Goal: Transaction & Acquisition: Purchase product/service

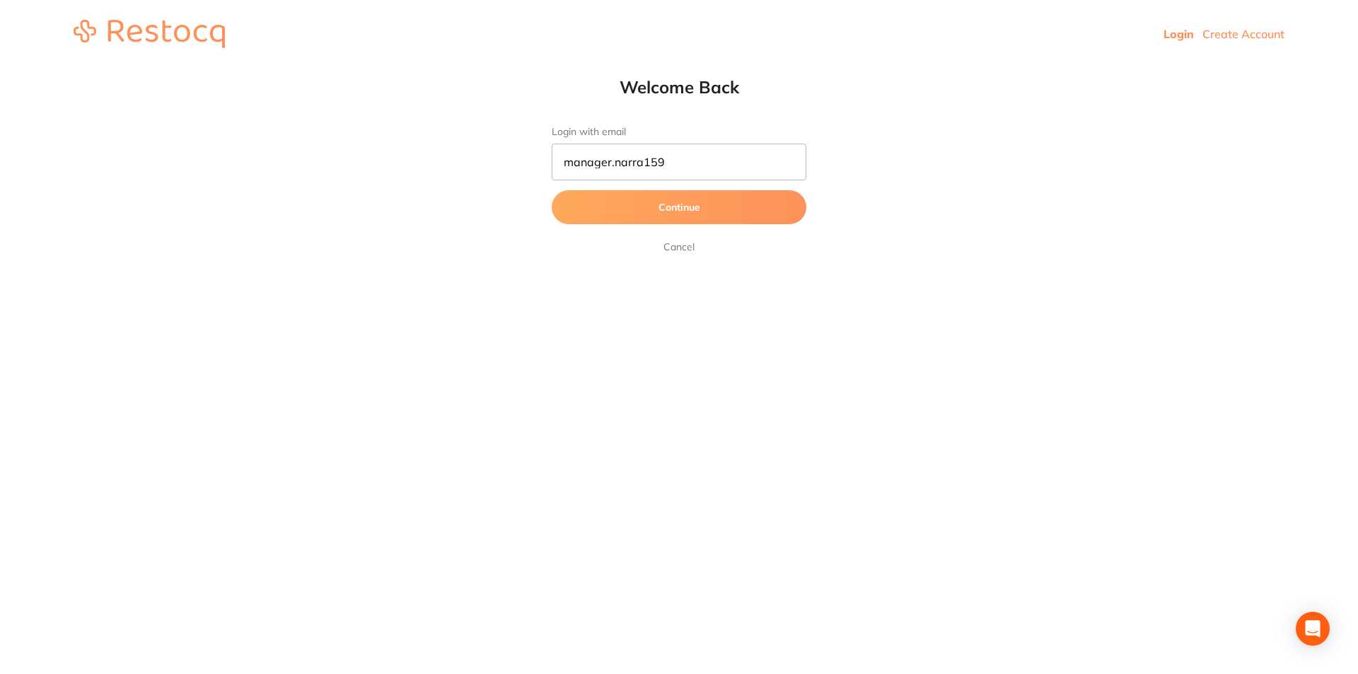
drag, startPoint x: 706, startPoint y: 148, endPoint x: 716, endPoint y: 150, distance: 9.3
click at [716, 150] on input "manager.narra159" at bounding box center [679, 162] width 255 height 37
type input "[EMAIL_ADDRESS][DOMAIN_NAME]"
click at [552, 190] on button "Continue" at bounding box center [679, 207] width 255 height 34
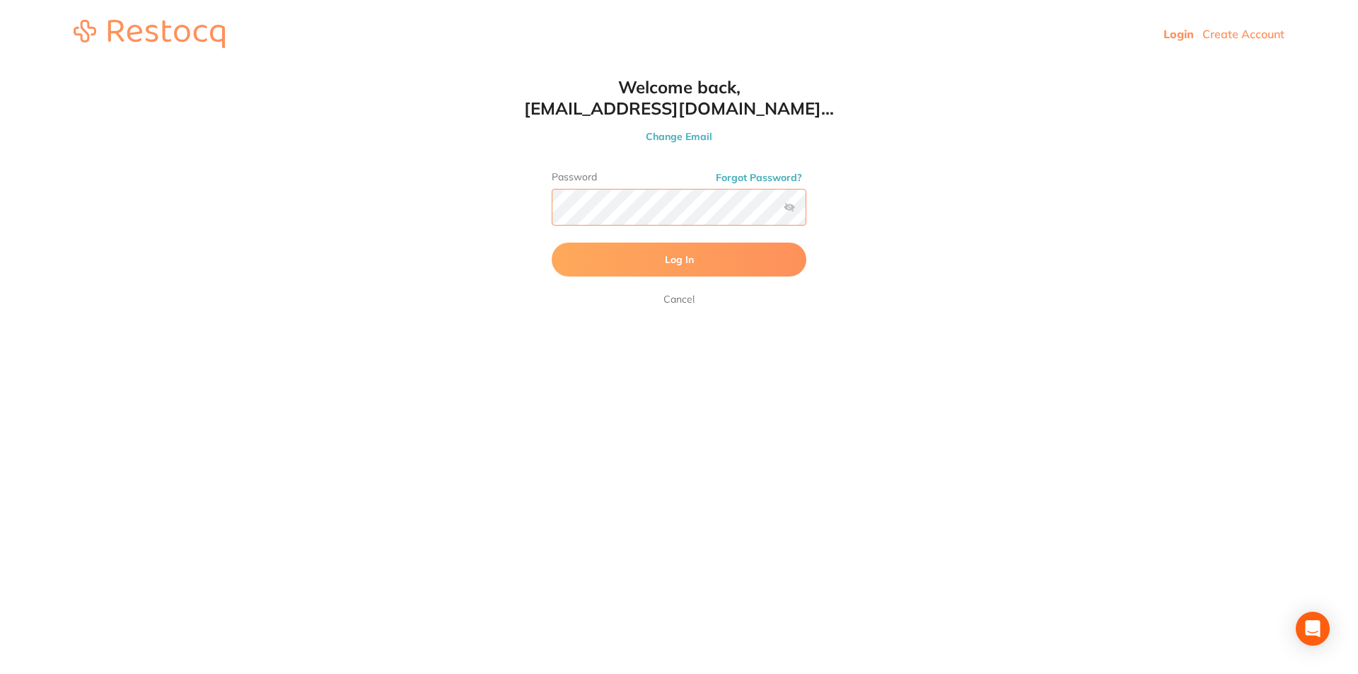
click at [552, 243] on button "Log In" at bounding box center [679, 260] width 255 height 34
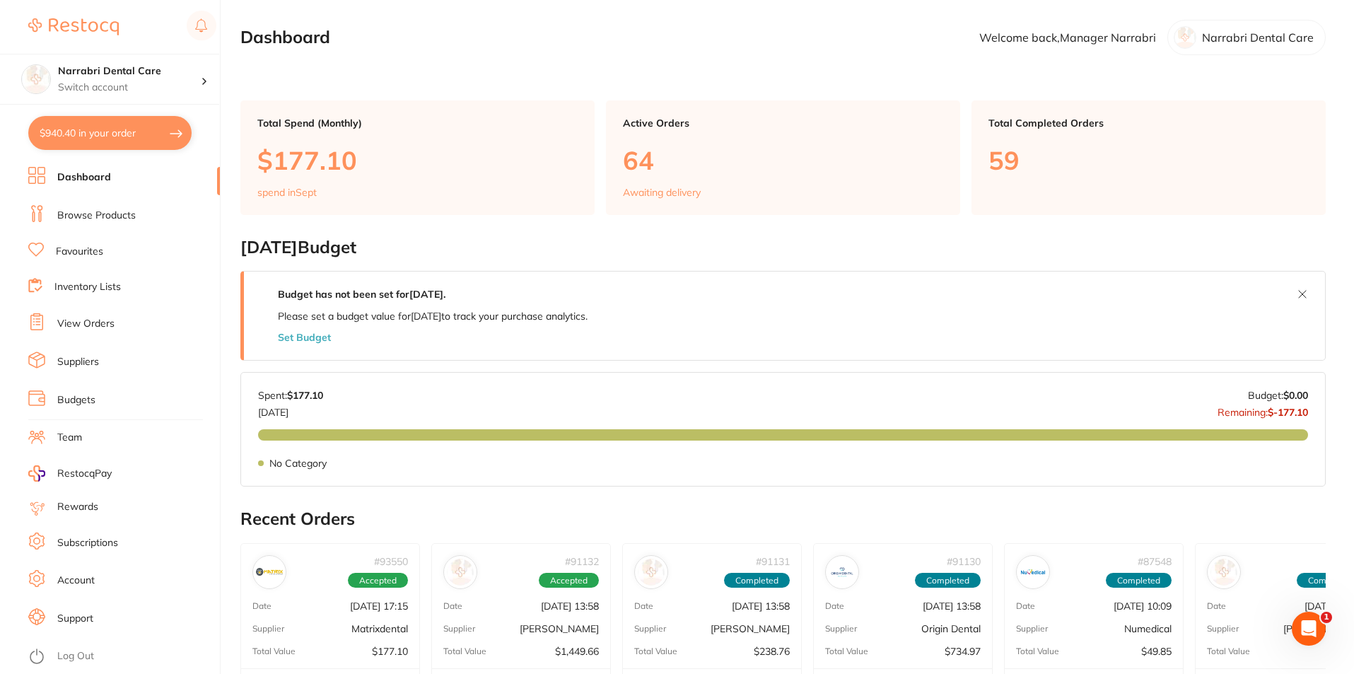
click at [91, 131] on button "$940.40 in your order" at bounding box center [109, 133] width 163 height 34
checkbox input "true"
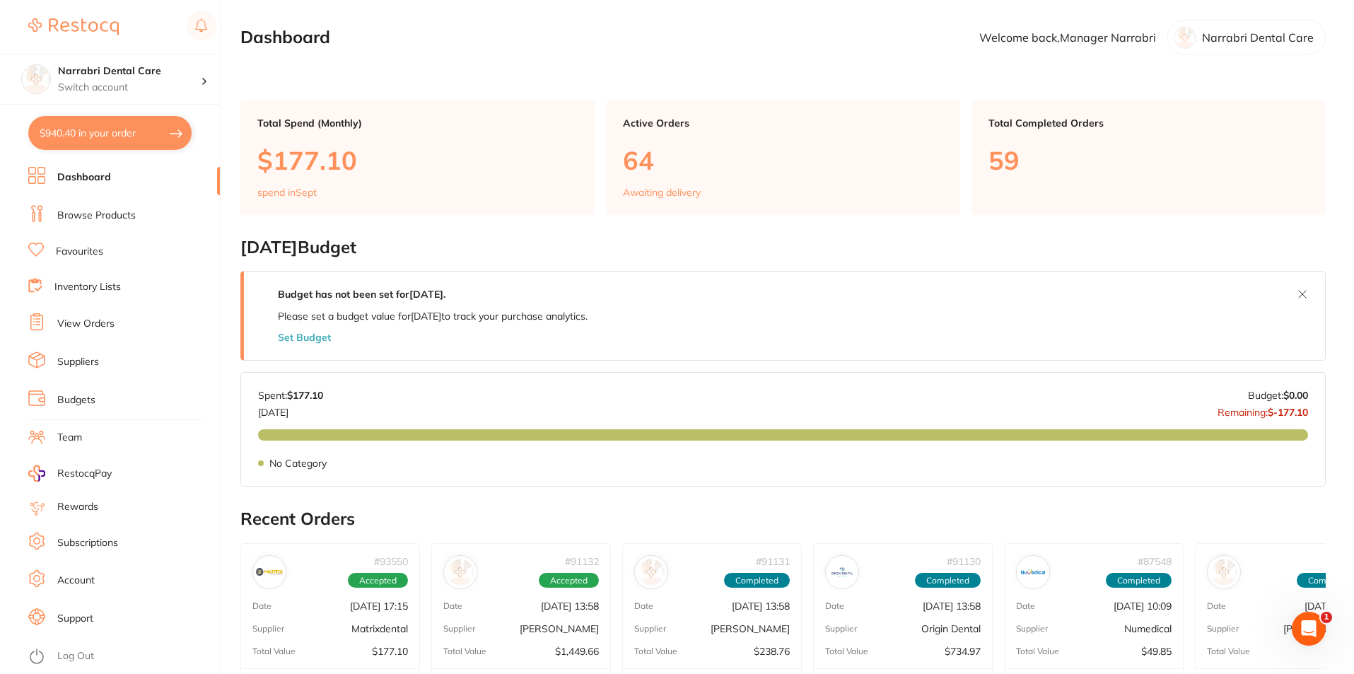
checkbox input "true"
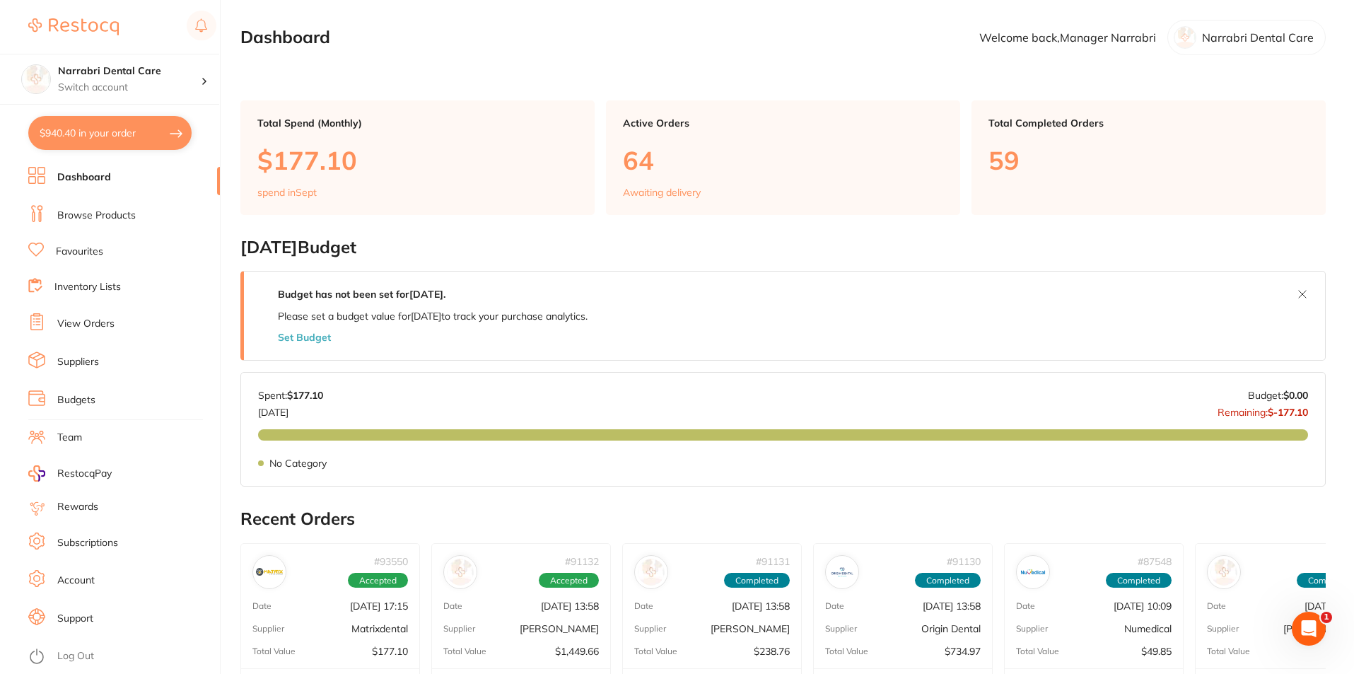
checkbox input "true"
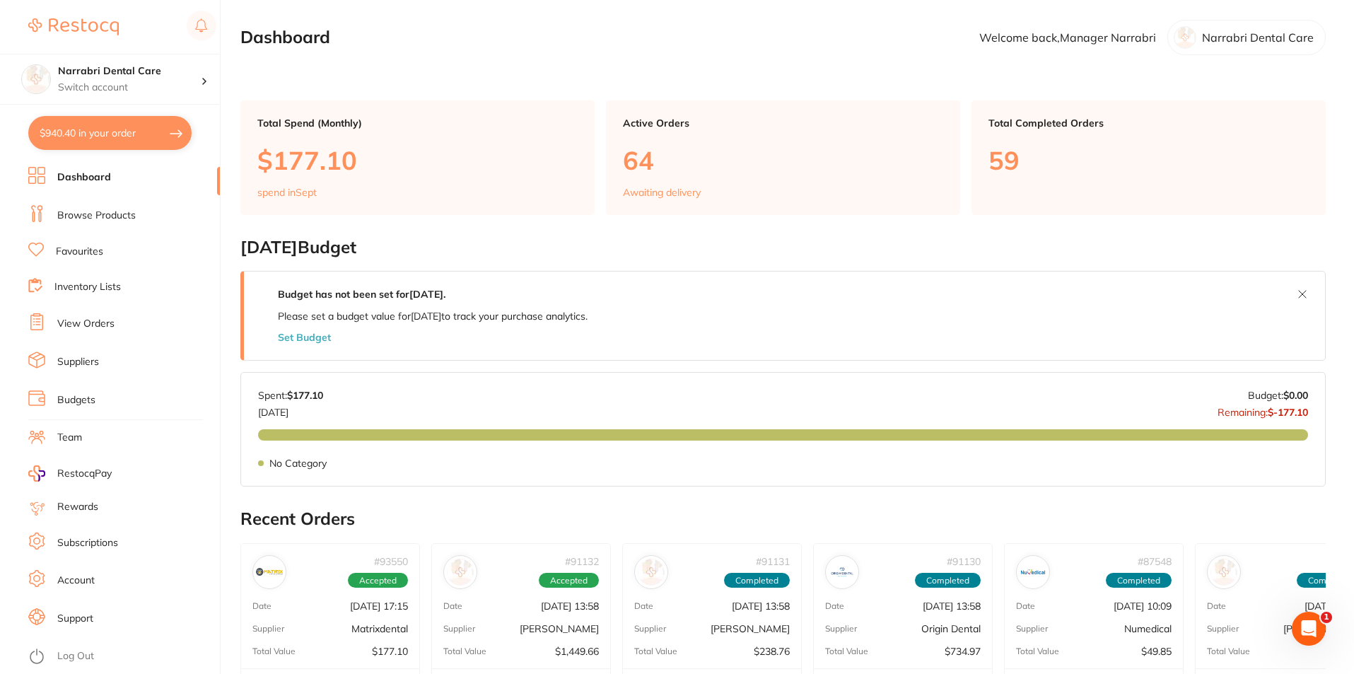
checkbox input "true"
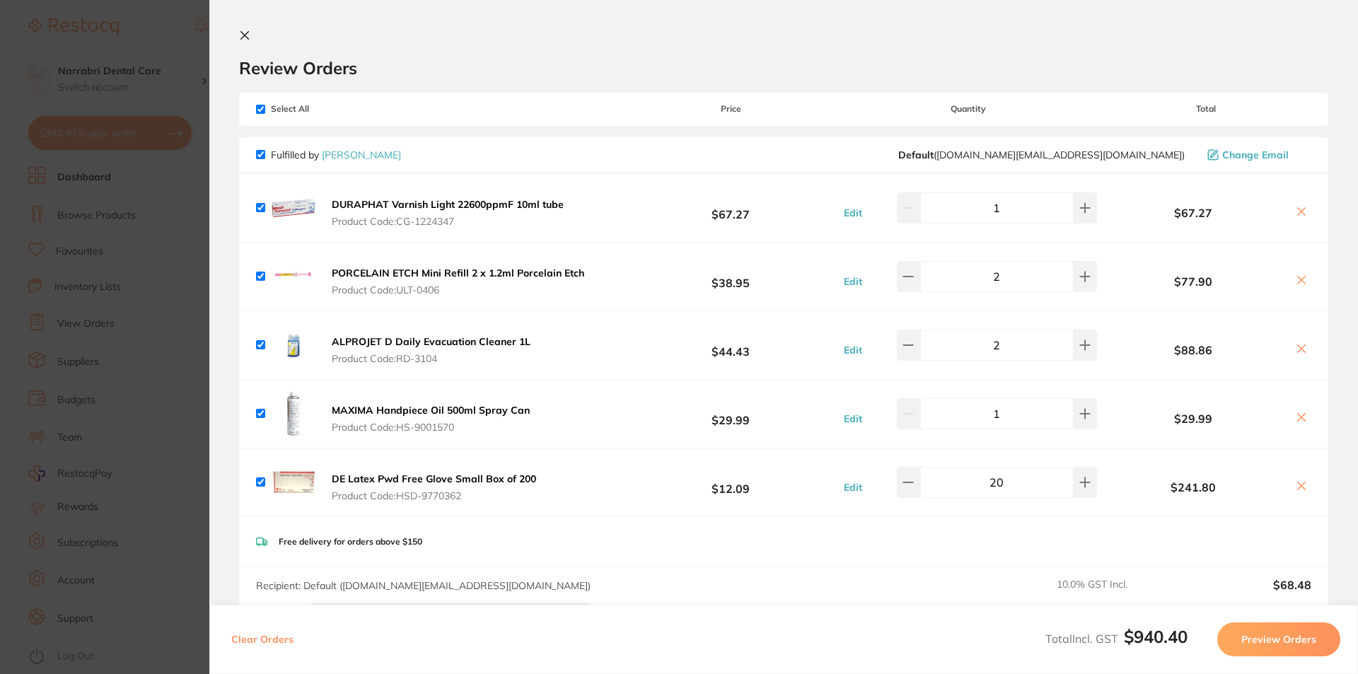
click at [1291, 411] on button at bounding box center [1301, 418] width 20 height 15
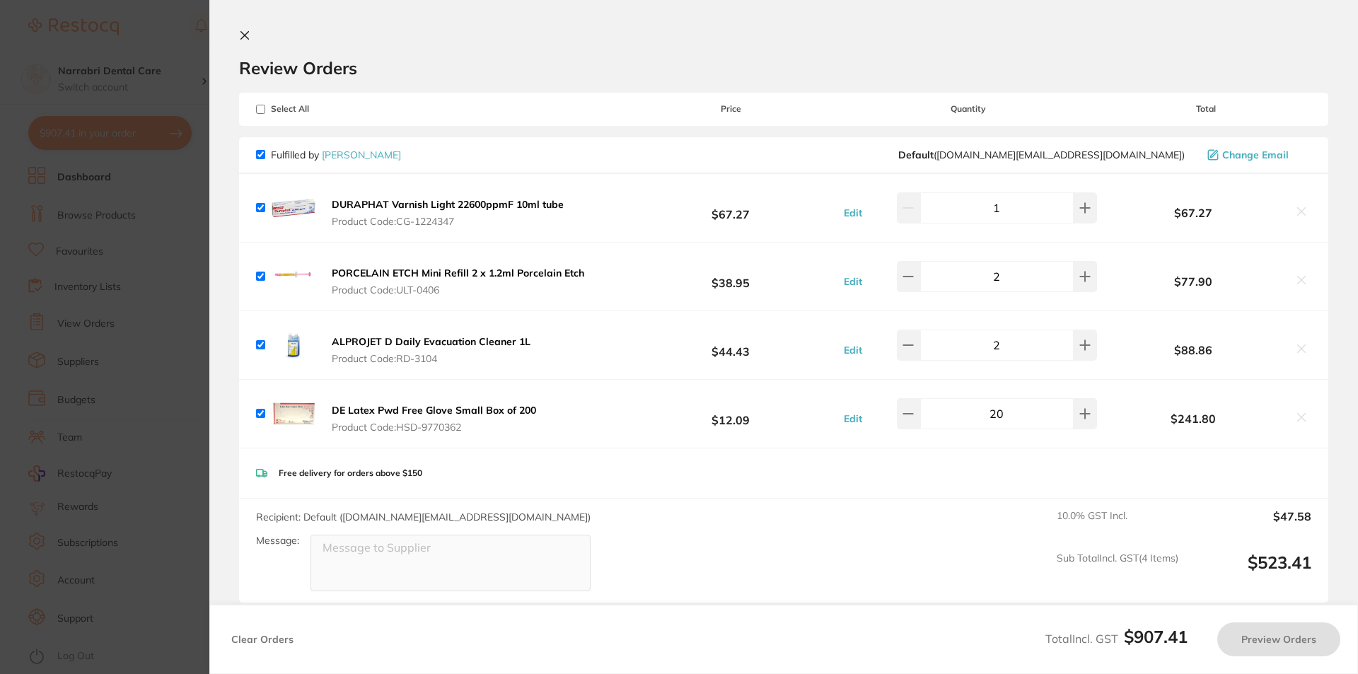
checkbox input "true"
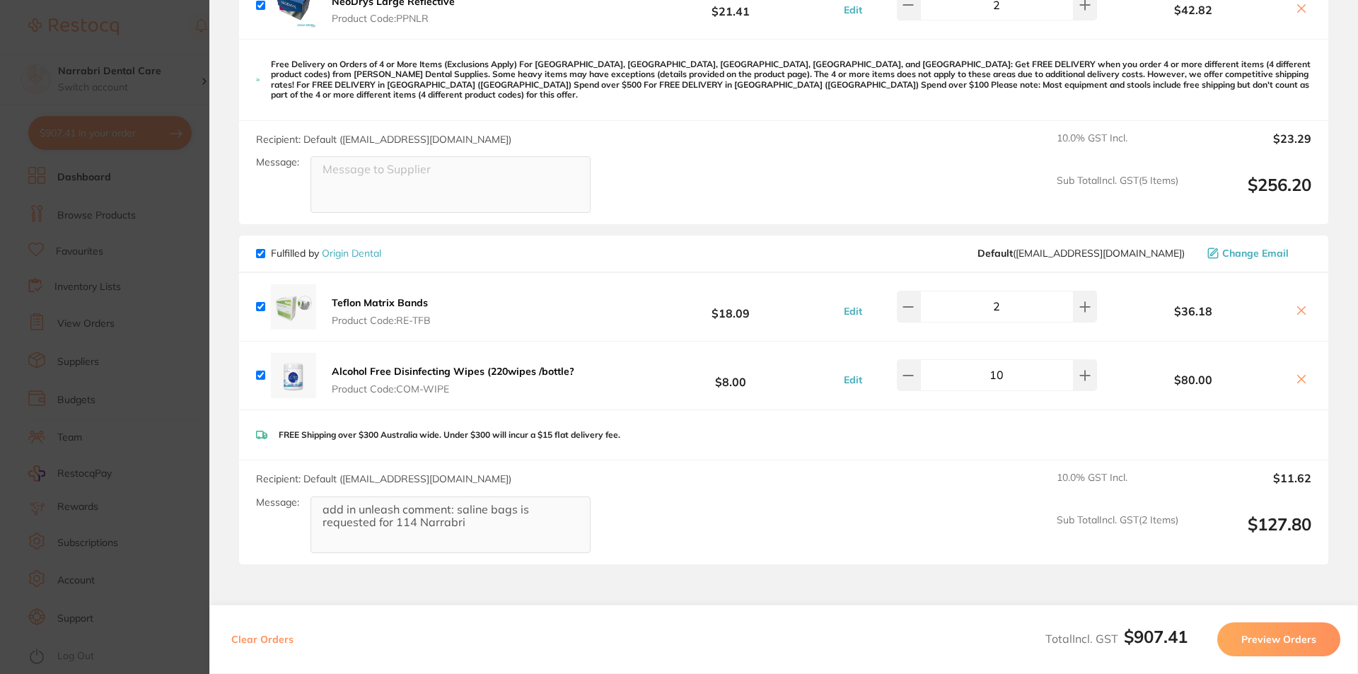
scroll to position [990, 0]
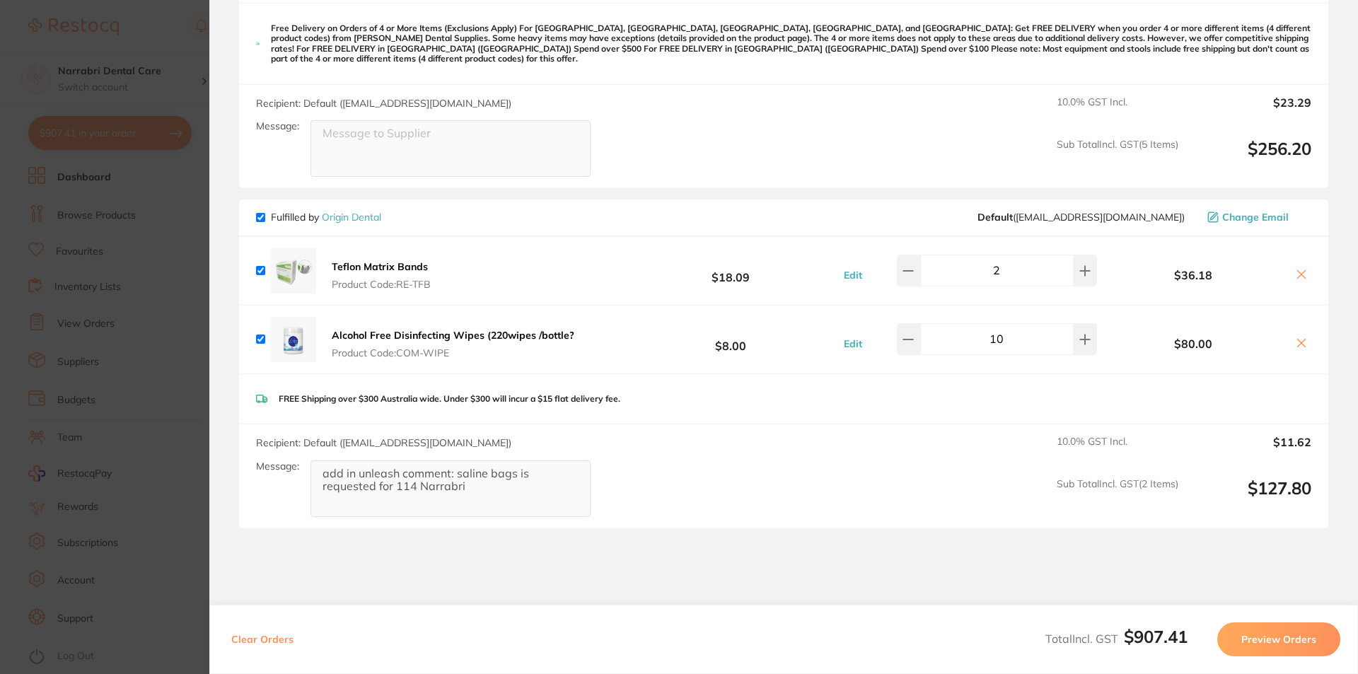
click at [328, 407] on div "Fulfilled by Origin Dental Default ( [EMAIL_ADDRESS][DOMAIN_NAME] ) Change Emai…" at bounding box center [783, 363] width 1089 height 328
click at [809, 459] on div "Recipient: Default ( [EMAIL_ADDRESS][DOMAIN_NAME] ) Message: add in unleash com…" at bounding box center [783, 476] width 1089 height 104
click at [1096, 329] on div "Edit 10" at bounding box center [969, 338] width 264 height 31
click at [1079, 334] on icon at bounding box center [1084, 339] width 11 height 11
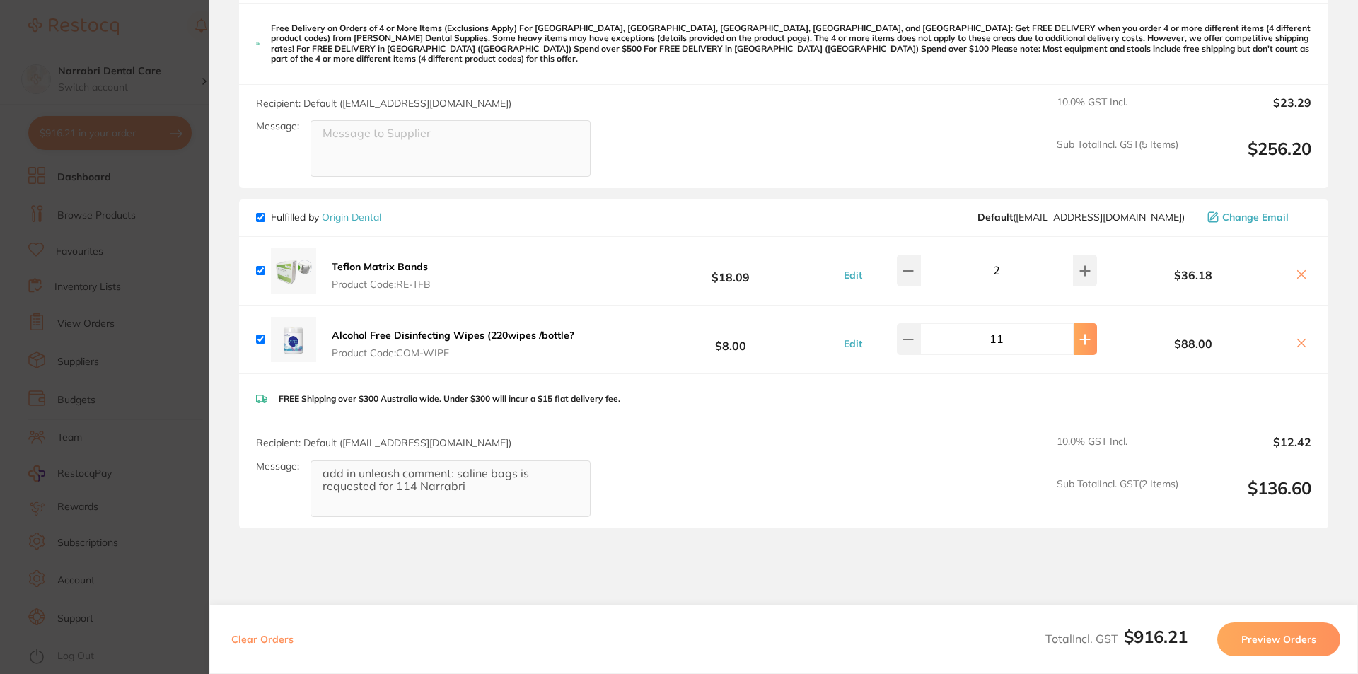
type input "12"
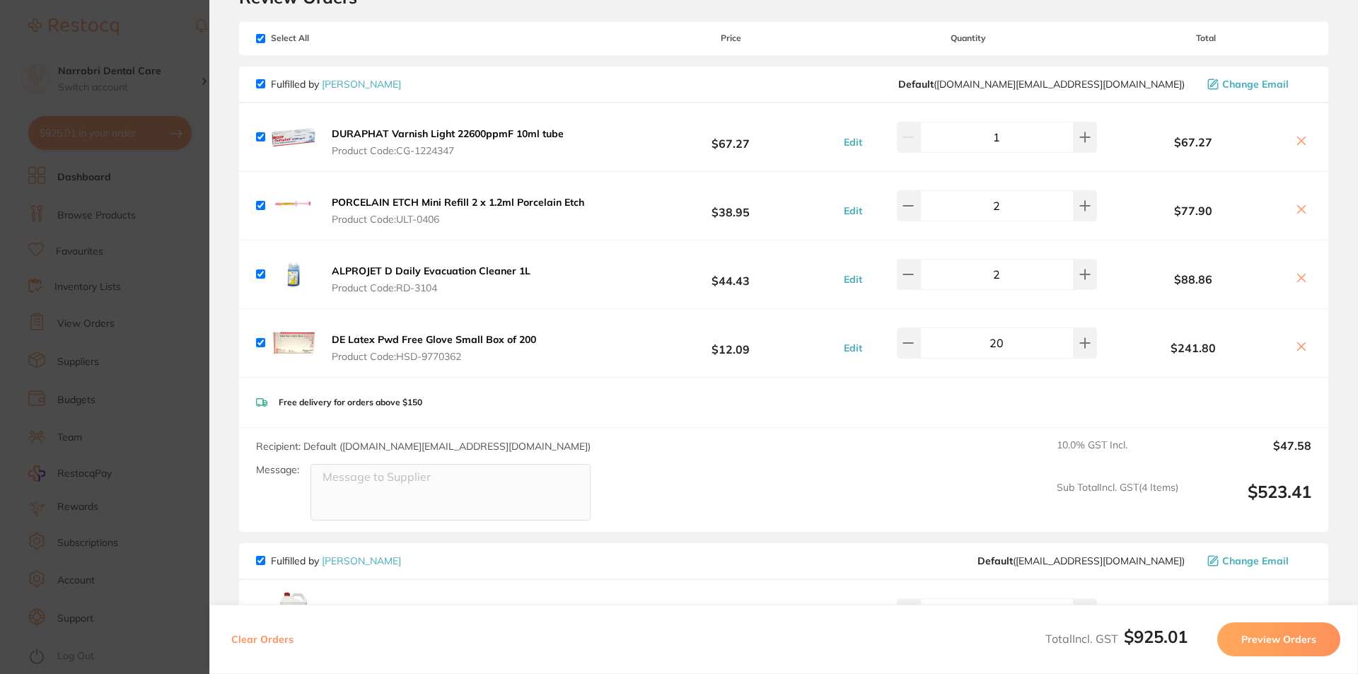
scroll to position [0, 0]
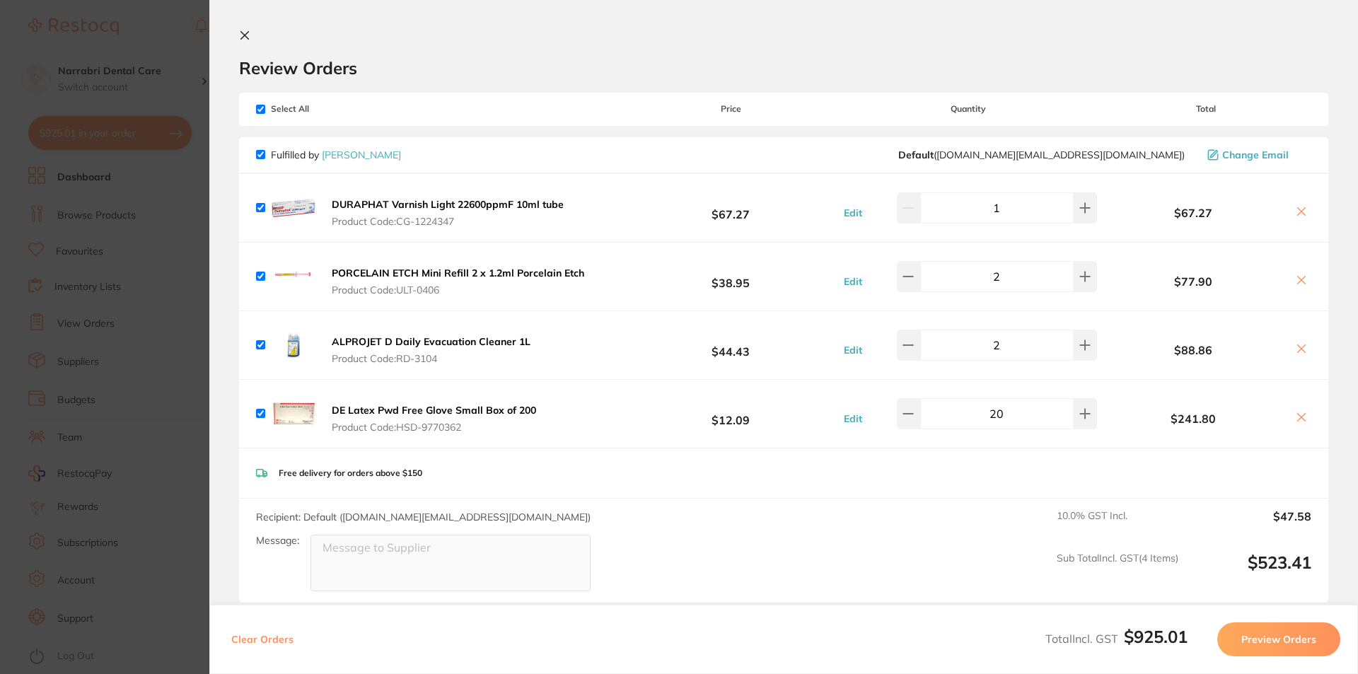
click at [55, 49] on section "Update RRP Set your pre negotiated price for this item. Item Agreed RRP (excl. …" at bounding box center [679, 337] width 1358 height 674
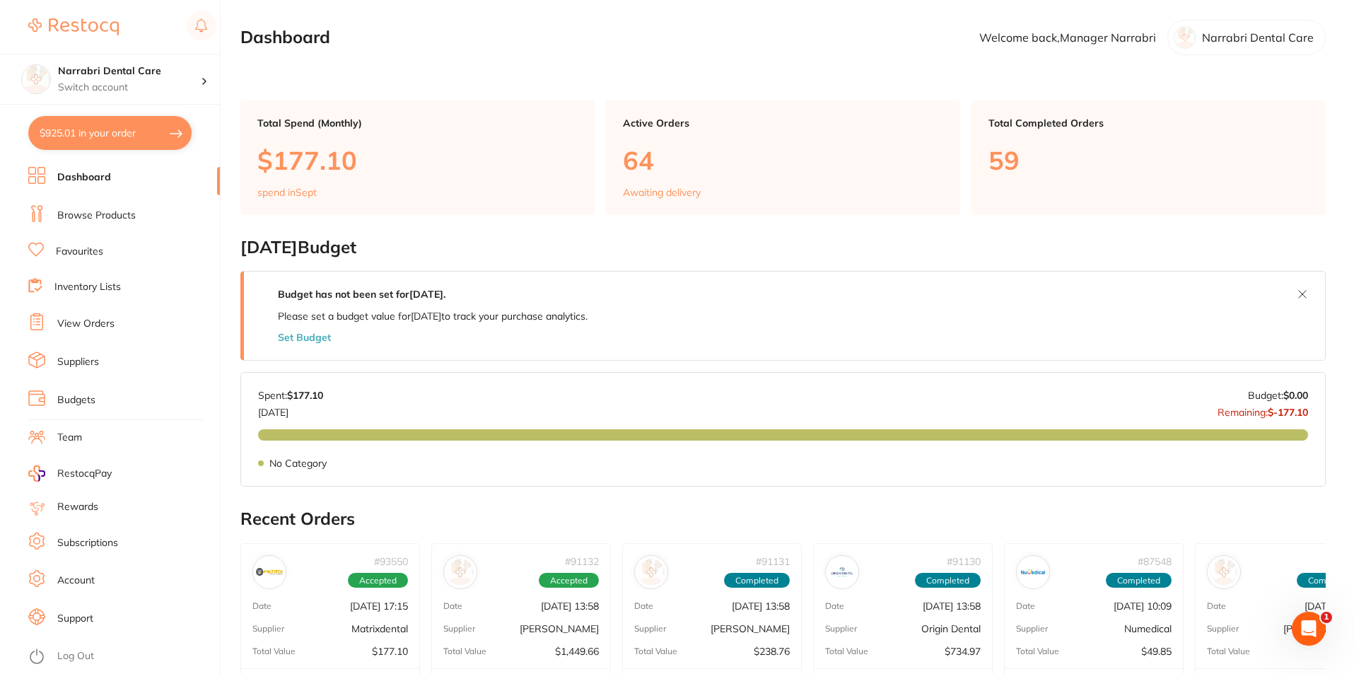
click at [106, 209] on link "Browse Products" at bounding box center [96, 216] width 78 height 14
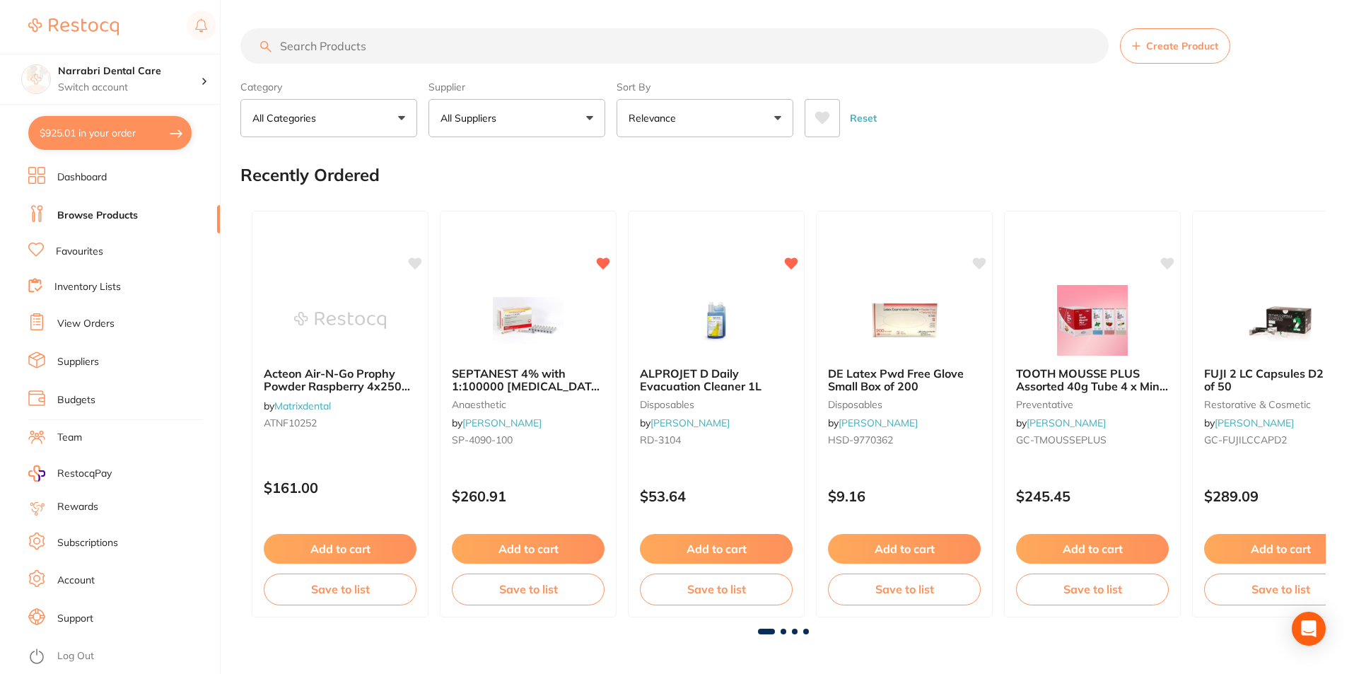
click at [351, 54] on input "search" at bounding box center [674, 45] width 868 height 35
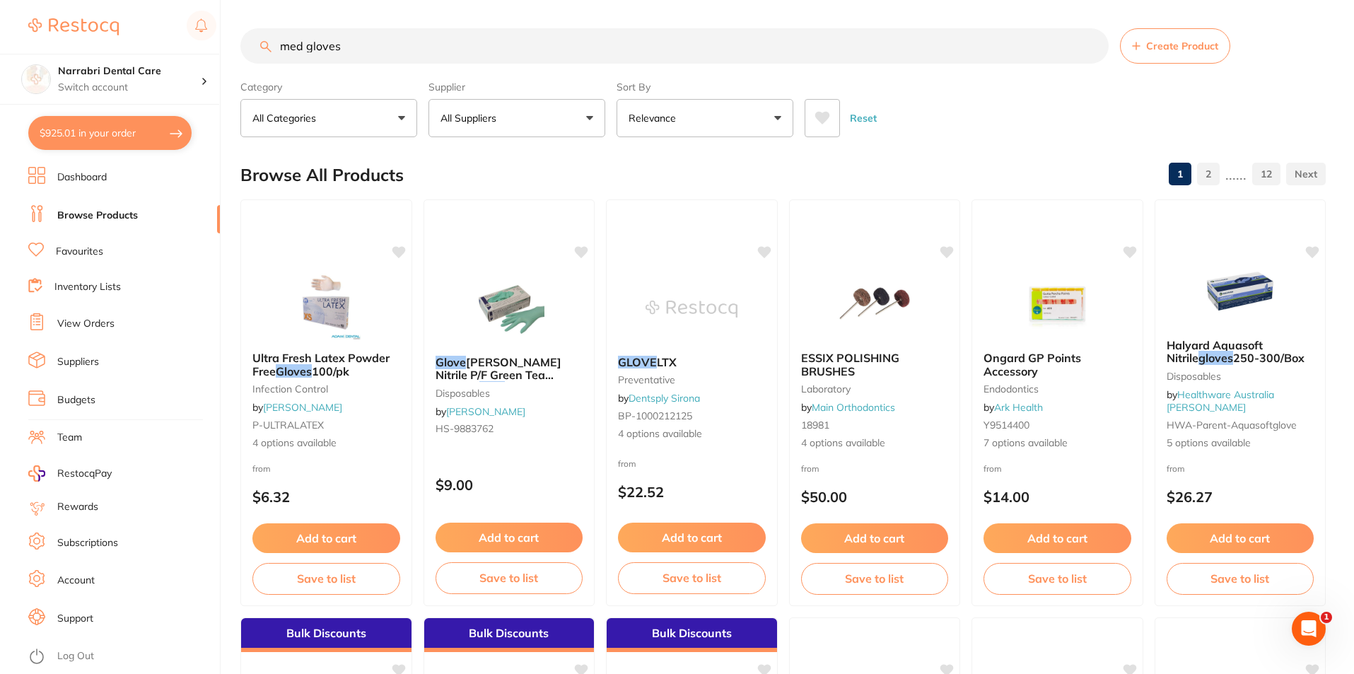
type input "med gloves"
drag, startPoint x: 459, startPoint y: 111, endPoint x: 475, endPoint y: 146, distance: 38.9
click at [459, 112] on p "All Suppliers" at bounding box center [472, 118] width 62 height 14
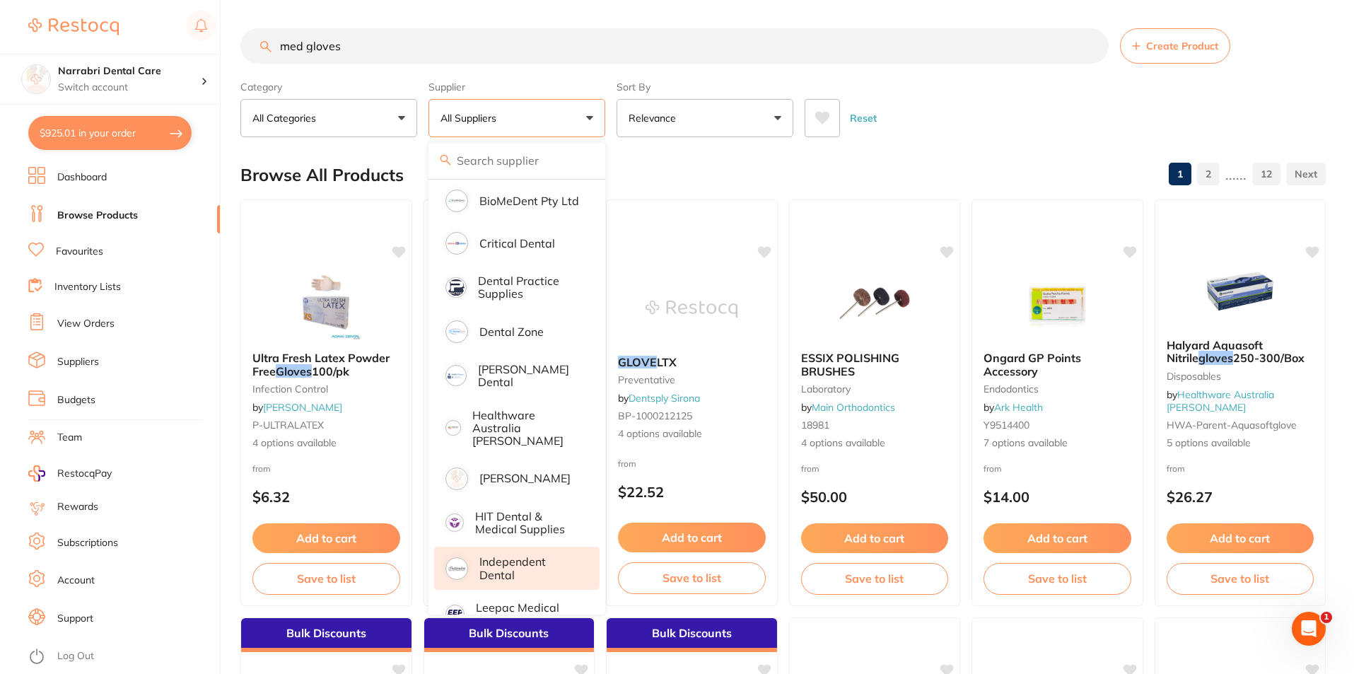
scroll to position [495, 0]
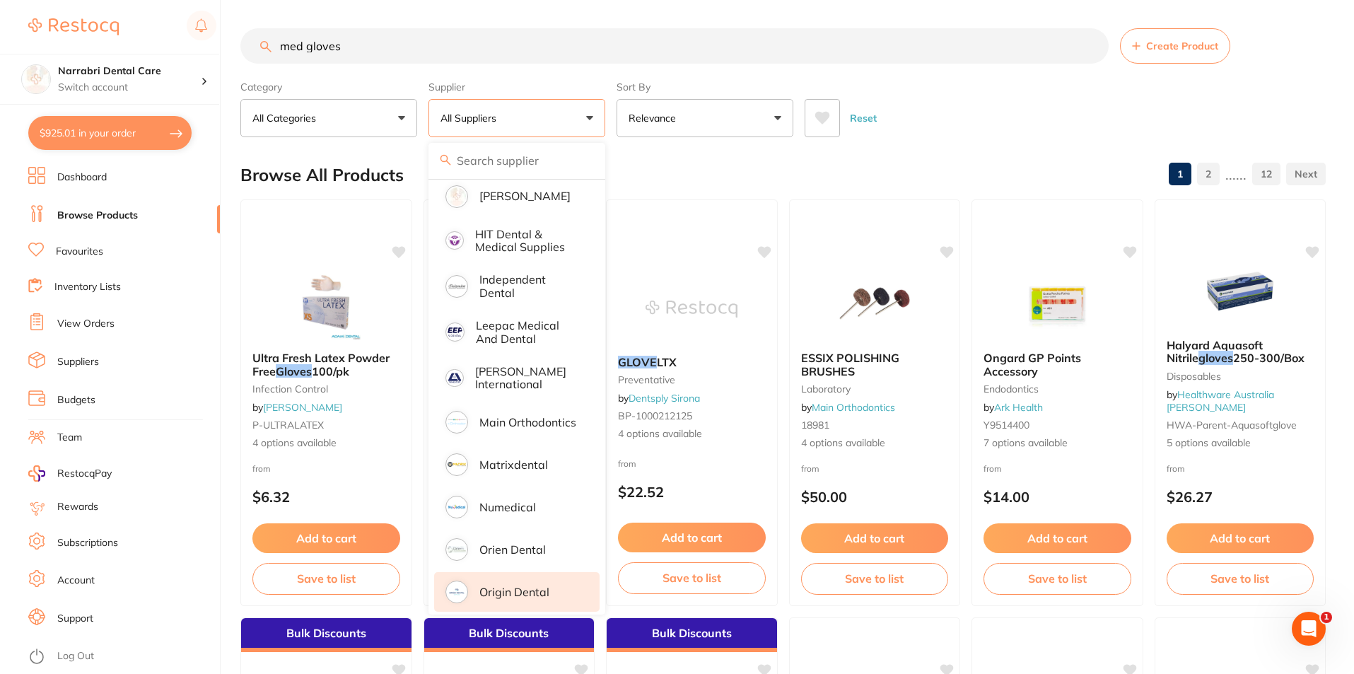
click at [480, 585] on p "Origin Dental" at bounding box center [514, 591] width 70 height 13
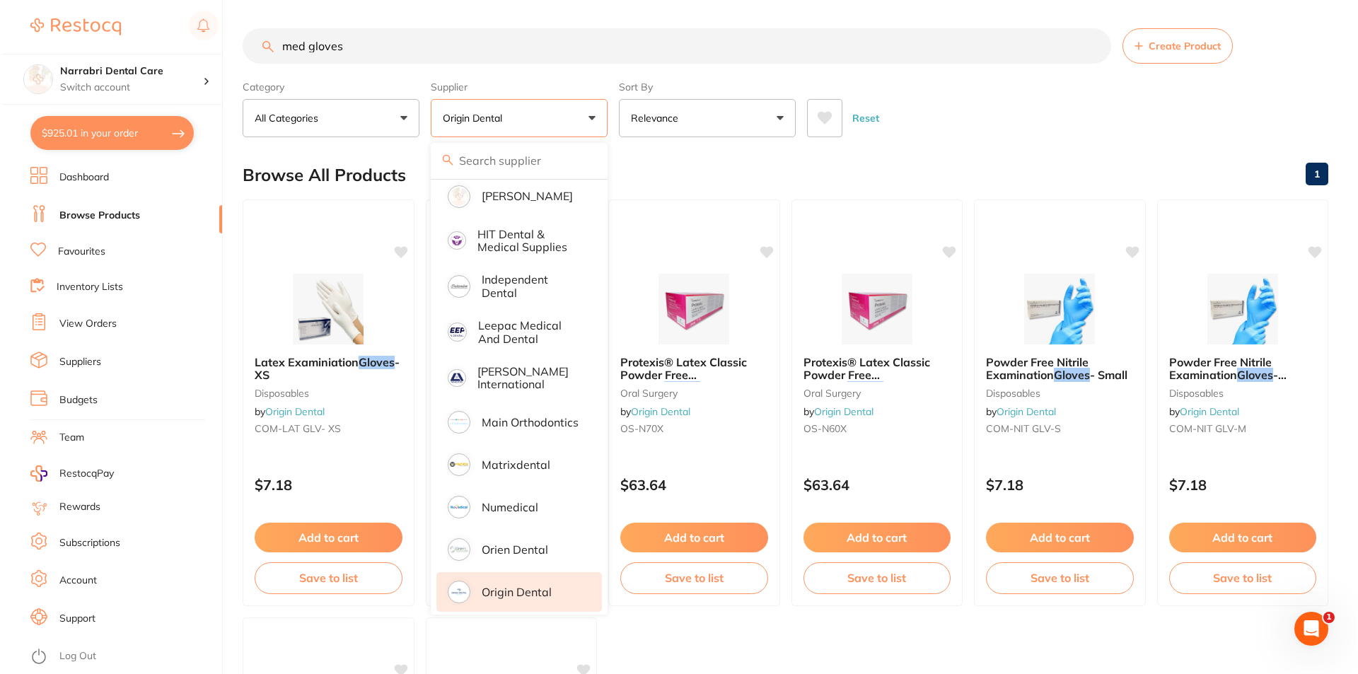
scroll to position [0, 0]
click at [870, 33] on input "med gloves" at bounding box center [674, 45] width 868 height 35
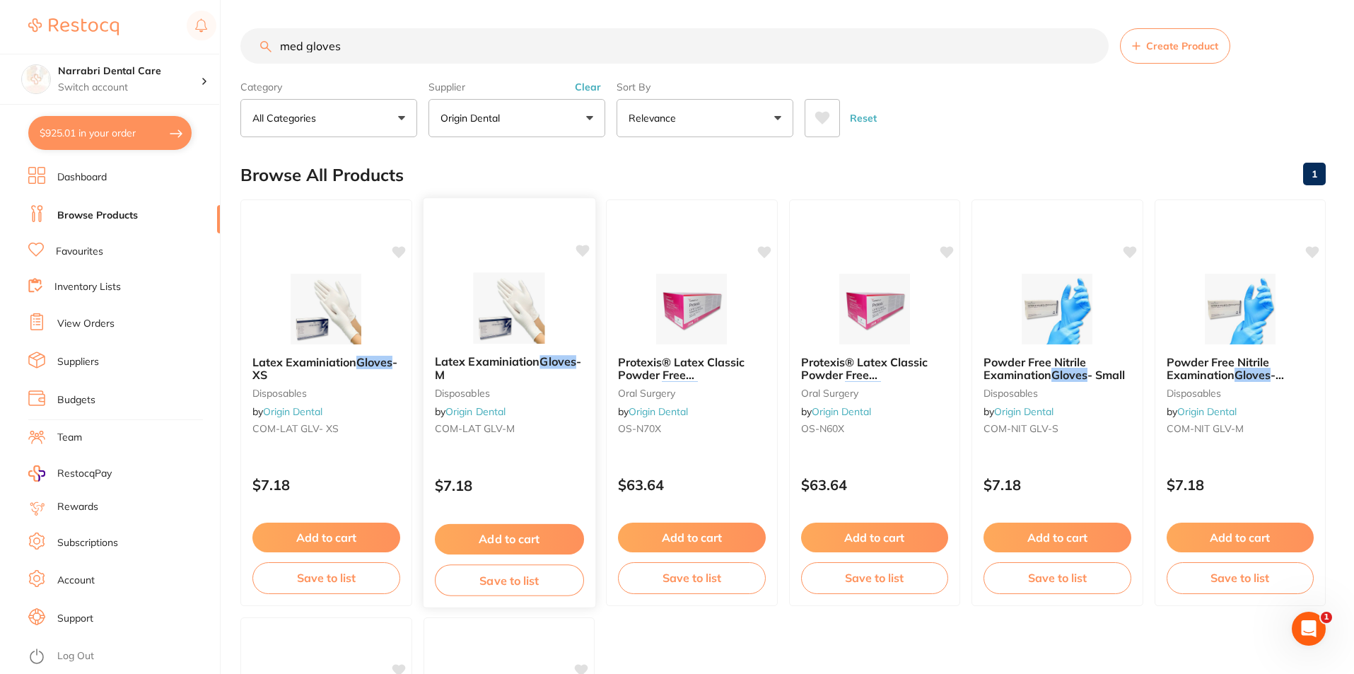
click at [526, 309] on img at bounding box center [508, 307] width 93 height 71
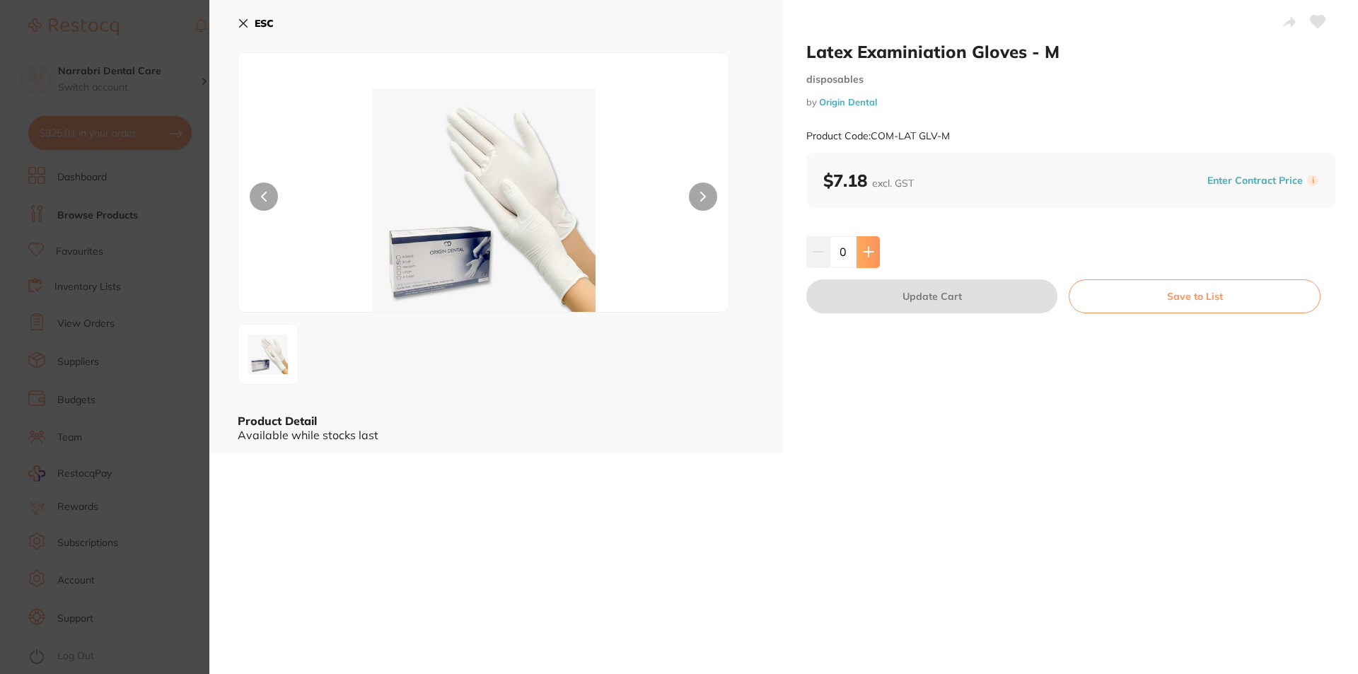
drag, startPoint x: 847, startPoint y: 250, endPoint x: 856, endPoint y: 250, distance: 8.5
click at [851, 250] on input "0" at bounding box center [842, 251] width 27 height 31
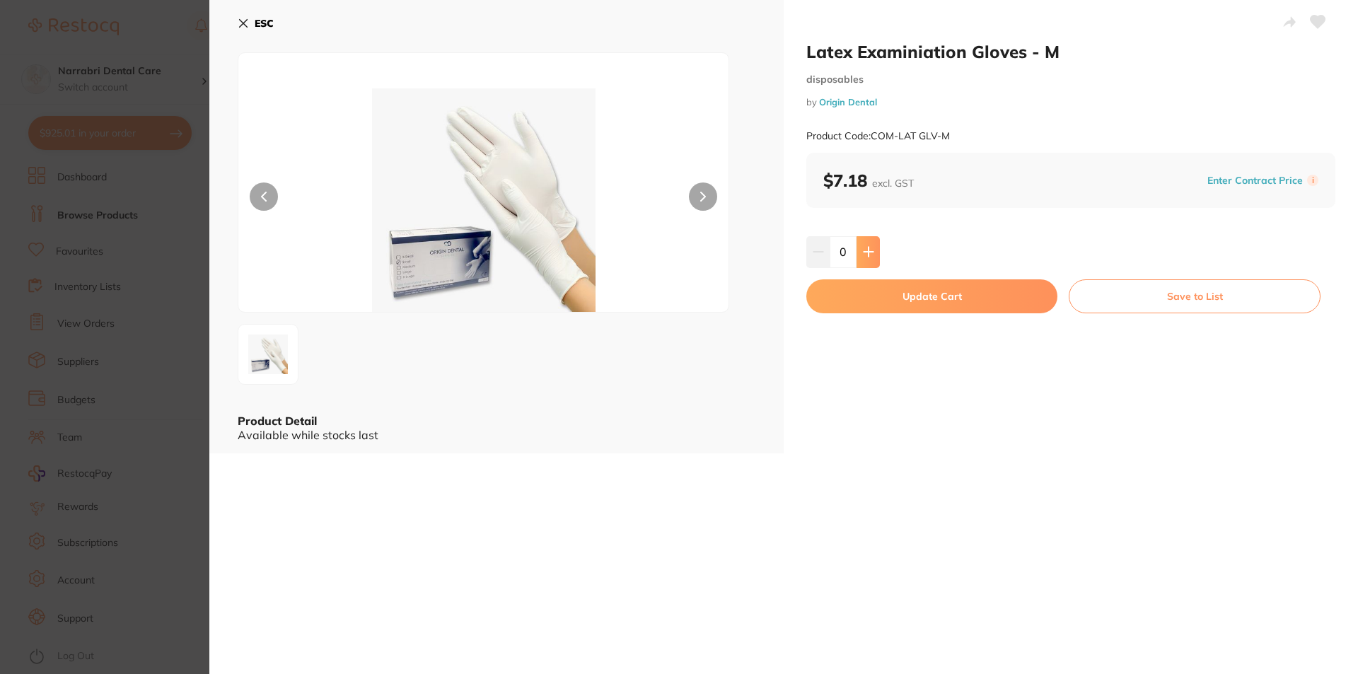
click at [863, 250] on icon at bounding box center [868, 251] width 11 height 11
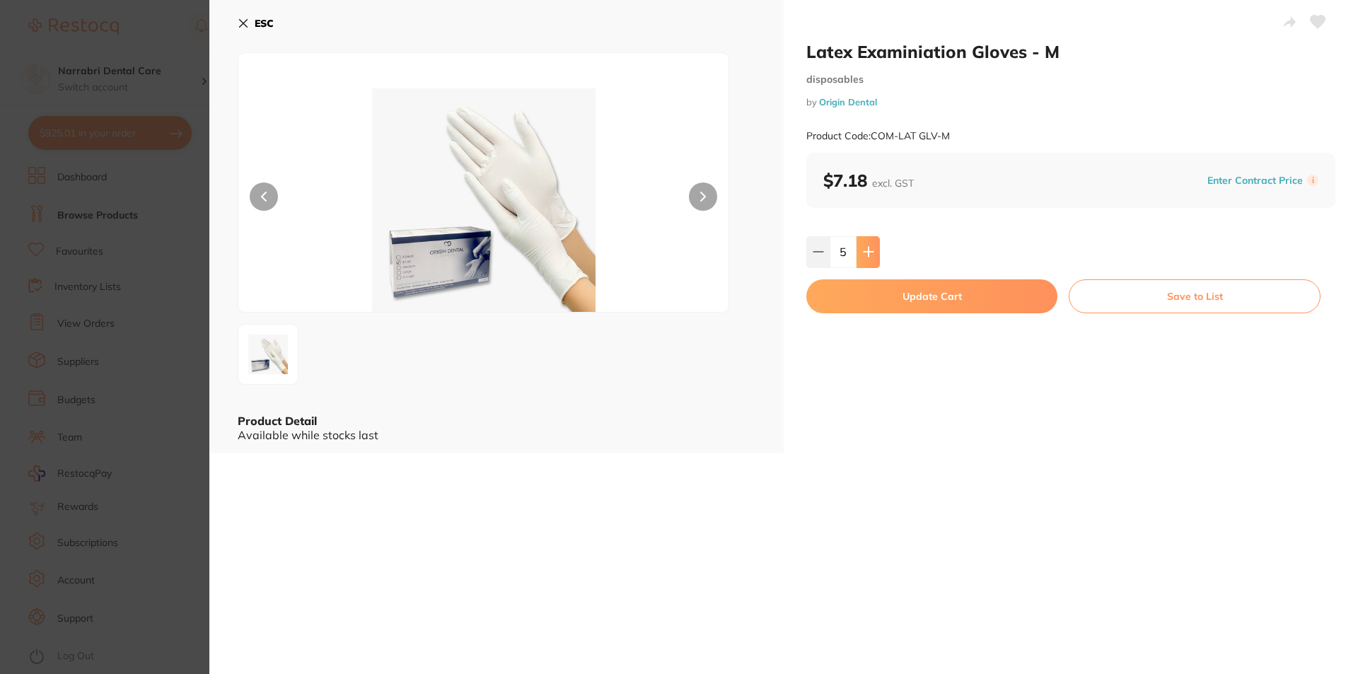
click at [863, 250] on icon at bounding box center [868, 251] width 11 height 11
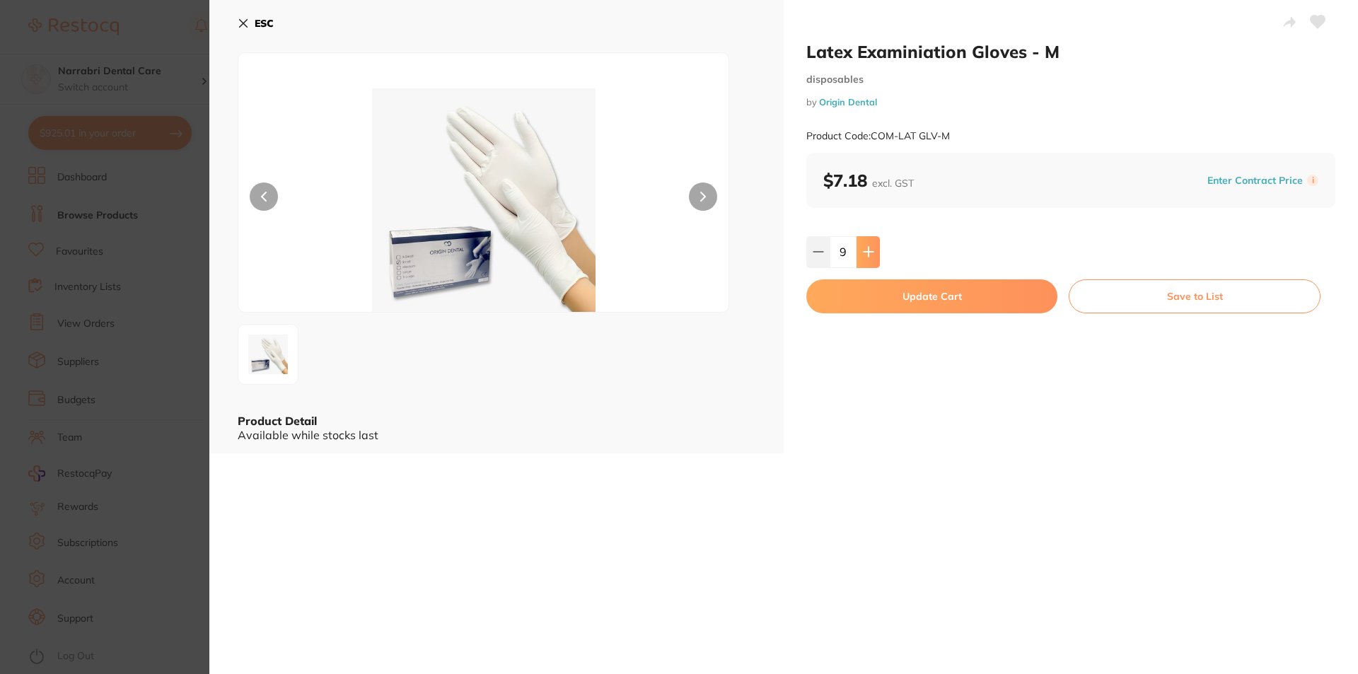
type input "10"
click at [880, 292] on button "Update Cart" at bounding box center [931, 296] width 251 height 34
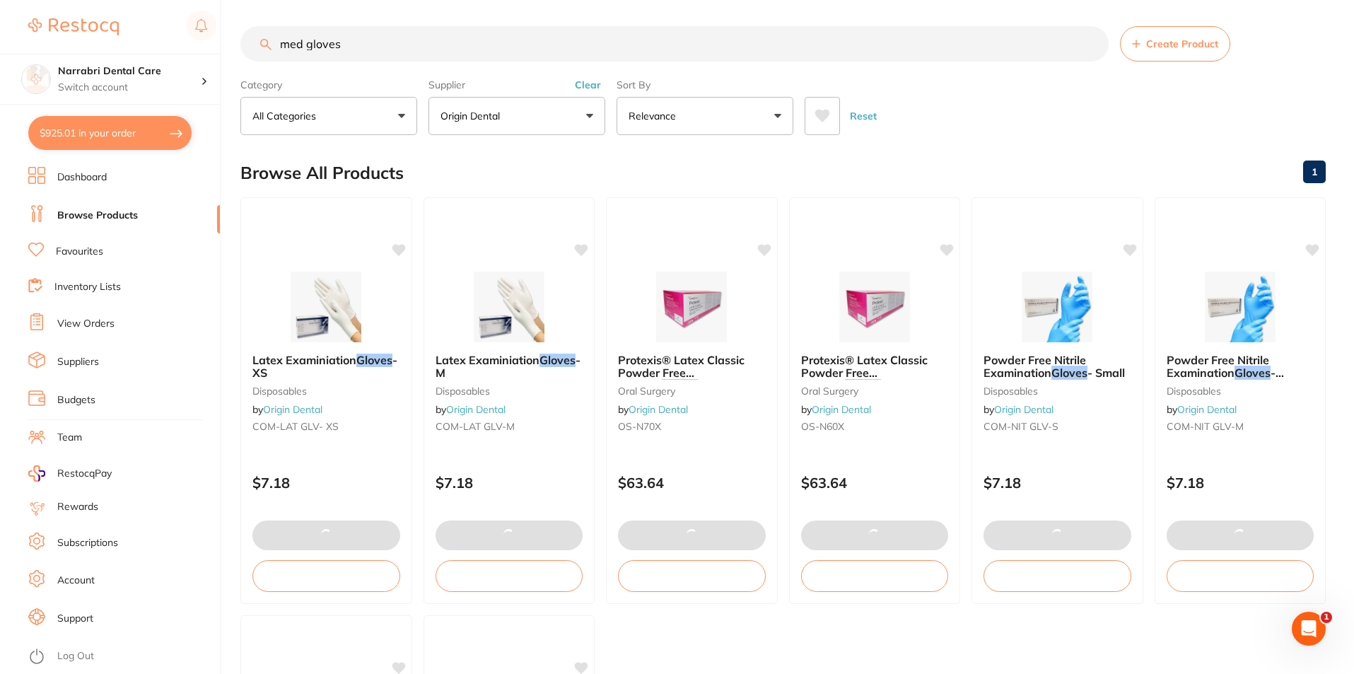
checkbox input "false"
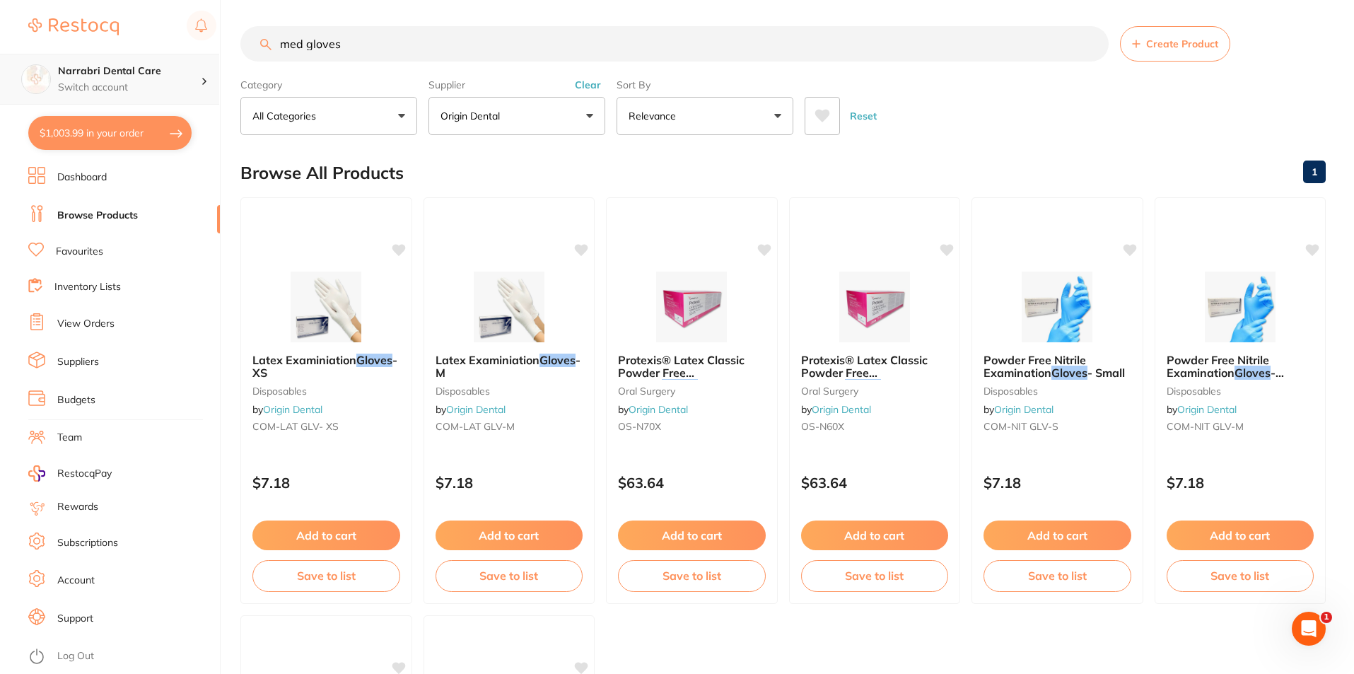
drag, startPoint x: 486, startPoint y: 39, endPoint x: 0, endPoint y: 96, distance: 489.2
click at [0, 96] on div "$1,003.99 Narrabri Dental Care Switch account Narrabri Dental Care Experteeth D…" at bounding box center [677, 335] width 1354 height 674
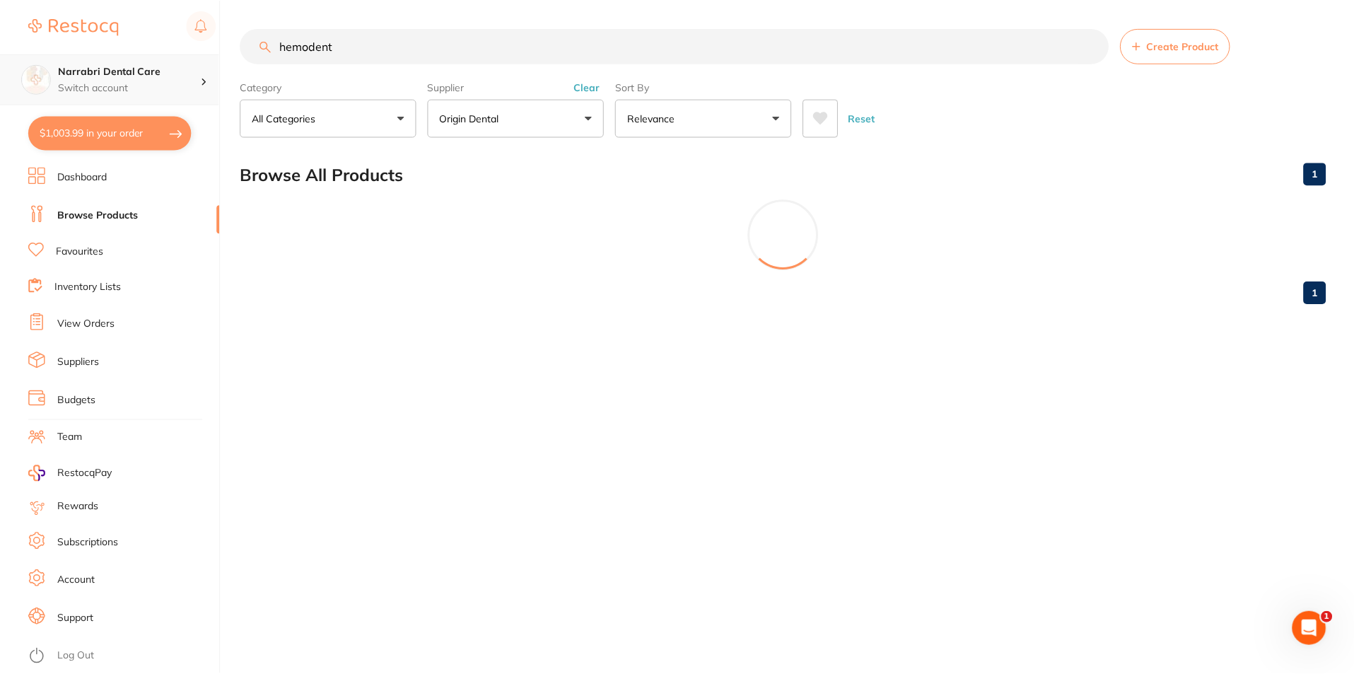
scroll to position [184, 0]
type input "hemodent"
click at [62, 169] on li "Dashboard" at bounding box center [124, 177] width 192 height 21
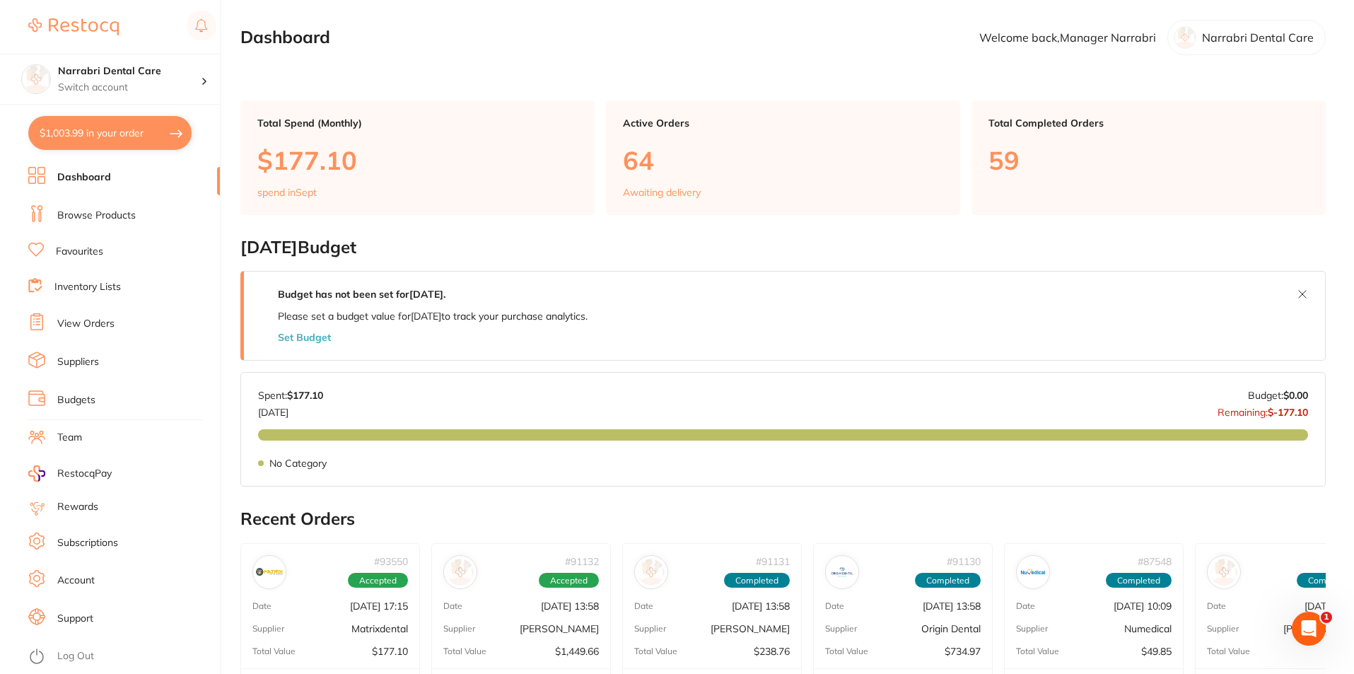
click at [99, 216] on link "Browse Products" at bounding box center [96, 216] width 78 height 14
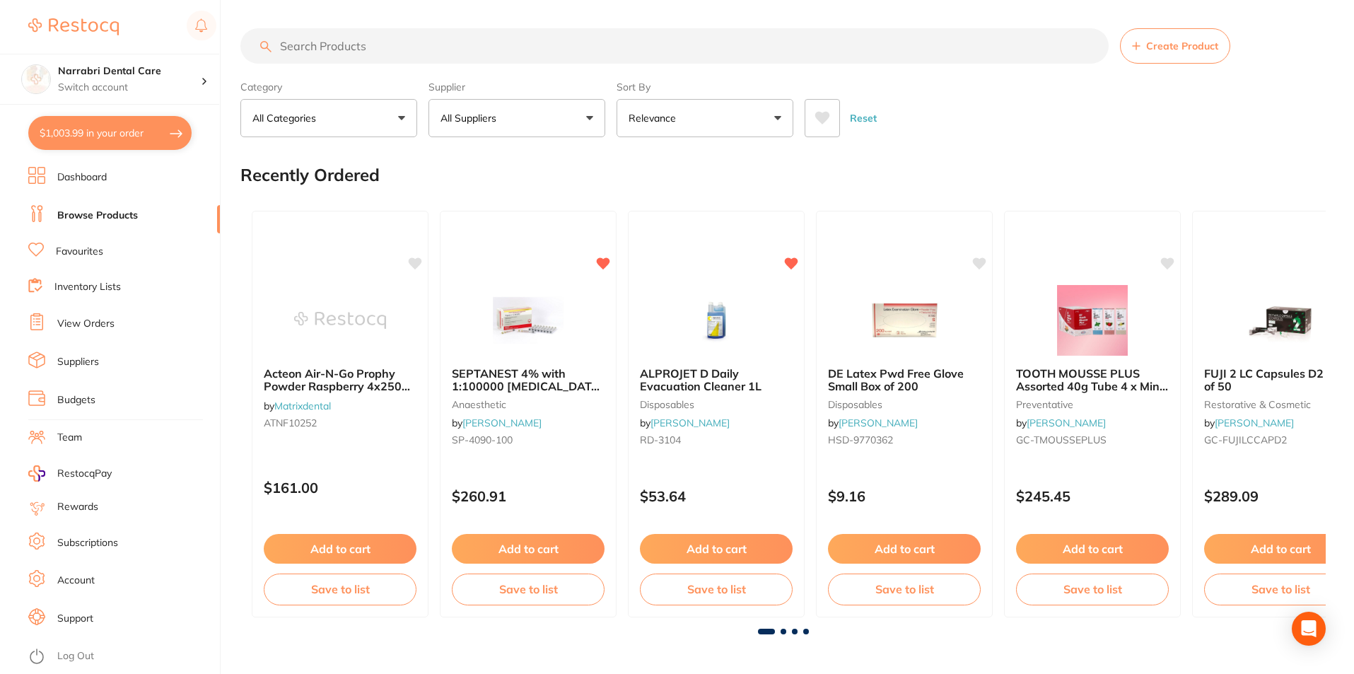
click at [315, 46] on input "search" at bounding box center [674, 45] width 868 height 35
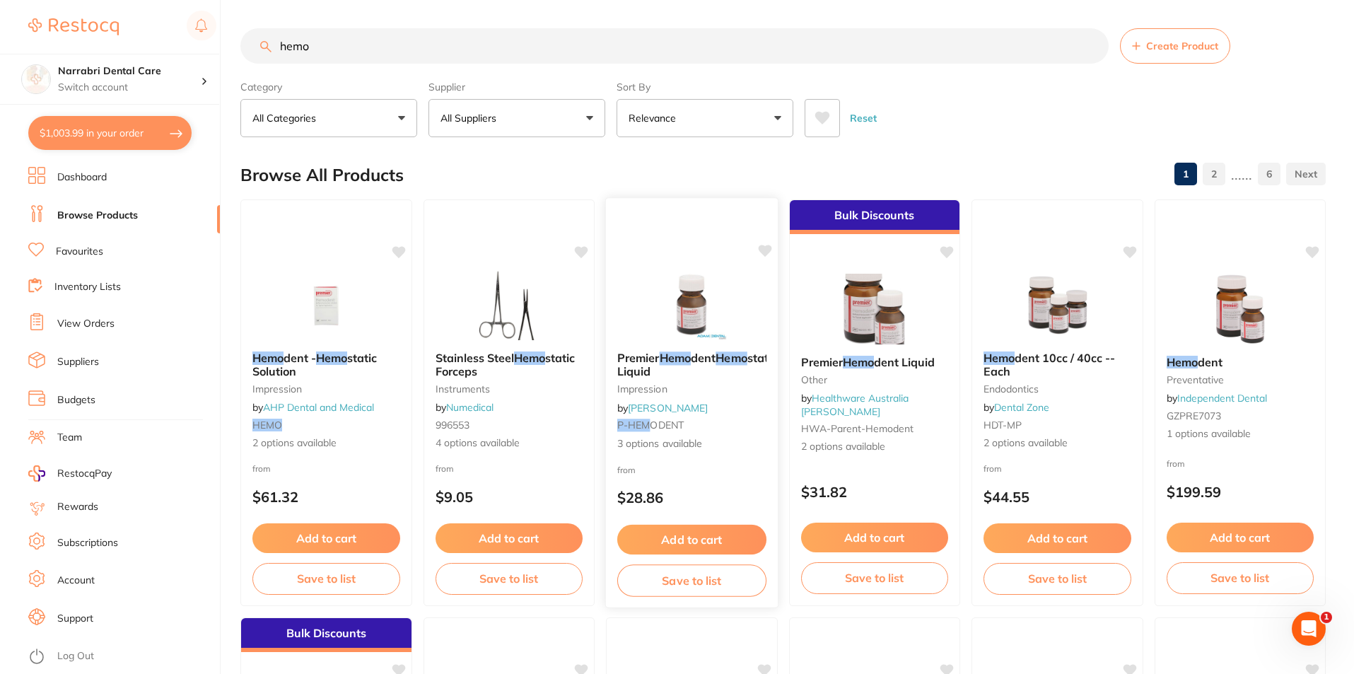
type input "hemo"
click at [728, 312] on img at bounding box center [692, 304] width 93 height 71
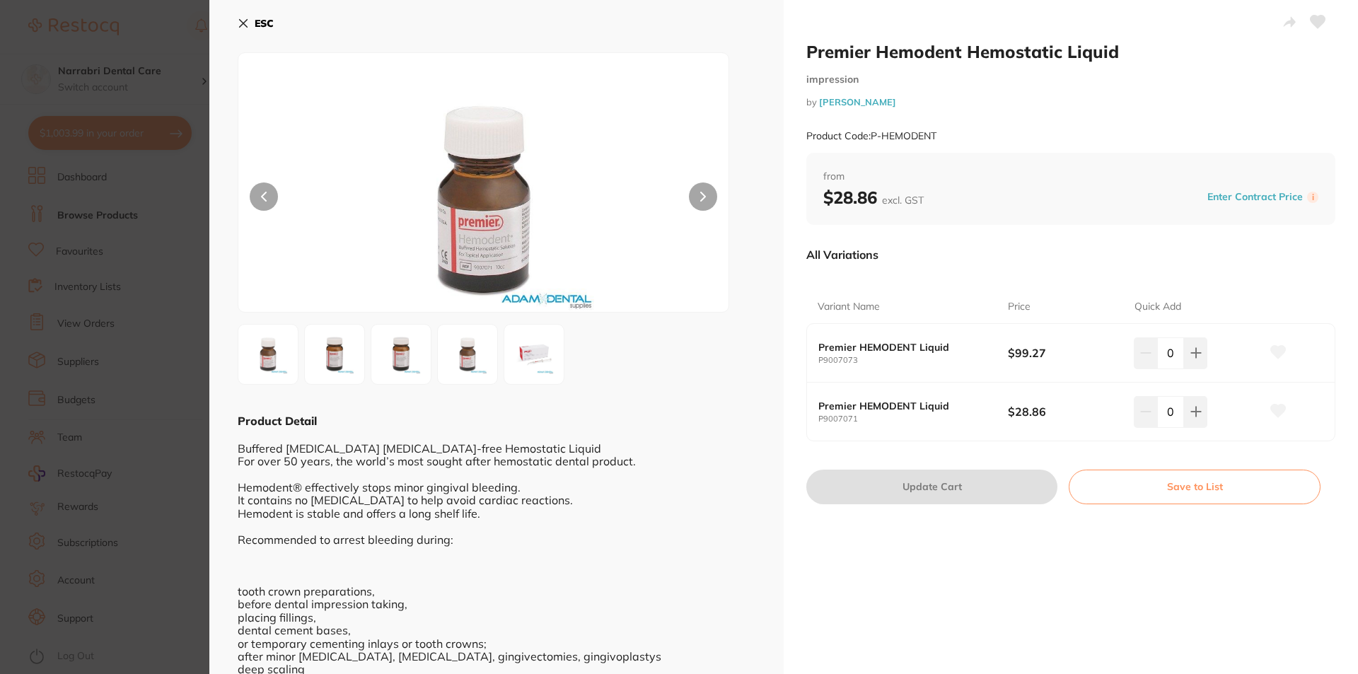
click at [710, 197] on button at bounding box center [703, 196] width 28 height 28
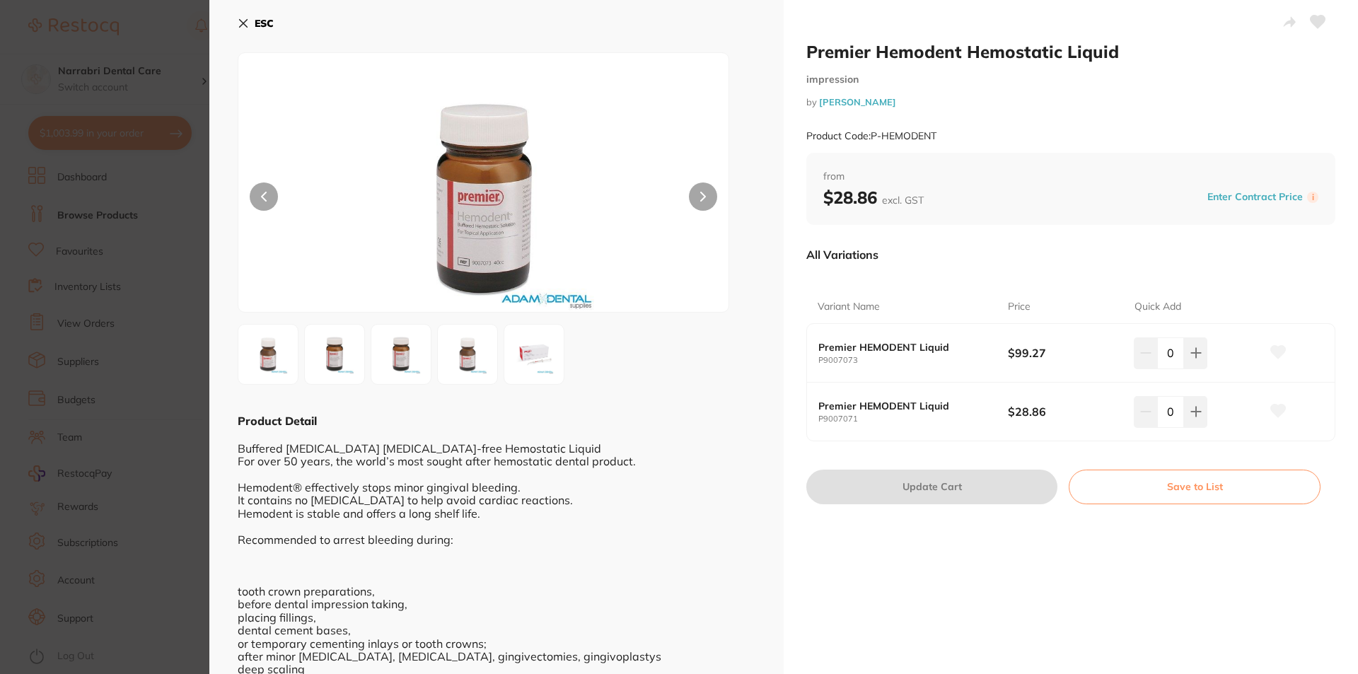
click at [710, 197] on button at bounding box center [703, 196] width 28 height 28
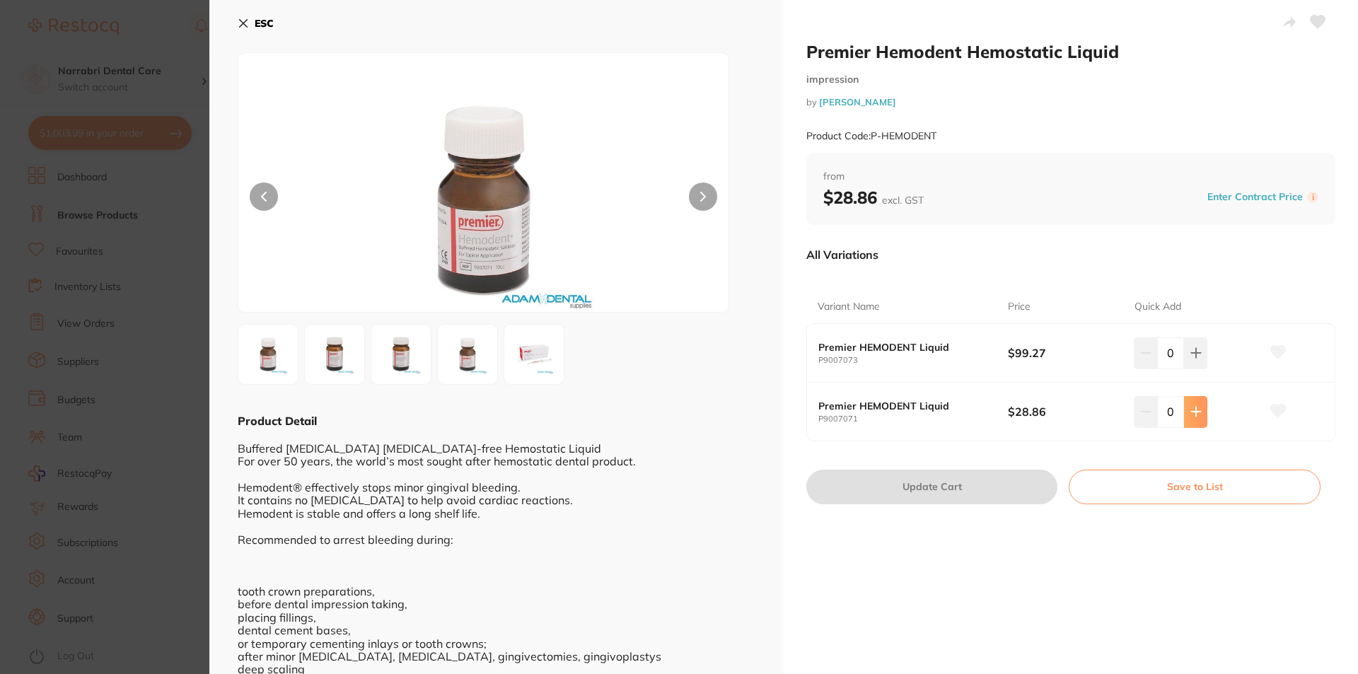
click at [1202, 415] on button at bounding box center [1195, 411] width 23 height 31
type input "1"
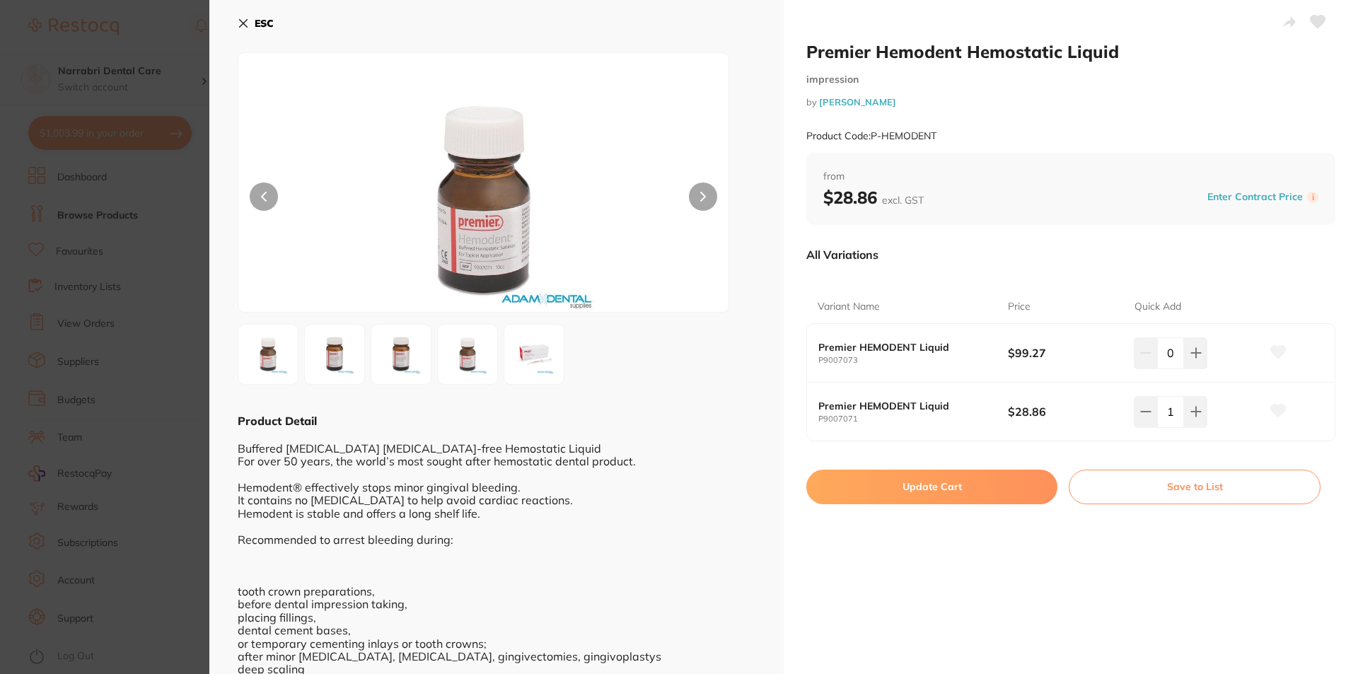
click at [975, 495] on button "Update Cart" at bounding box center [931, 487] width 251 height 34
checkbox input "false"
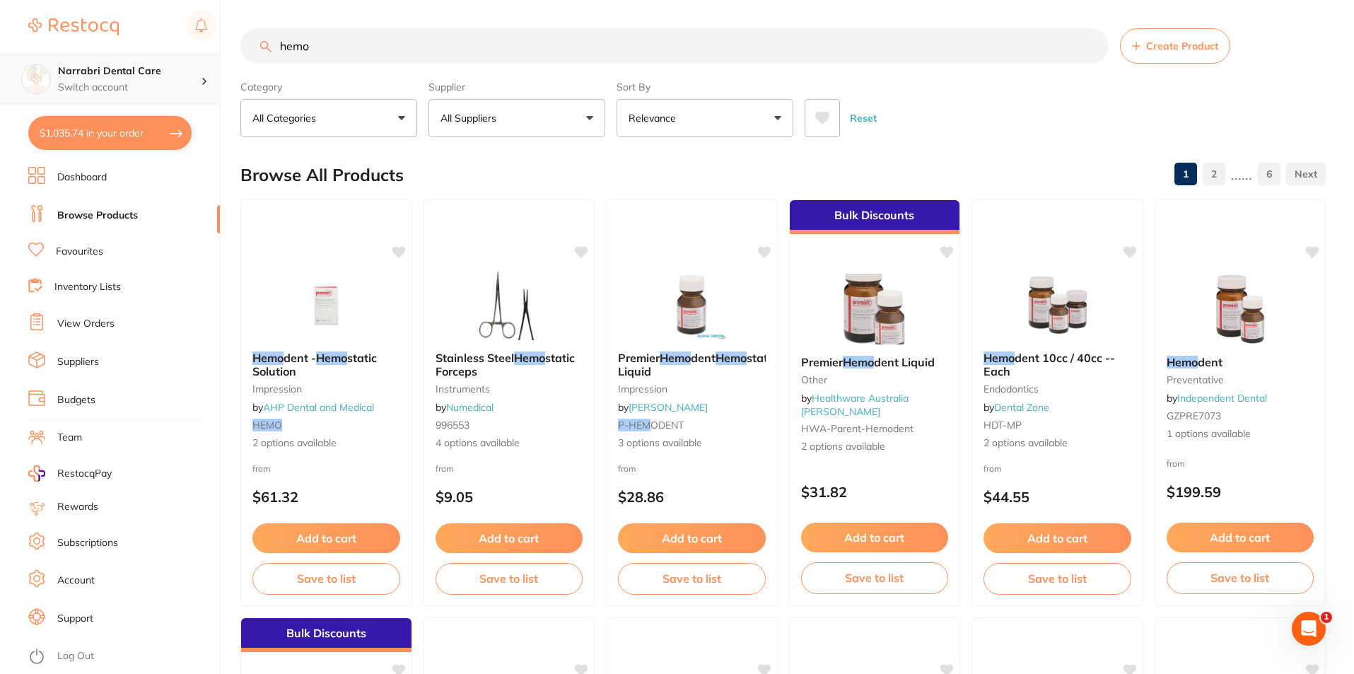
scroll to position [1, 0]
drag, startPoint x: 349, startPoint y: 45, endPoint x: 0, endPoint y: 74, distance: 349.8
click at [0, 74] on div "$1,035.74 Narrabri Dental Care Switch account Narrabri Dental Care Experteeth D…" at bounding box center [677, 337] width 1354 height 674
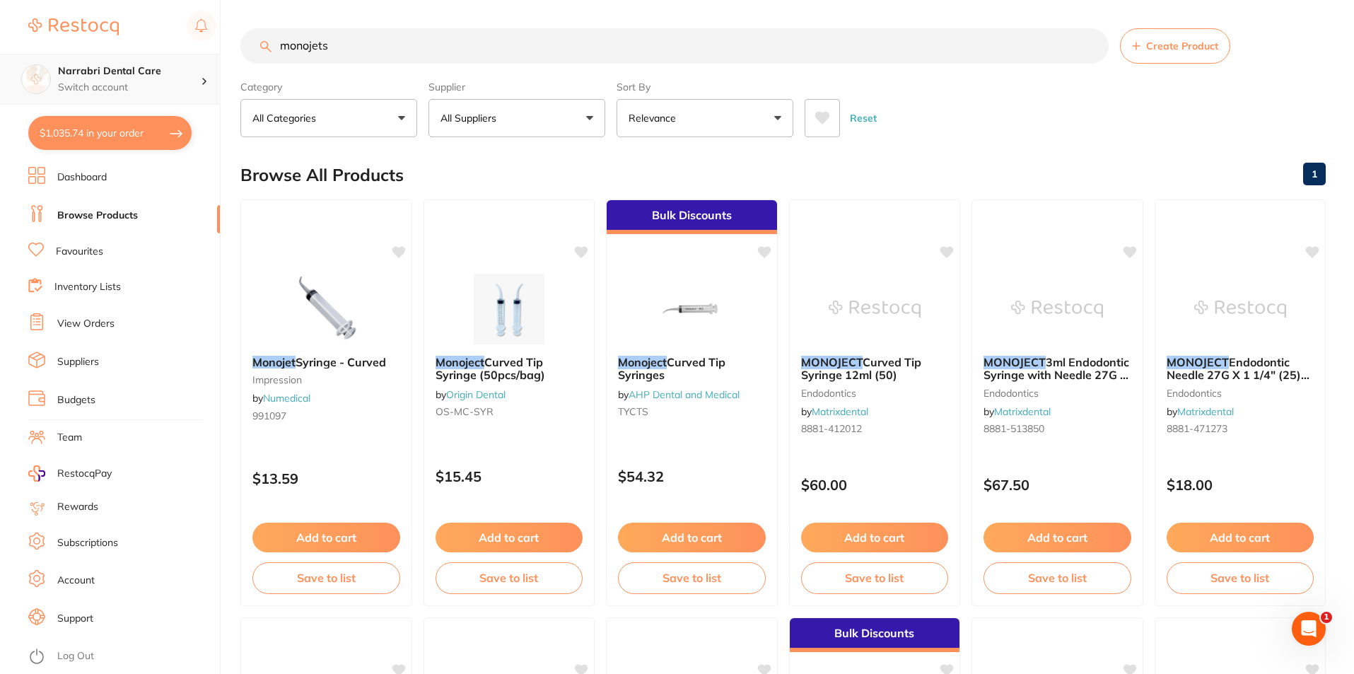
scroll to position [0, 0]
type input "monojets"
click at [514, 317] on img at bounding box center [508, 307] width 93 height 71
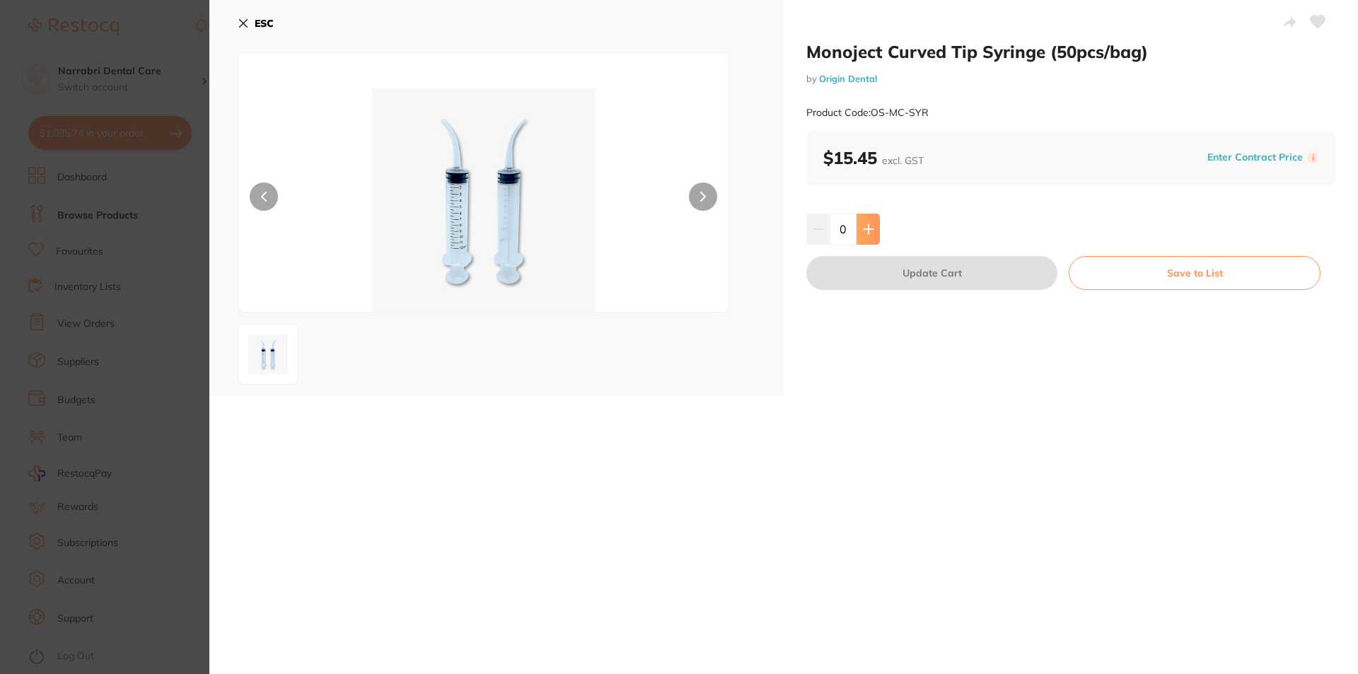
click at [863, 233] on icon at bounding box center [868, 228] width 11 height 11
type input "3"
click at [853, 264] on button "Update Cart" at bounding box center [931, 273] width 251 height 34
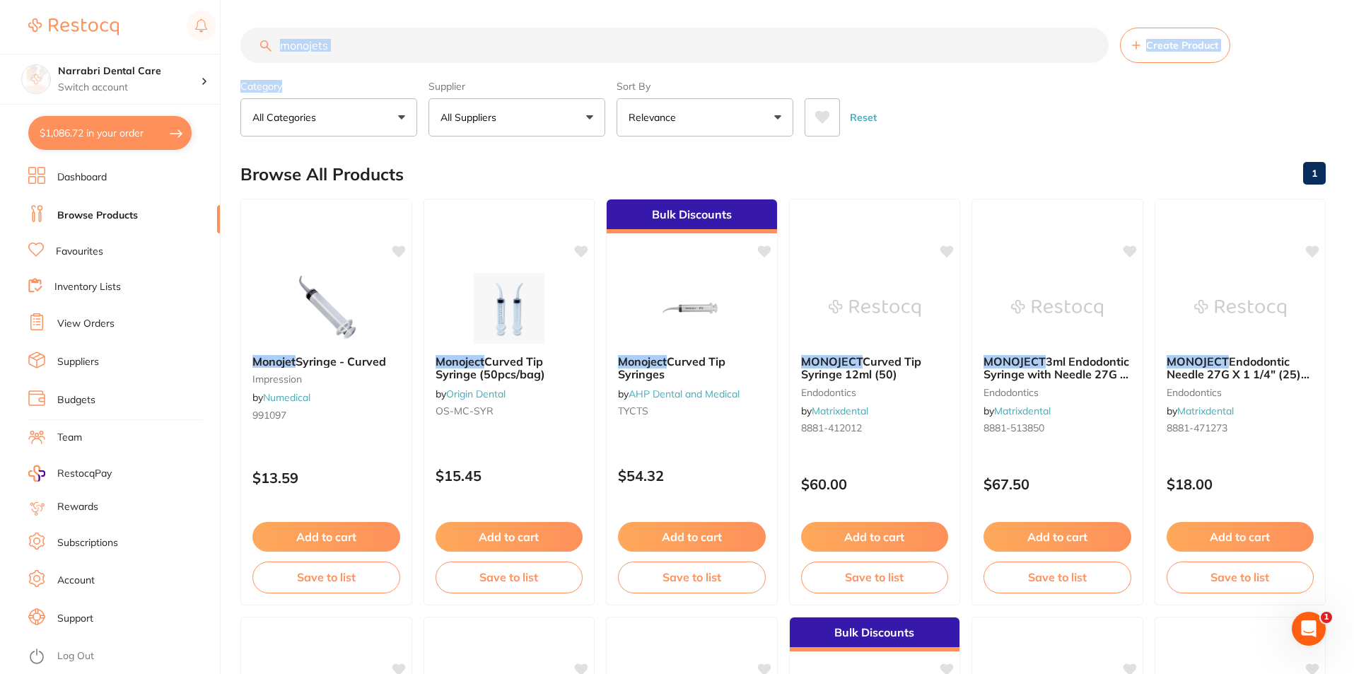
scroll to position [1, 0]
drag, startPoint x: 390, startPoint y: 59, endPoint x: 252, endPoint y: 55, distance: 138.0
click at [256, 59] on section "monojets Create Product Category All Categories All Categories anaesthetic disp…" at bounding box center [782, 82] width 1085 height 109
click at [358, 50] on input "monojets" at bounding box center [674, 45] width 868 height 35
drag, startPoint x: 358, startPoint y: 50, endPoint x: 162, endPoint y: 61, distance: 196.2
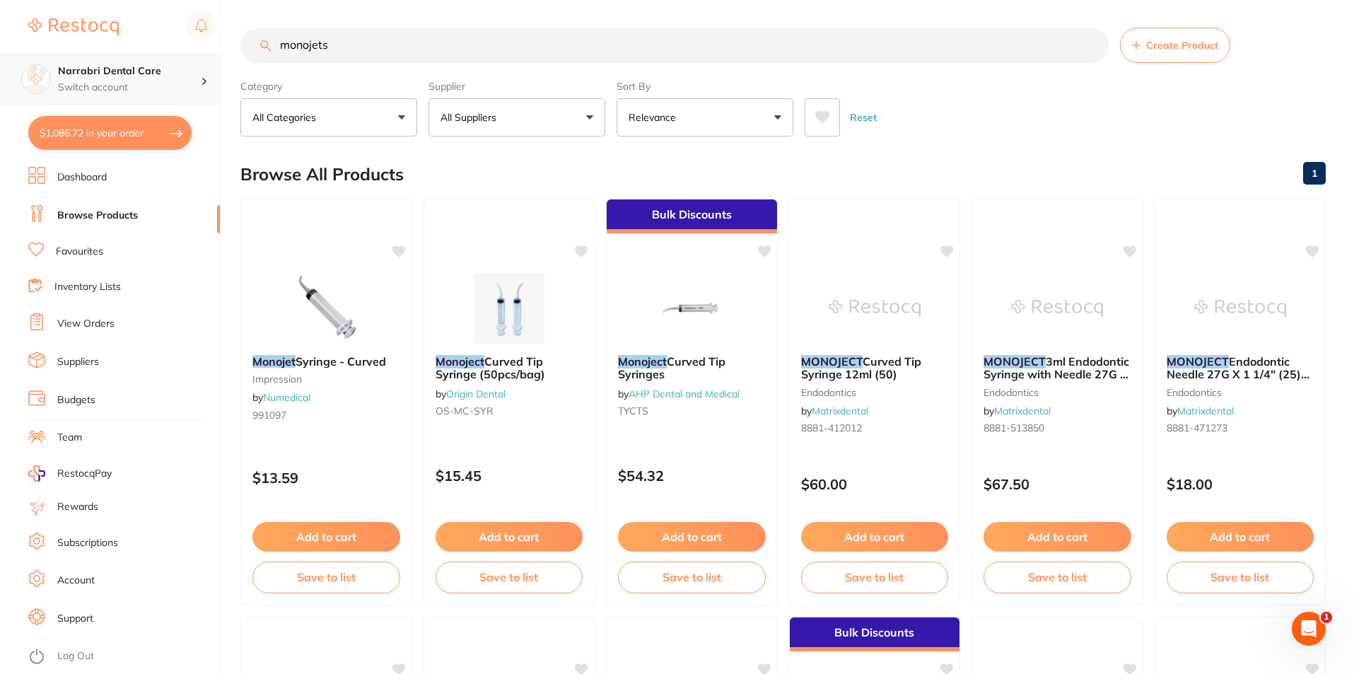
click at [163, 66] on div "$1,086.72 Narrabri Dental Care Switch account Narrabri Dental Care Experteeth D…" at bounding box center [677, 336] width 1354 height 674
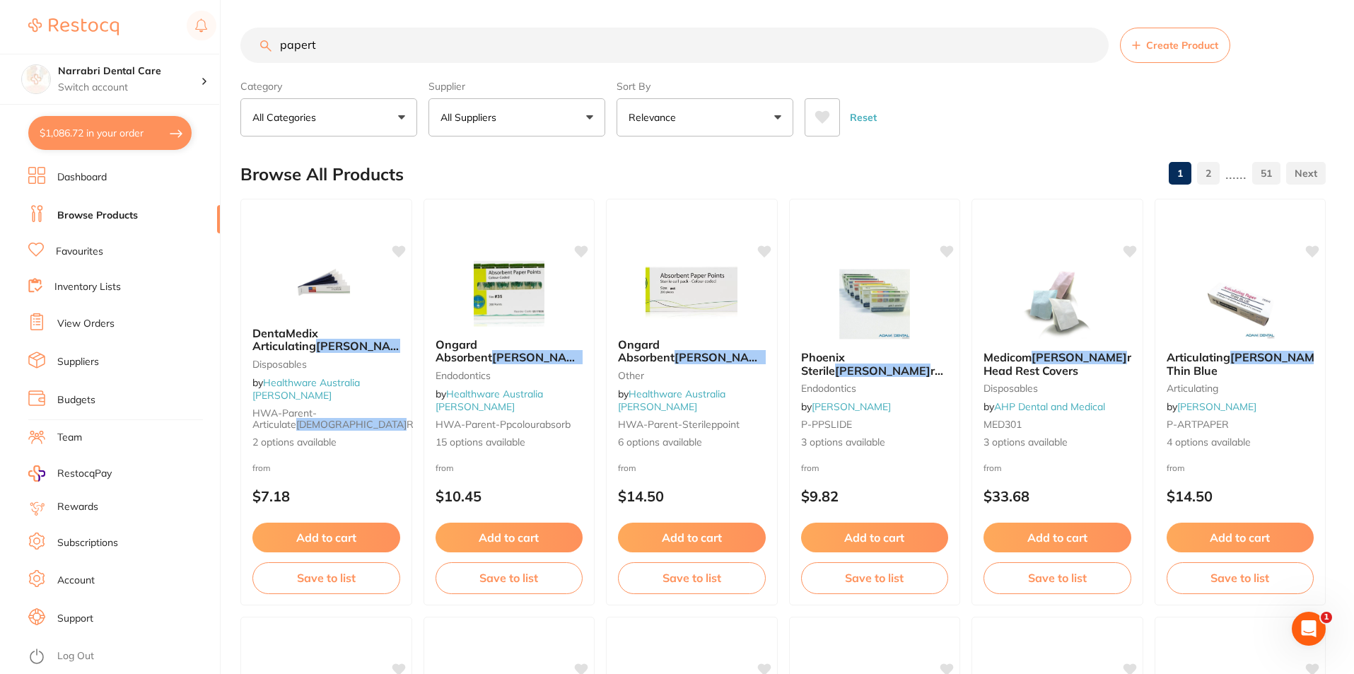
scroll to position [0, 0]
type input "papertowel"
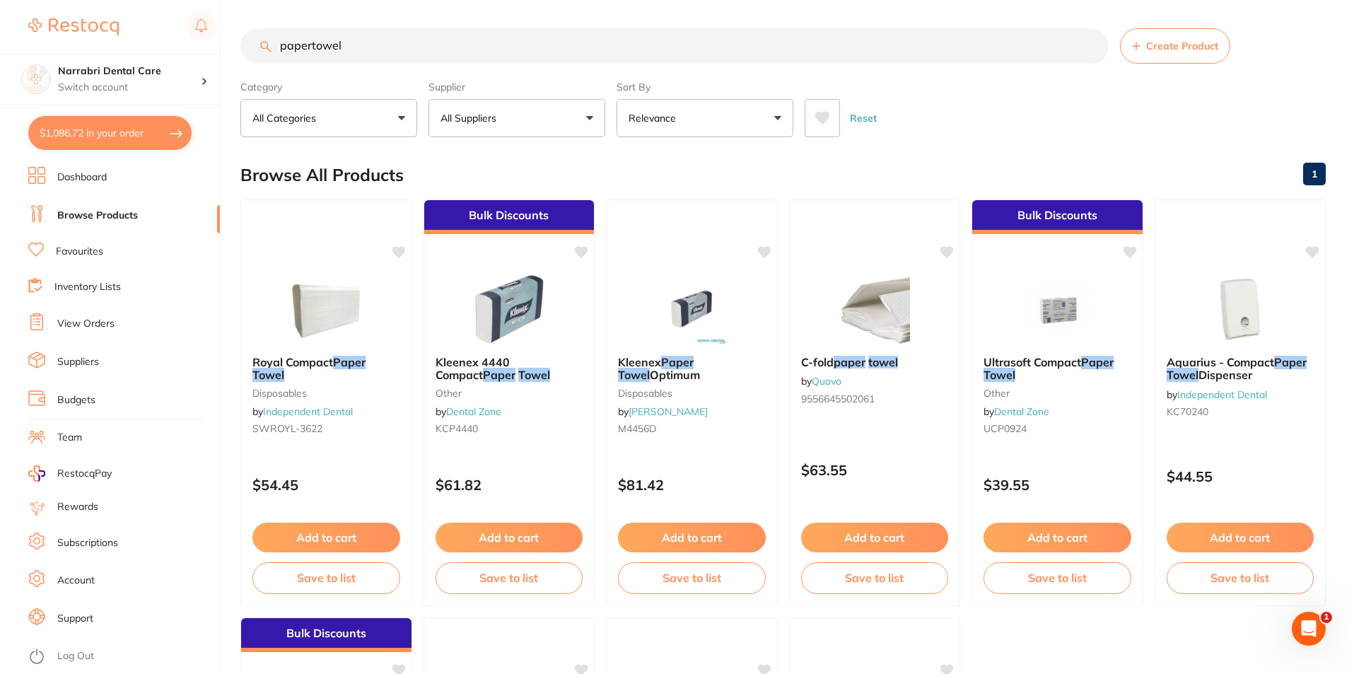
click at [67, 264] on ul "Dashboard Browse Products Favourites Inventory Lists View Orders Suppliers Budg…" at bounding box center [124, 420] width 192 height 507
click at [76, 255] on link "Favourites" at bounding box center [79, 252] width 47 height 14
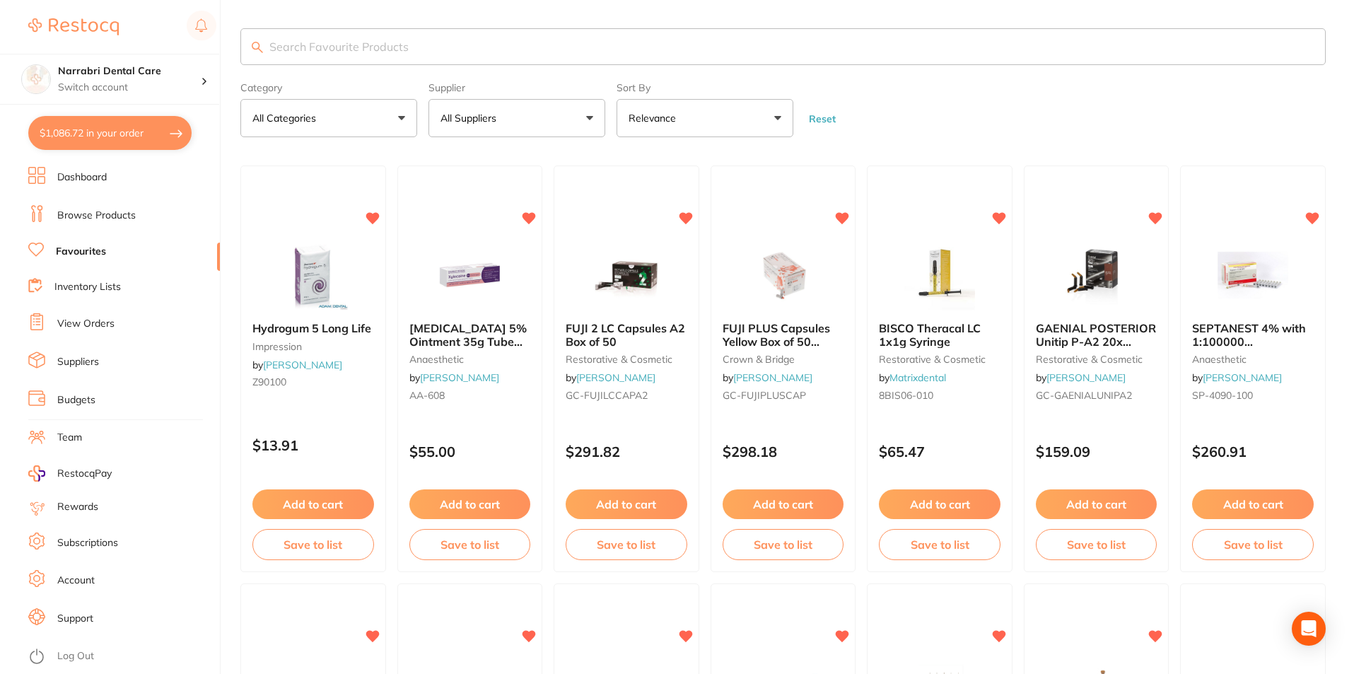
click at [348, 57] on input "search" at bounding box center [782, 46] width 1085 height 37
type input "a"
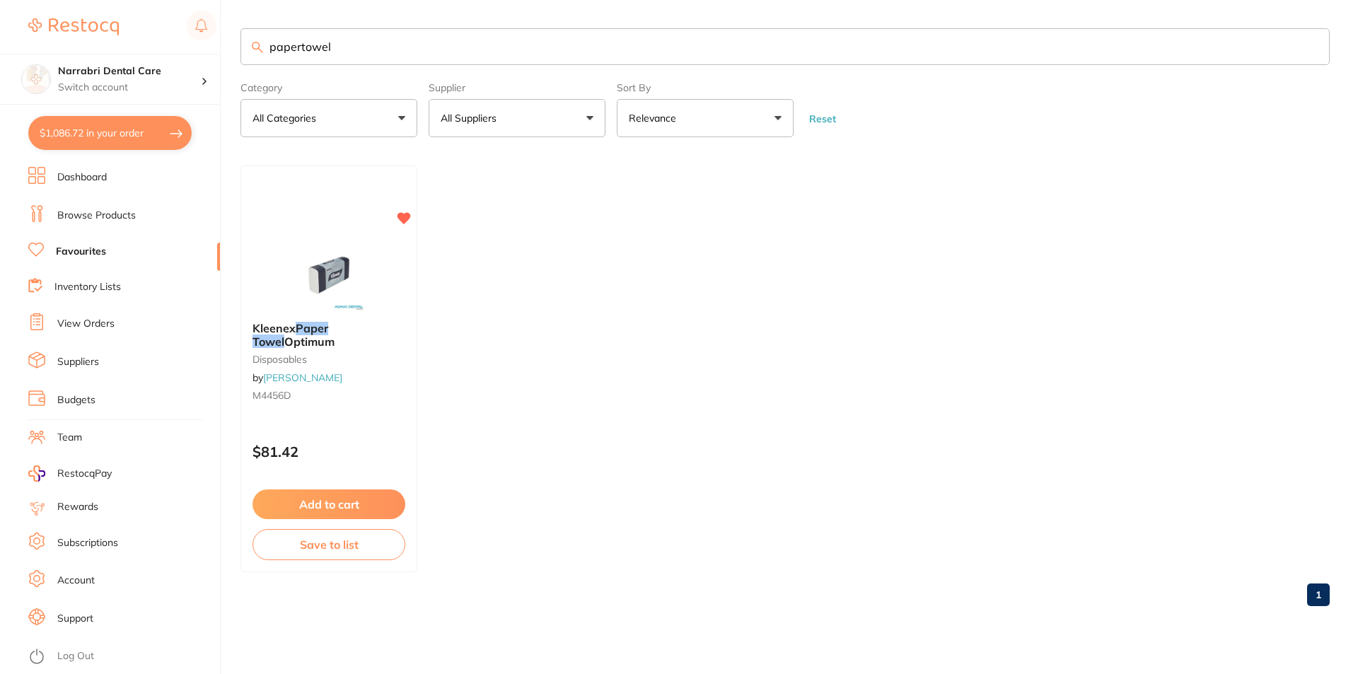
type input "papertowel"
click at [320, 262] on img at bounding box center [329, 275] width 92 height 71
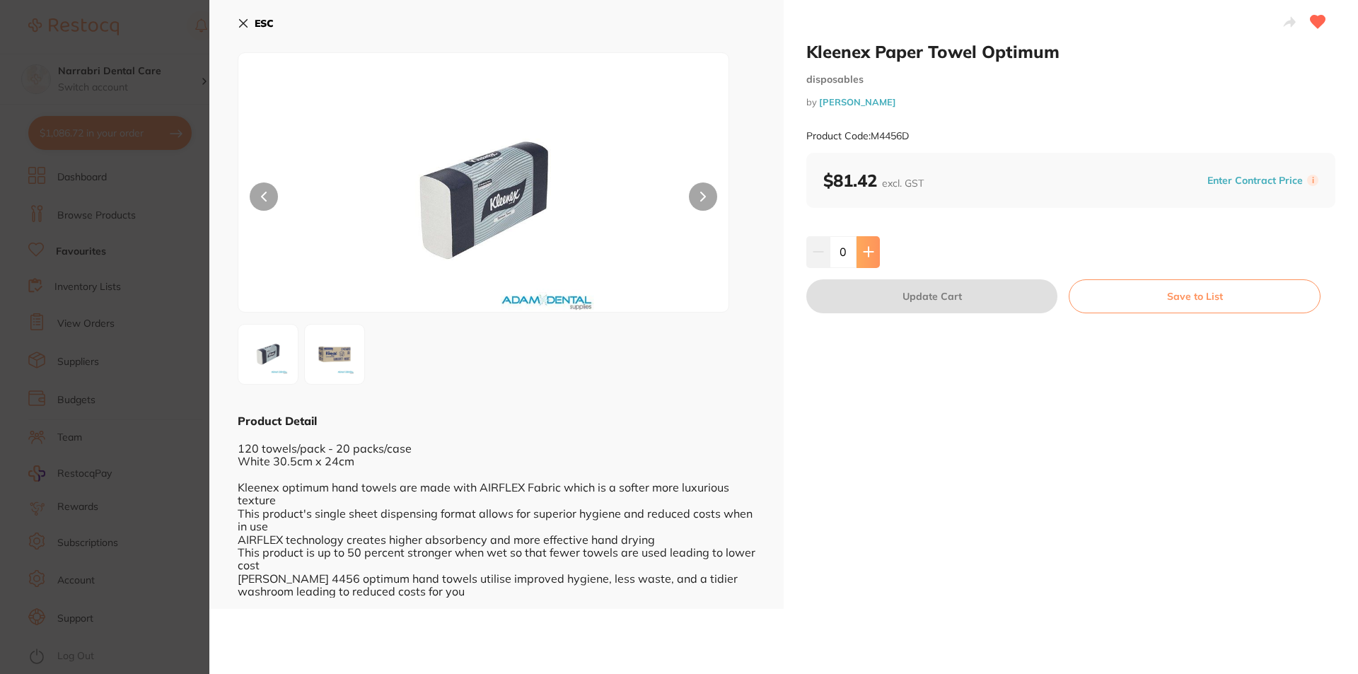
click at [854, 250] on div "0" at bounding box center [843, 251] width 74 height 31
click at [856, 250] on button at bounding box center [867, 251] width 23 height 31
type input "1"
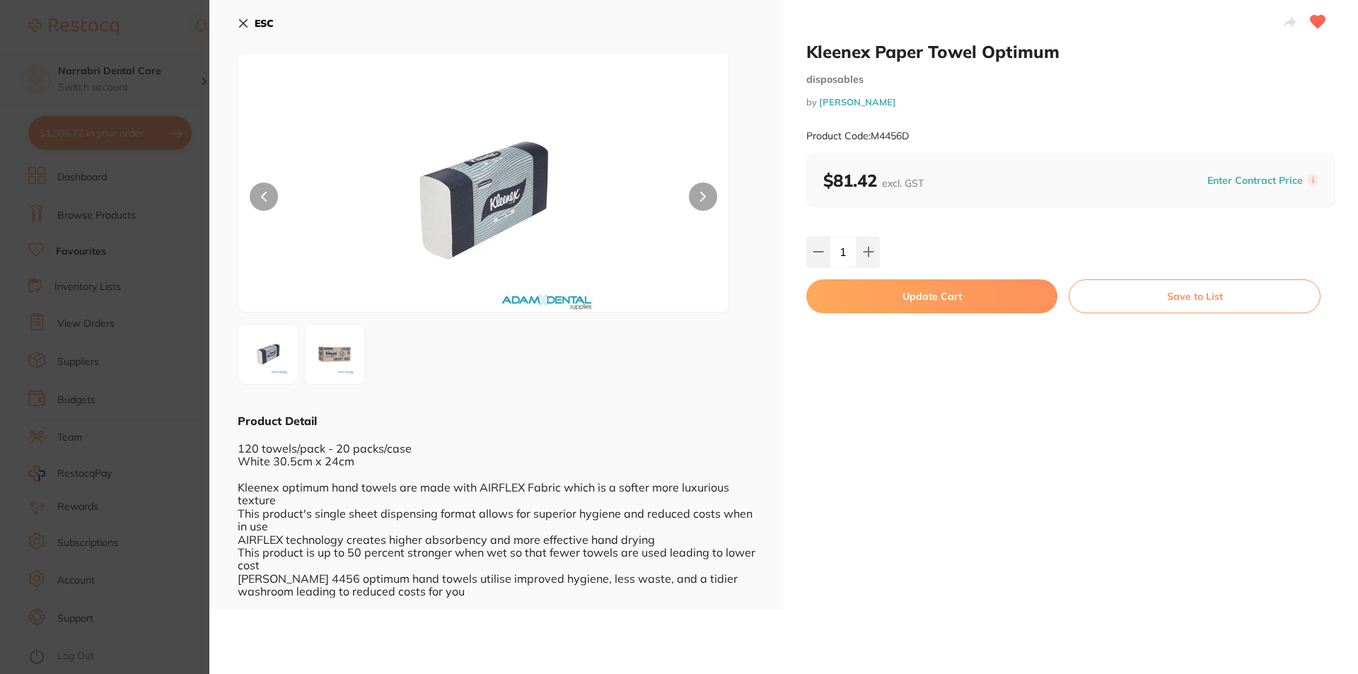
click at [879, 286] on button "Update Cart" at bounding box center [931, 296] width 251 height 34
click at [914, 290] on ul "Kleenex Paper Towel Optimum disposables by [PERSON_NAME] M4456D $81.42 Add to c…" at bounding box center [784, 368] width 1089 height 407
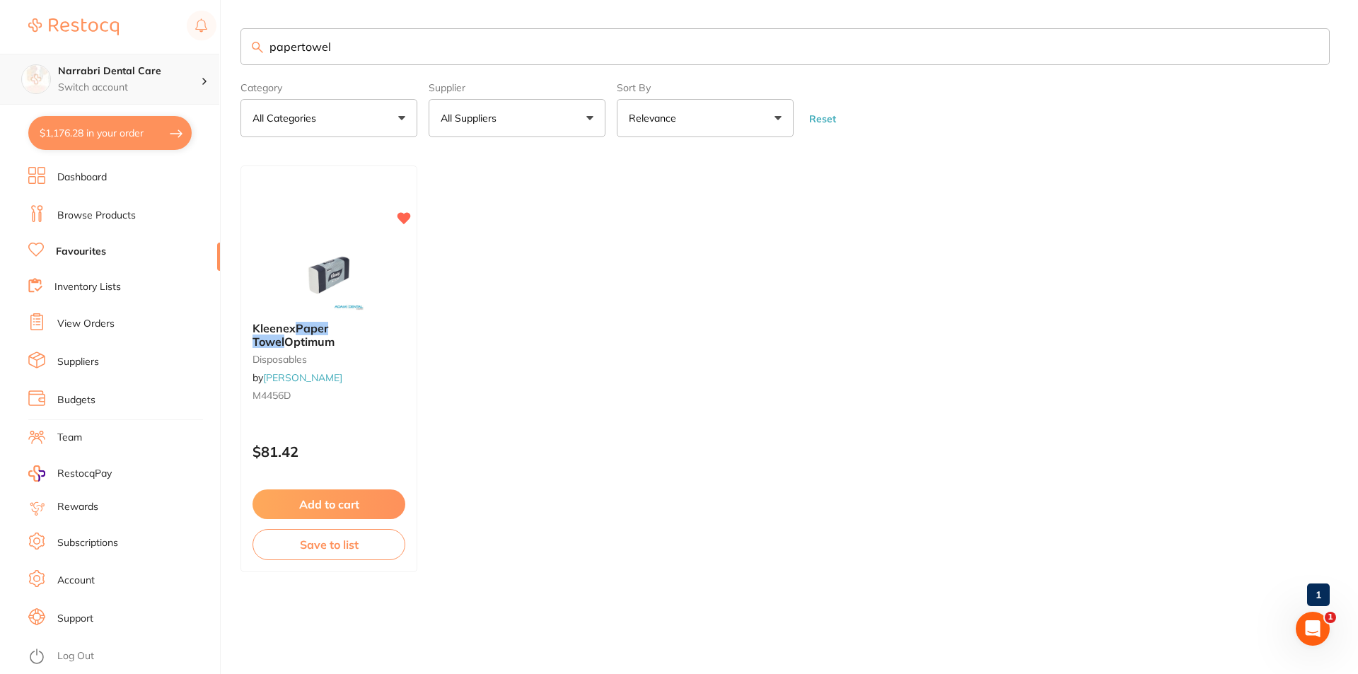
scroll to position [1, 0]
drag, startPoint x: 358, startPoint y: 65, endPoint x: 0, endPoint y: 65, distance: 357.8
click at [0, 65] on div "$1,176.28 Narrabri Dental Care Switch account Narrabri Dental Care Experteeth D…" at bounding box center [679, 337] width 1358 height 674
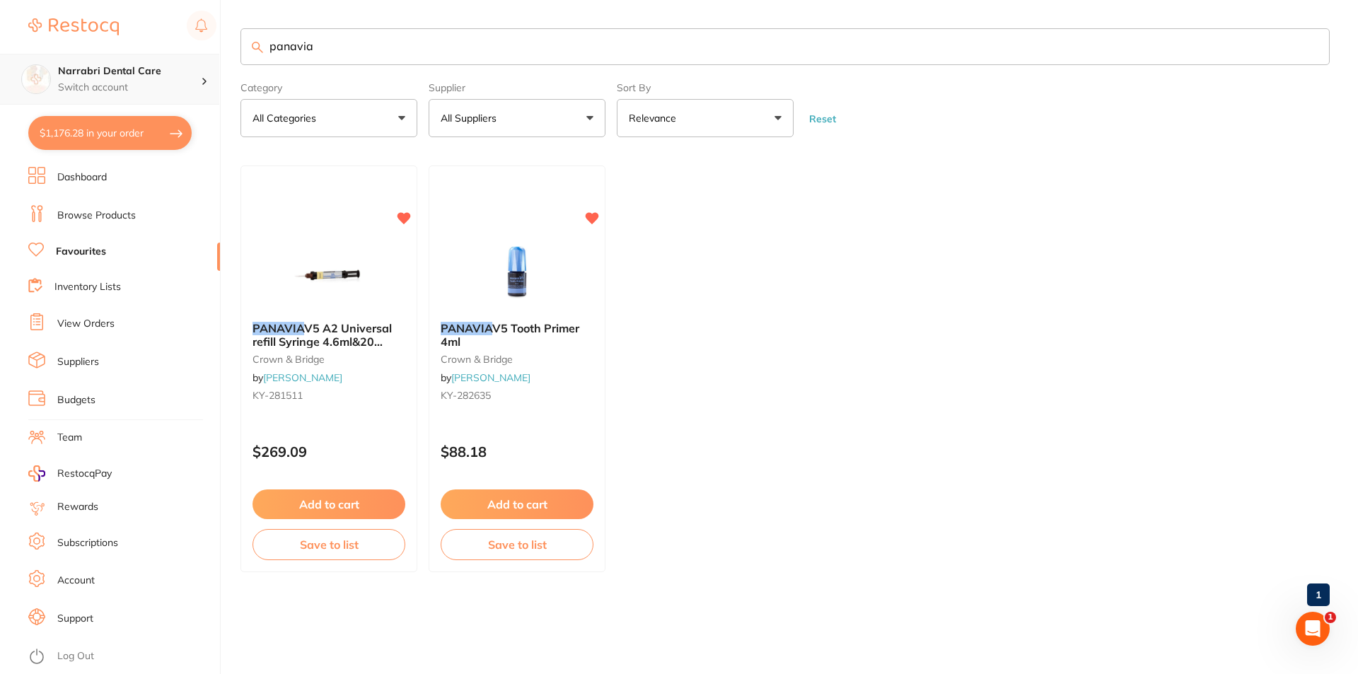
scroll to position [0, 0]
type input "panavia"
click at [357, 235] on div "PANAVIA V5 A2 Universal refill Syringe 4.6ml&20 Mixing tips crown & bridge by […" at bounding box center [329, 369] width 179 height 411
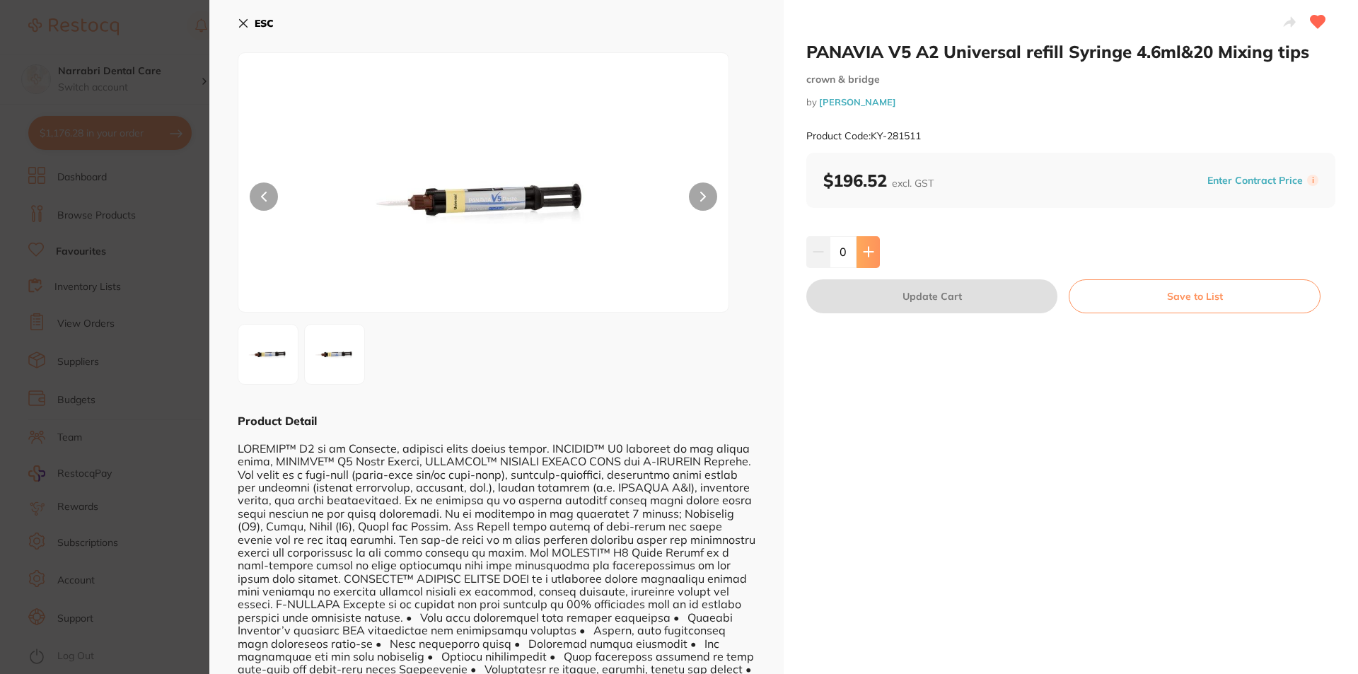
click at [861, 245] on button at bounding box center [867, 251] width 23 height 31
type input "1"
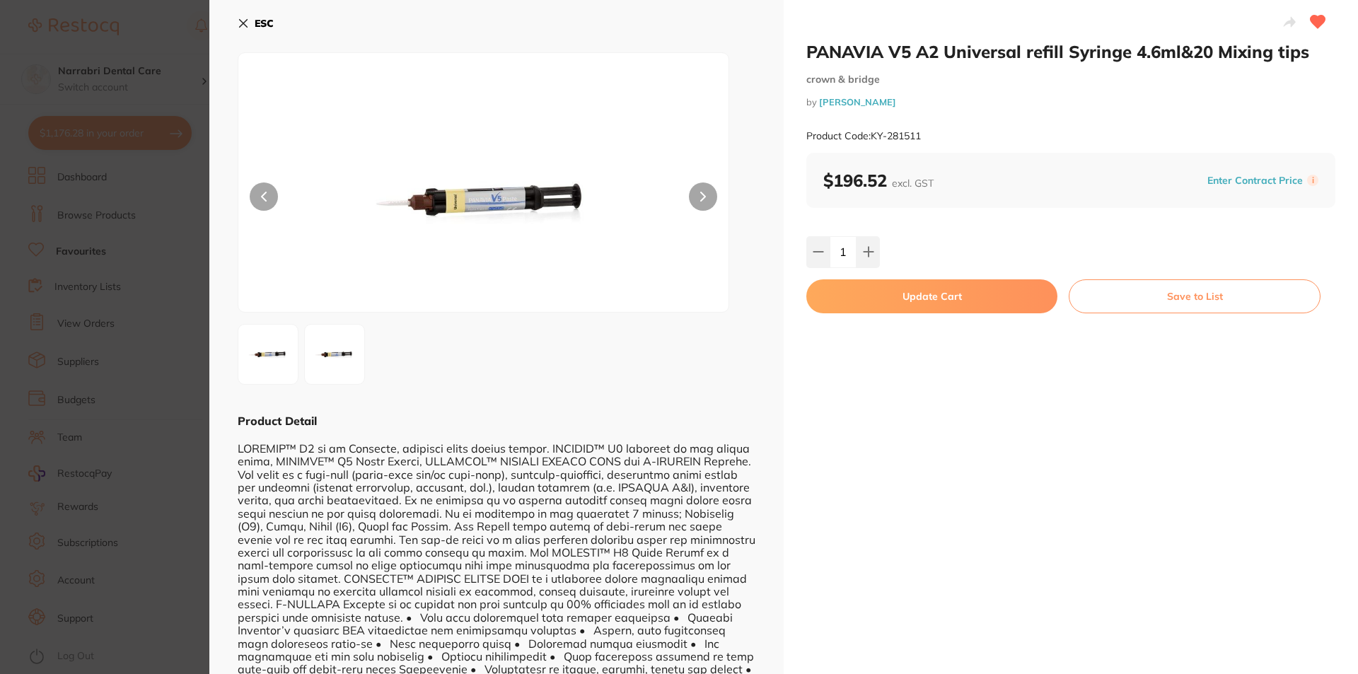
click at [887, 293] on button "Update Cart" at bounding box center [931, 296] width 251 height 34
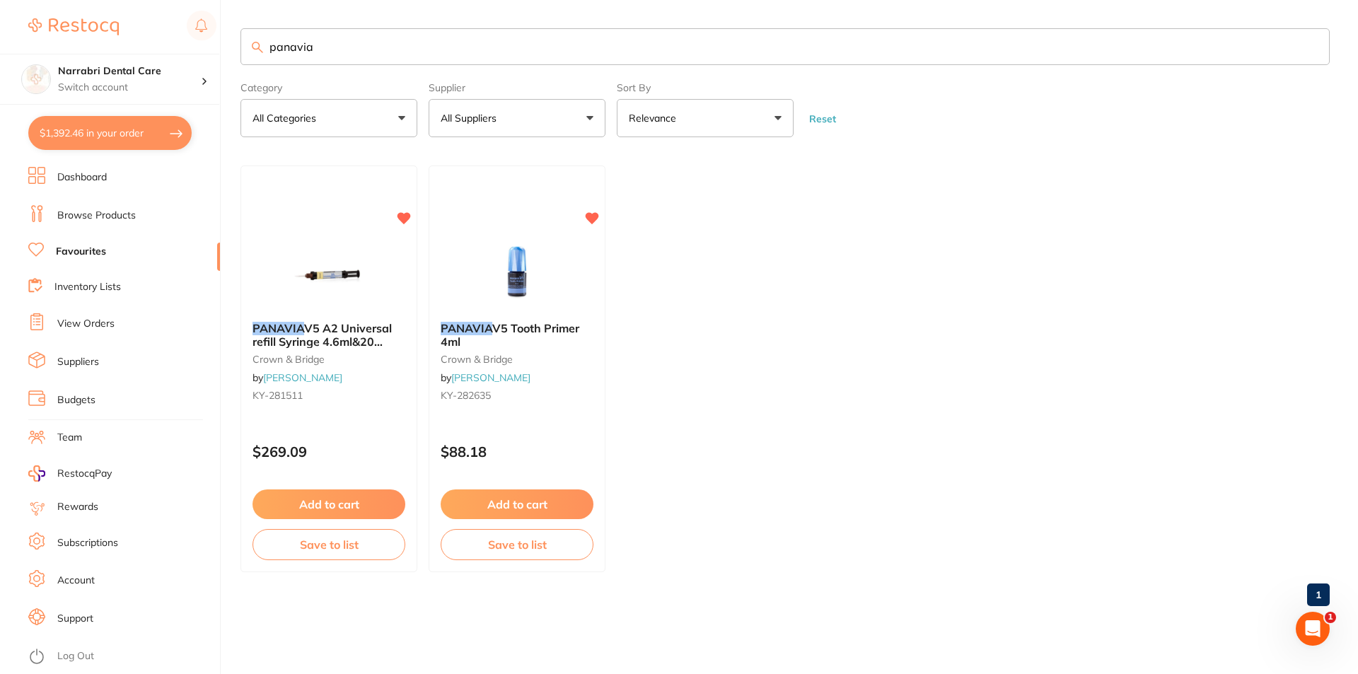
checkbox input "false"
drag, startPoint x: 399, startPoint y: 33, endPoint x: 0, endPoint y: 76, distance: 401.2
click at [0, 84] on div "$1,392.46 Narrabri Dental Care Switch account Narrabri Dental Care Experteeth D…" at bounding box center [679, 337] width 1358 height 674
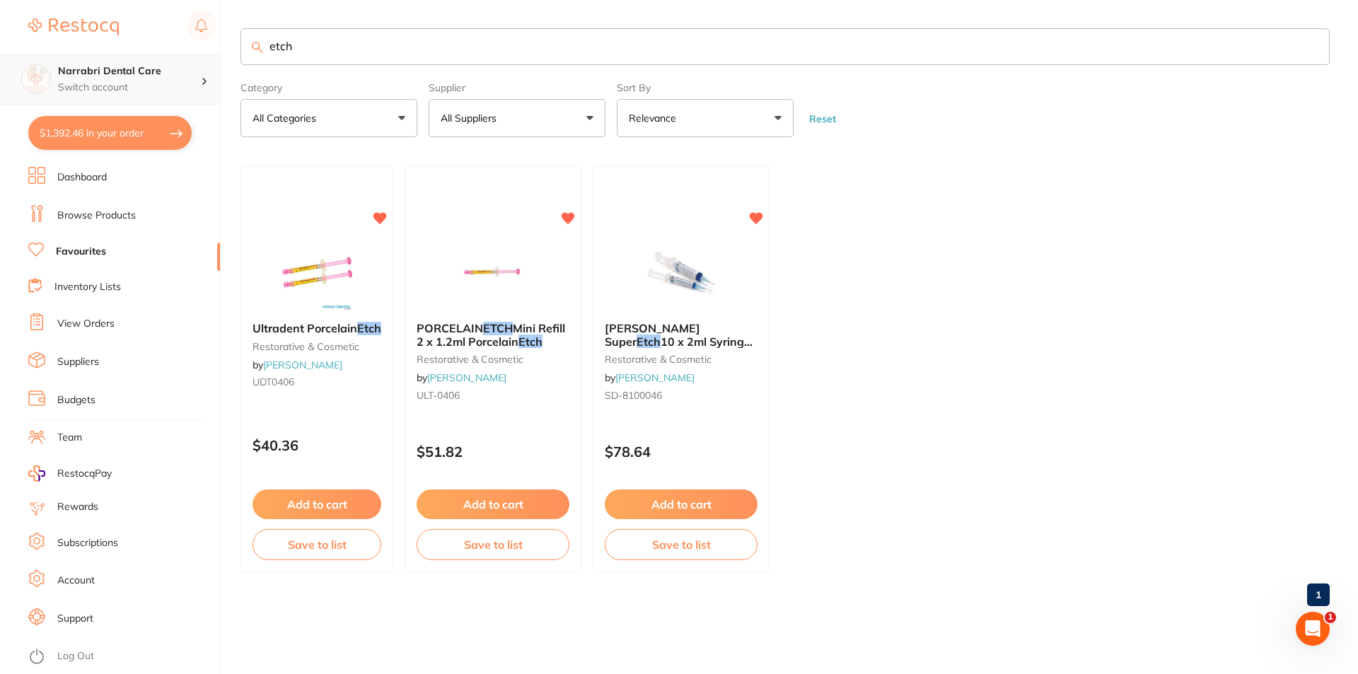
scroll to position [0, 0]
type input "etch"
click at [705, 279] on img at bounding box center [680, 274] width 93 height 71
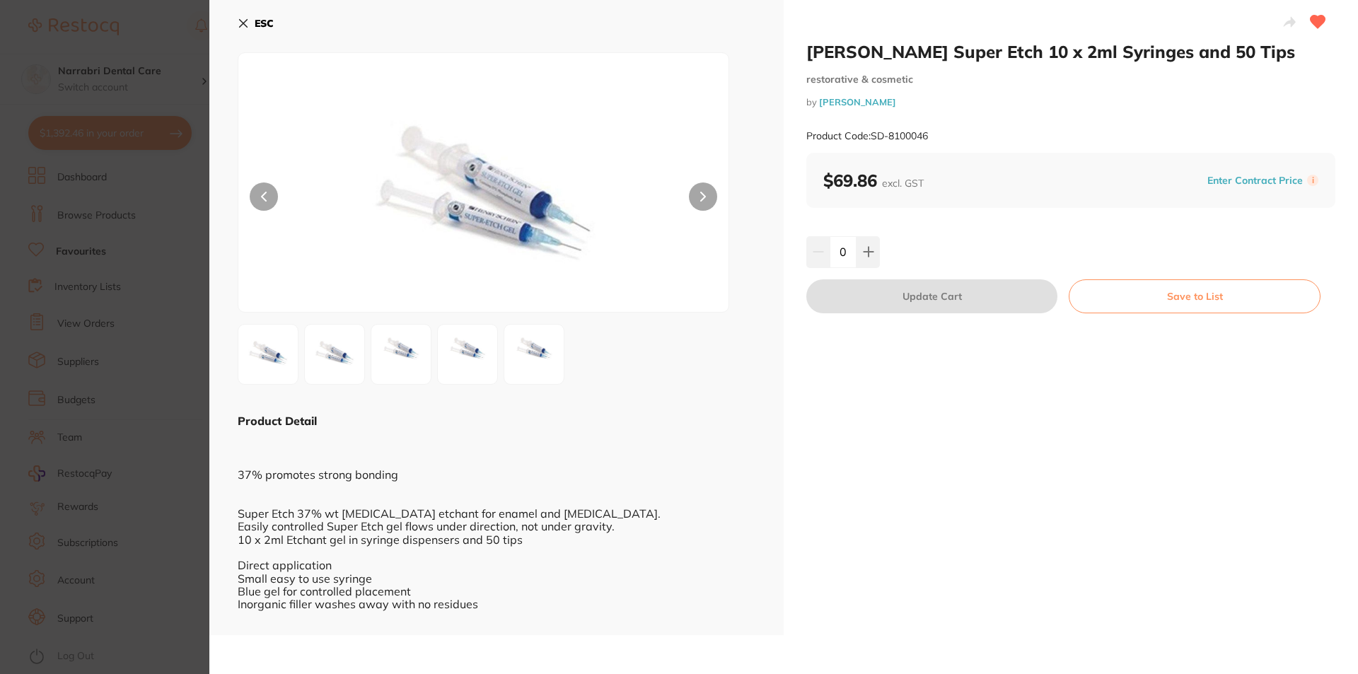
click at [183, 257] on section "[PERSON_NAME] Super Etch 10 x 2ml Syringes and 50 Tips restorative & cosmetic b…" at bounding box center [679, 337] width 1358 height 674
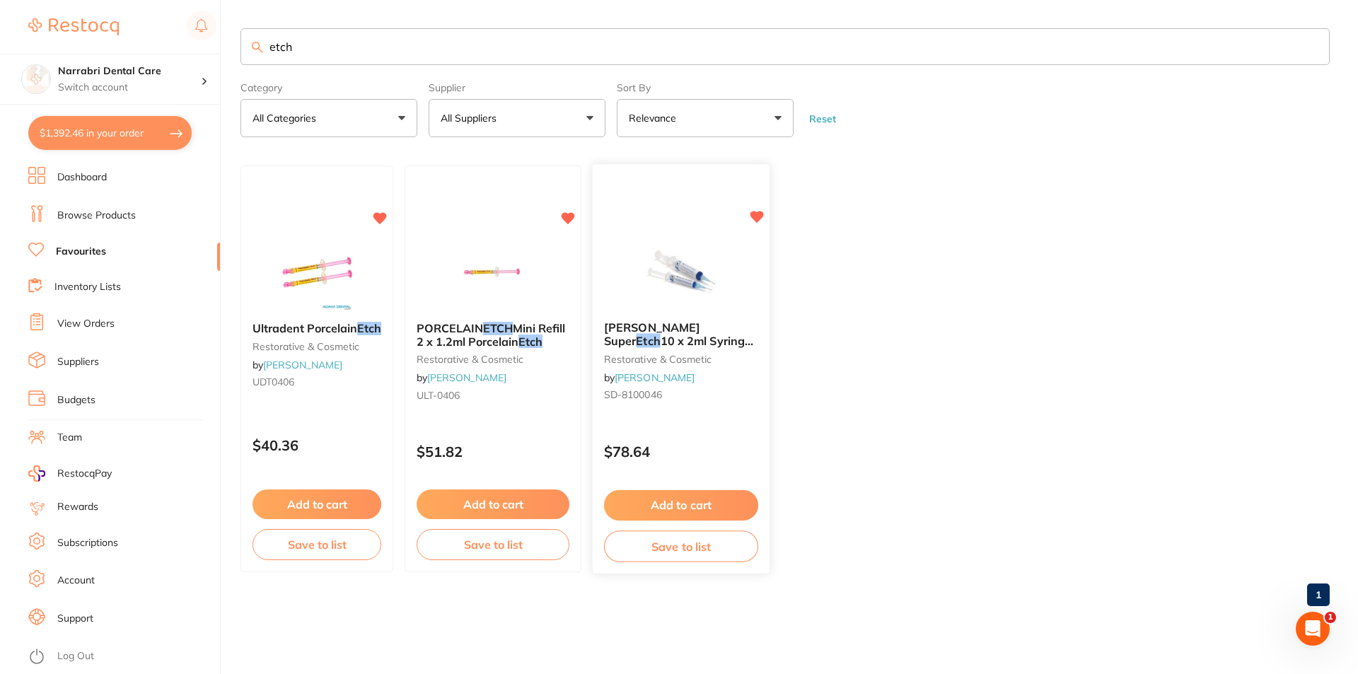
click at [687, 292] on img at bounding box center [680, 274] width 93 height 71
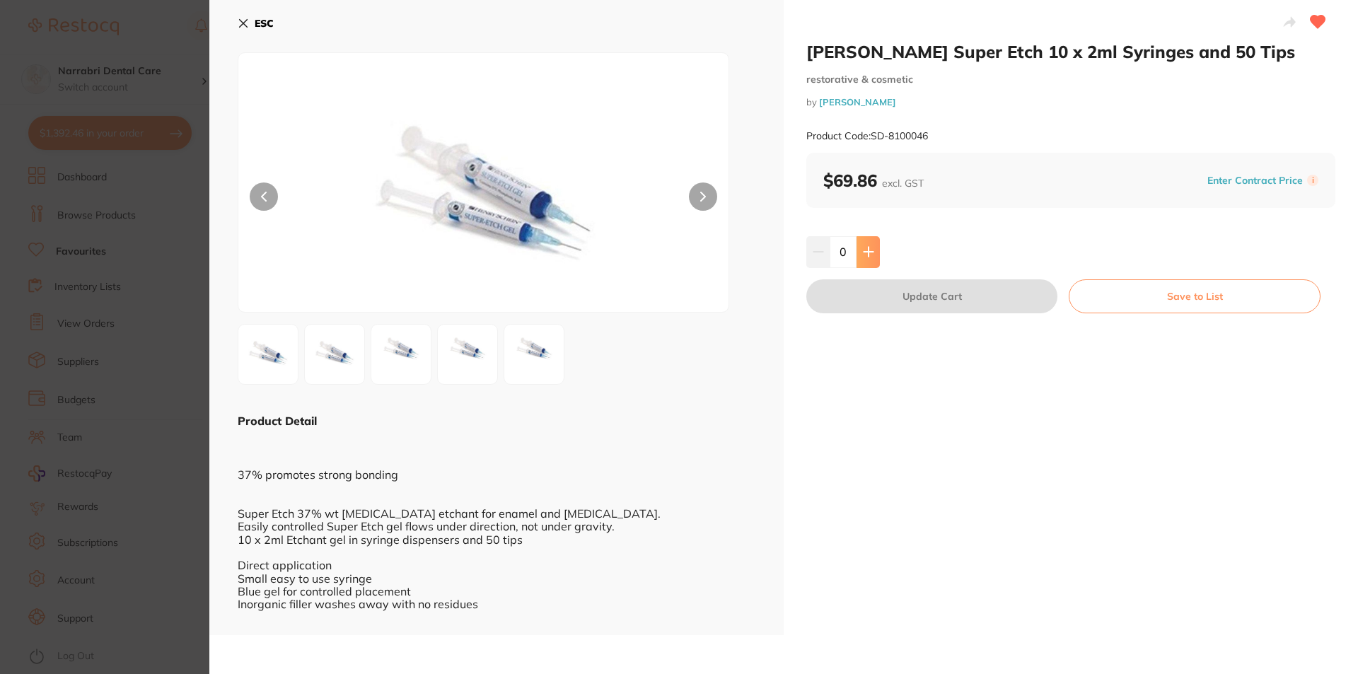
click at [856, 252] on button at bounding box center [867, 251] width 23 height 31
type input "1"
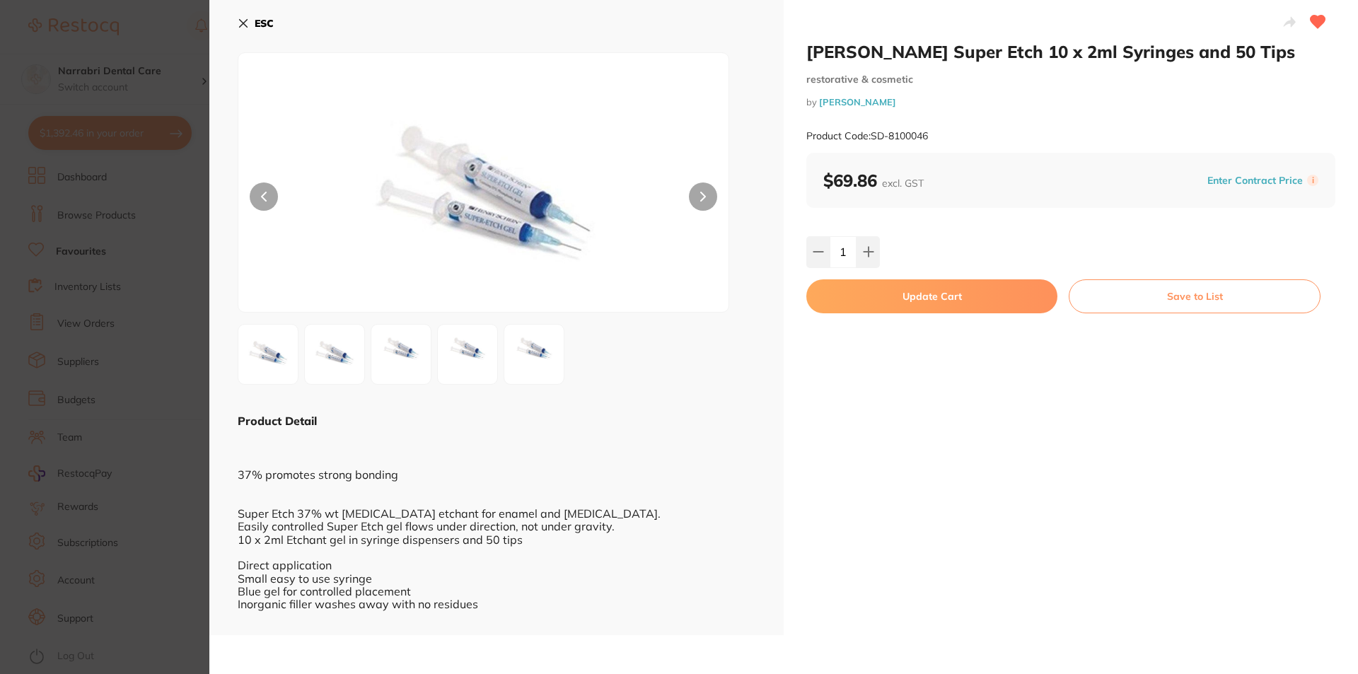
click at [880, 291] on button "Update Cart" at bounding box center [931, 296] width 251 height 34
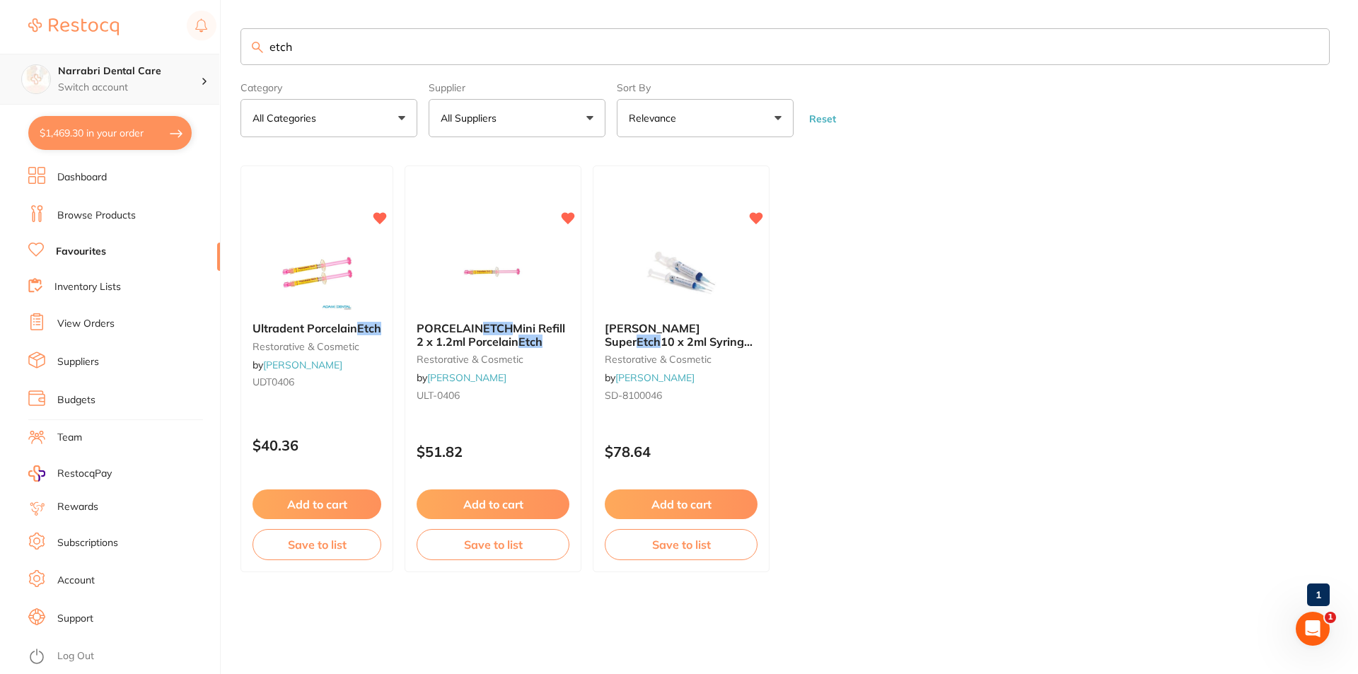
drag, startPoint x: 352, startPoint y: 44, endPoint x: 63, endPoint y: 74, distance: 290.8
click at [63, 74] on div "$1,469.30 Narrabri Dental Care Switch account Narrabri Dental Care Experteeth D…" at bounding box center [679, 337] width 1358 height 674
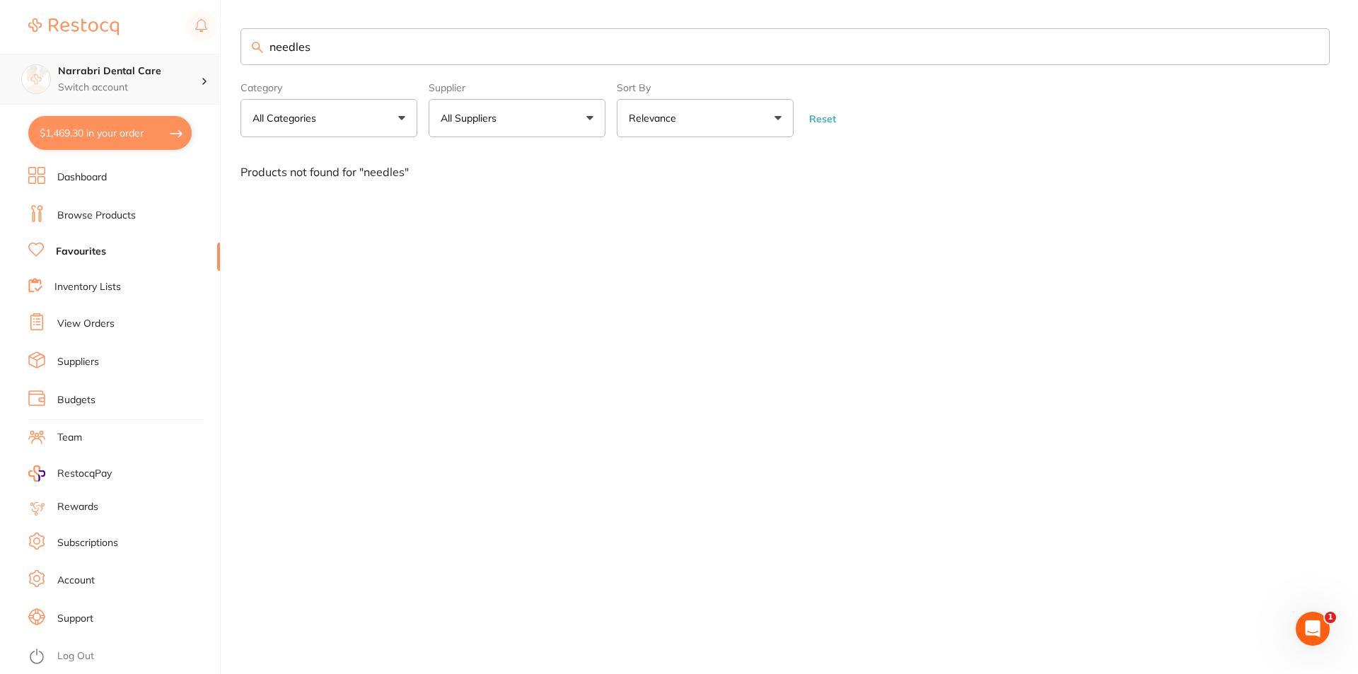
drag, startPoint x: 349, startPoint y: 38, endPoint x: 0, endPoint y: 69, distance: 350.7
click at [0, 69] on div "$1,469.30 Narrabri Dental Care Switch account Narrabri Dental Care Experteeth D…" at bounding box center [679, 337] width 1358 height 674
type input "short"
click at [69, 217] on link "Browse Products" at bounding box center [96, 216] width 78 height 14
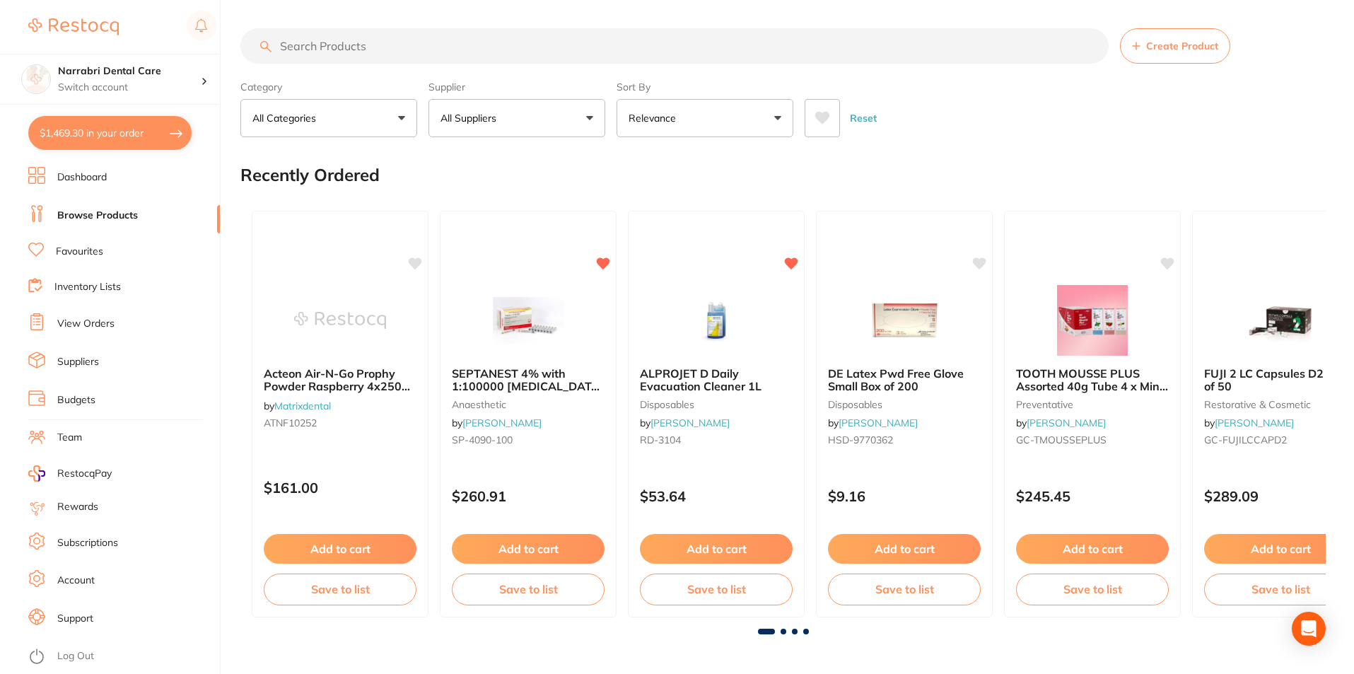
click at [397, 44] on input "search" at bounding box center [674, 45] width 868 height 35
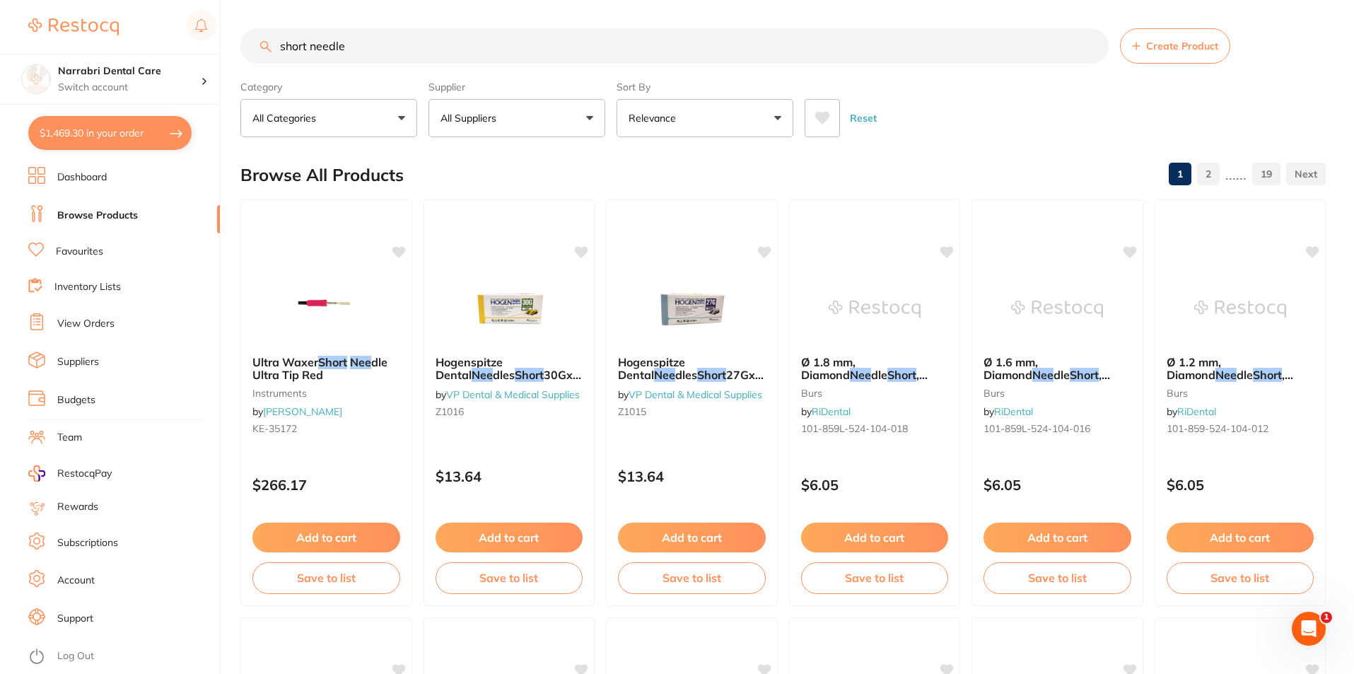
type input "short needle"
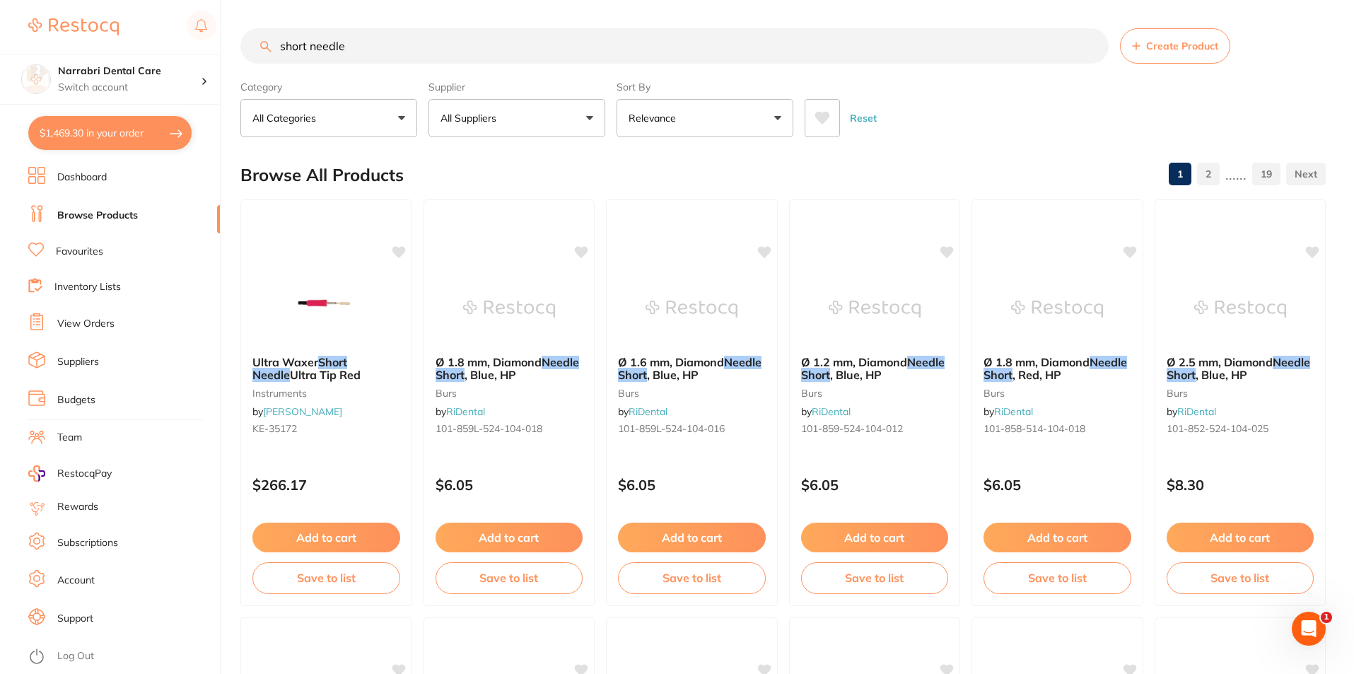
click at [83, 264] on ul "Dashboard Browse Products Favourites Inventory Lists View Orders Suppliers Budg…" at bounding box center [124, 420] width 192 height 507
click at [87, 255] on link "Favourites" at bounding box center [79, 252] width 47 height 14
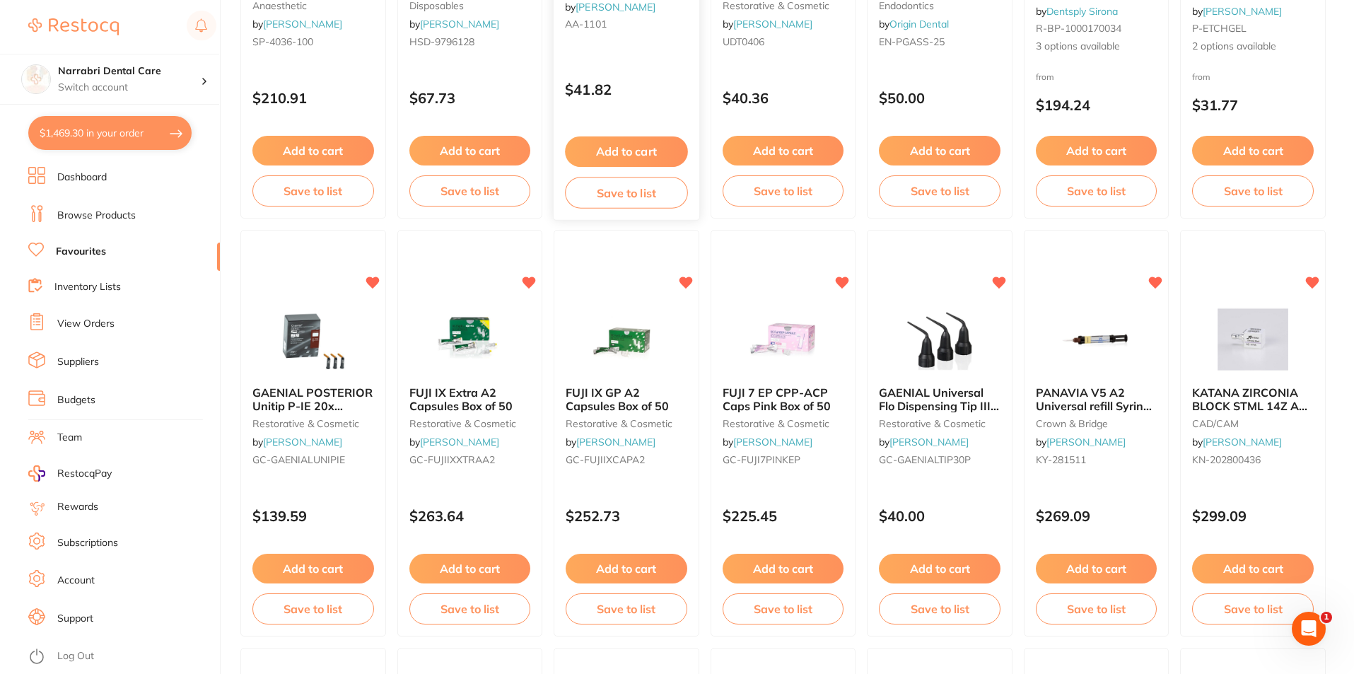
scroll to position [778, 0]
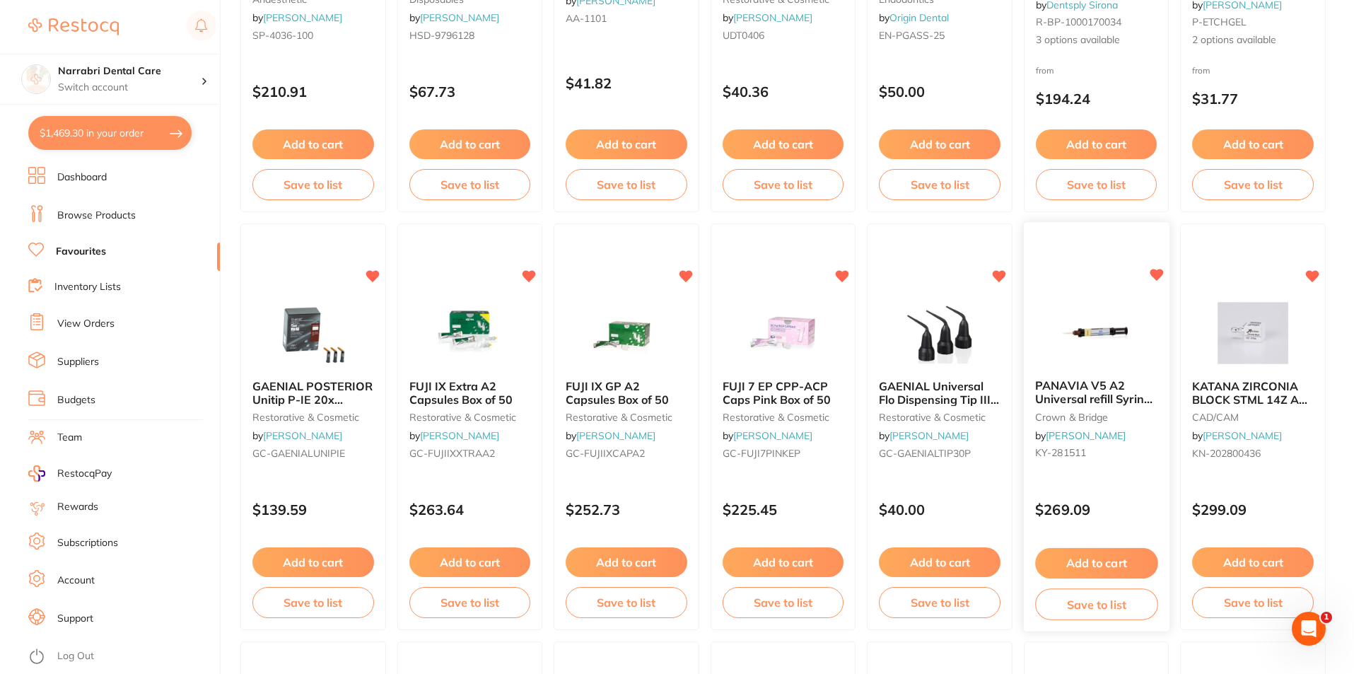
click at [1085, 350] on img at bounding box center [1096, 332] width 93 height 71
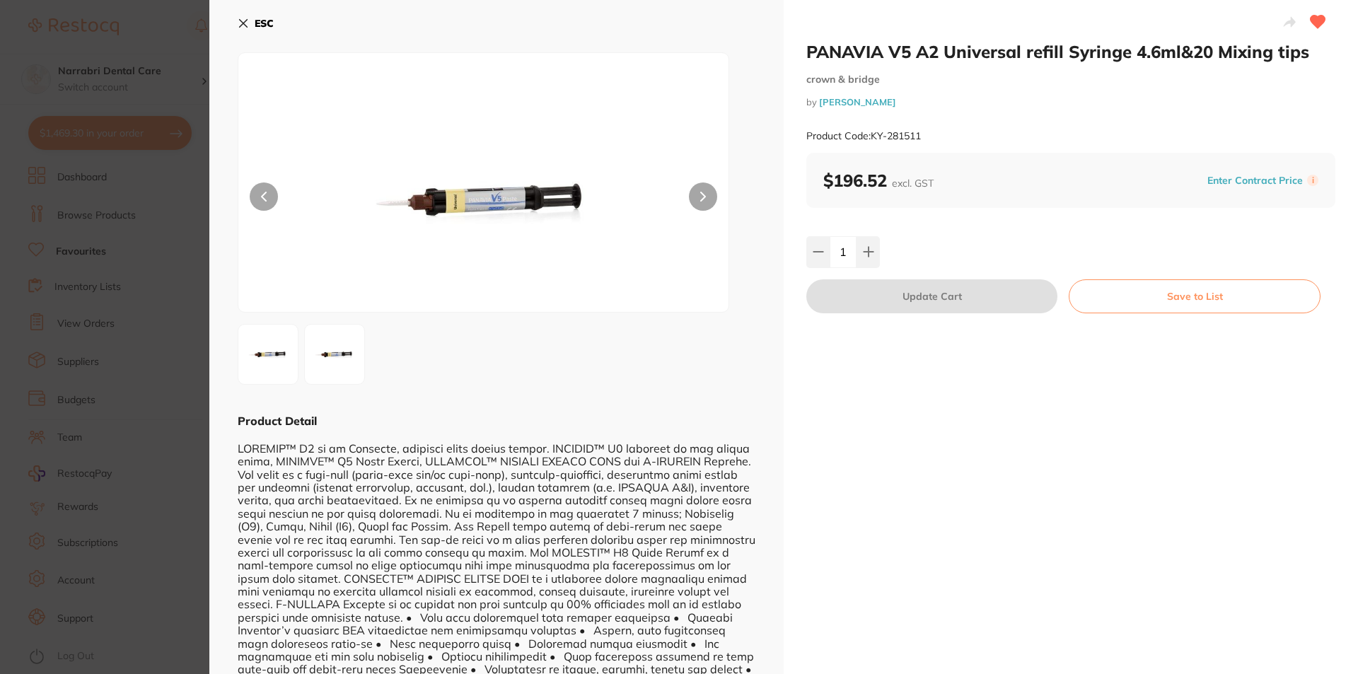
click at [95, 330] on section "PANAVIA V5 A2 Universal refill Syringe 4.6ml&20 Mixing tips crown & bridge by […" at bounding box center [679, 337] width 1358 height 674
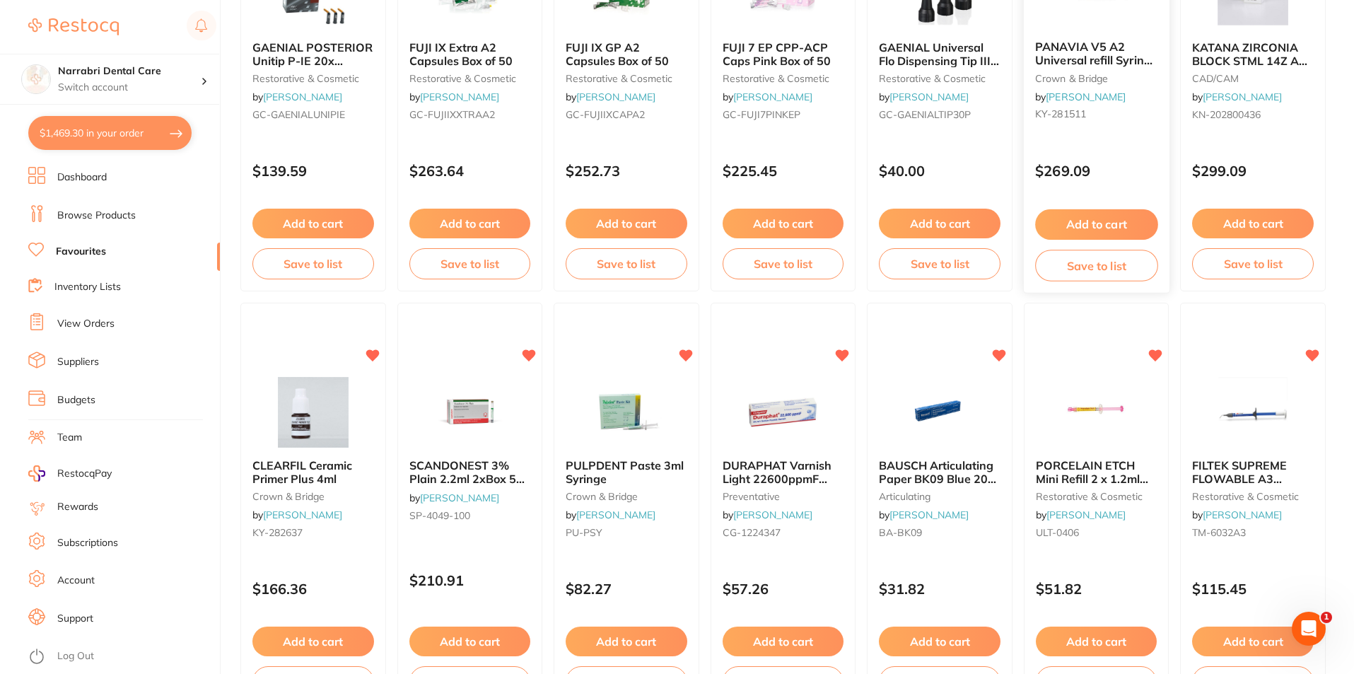
scroll to position [1131, 0]
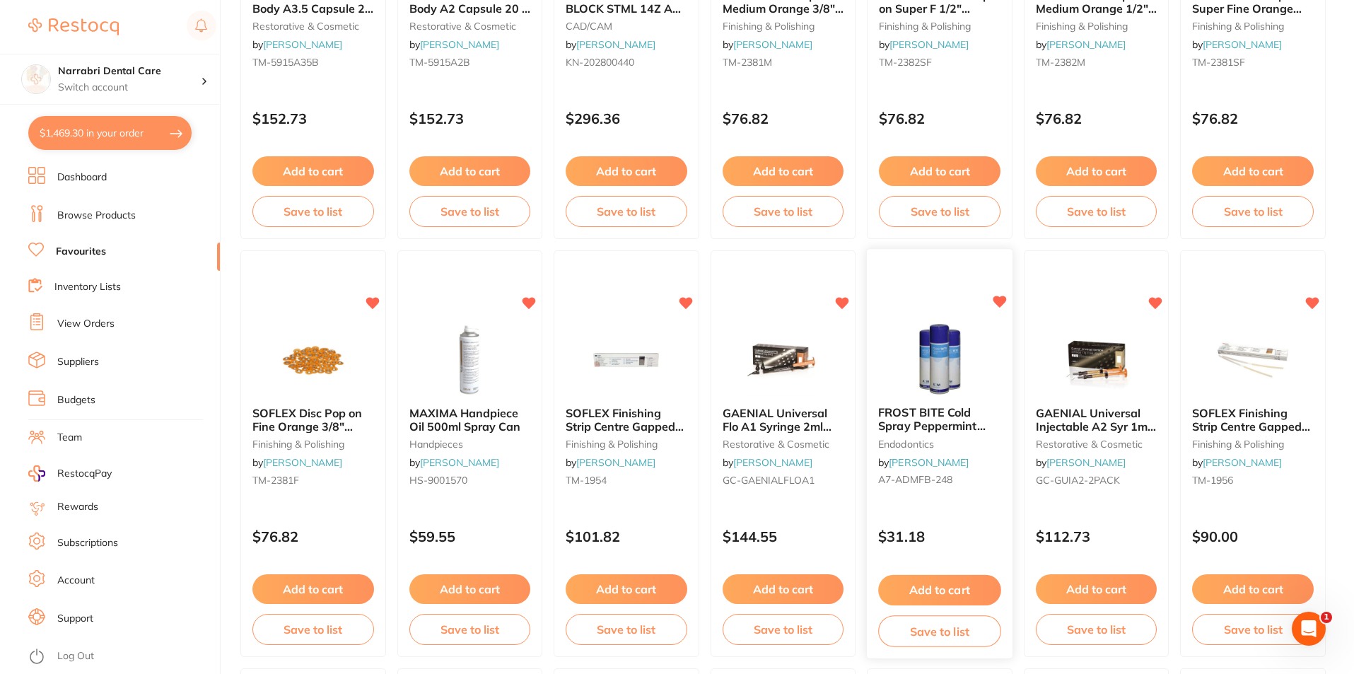
scroll to position [1980, 0]
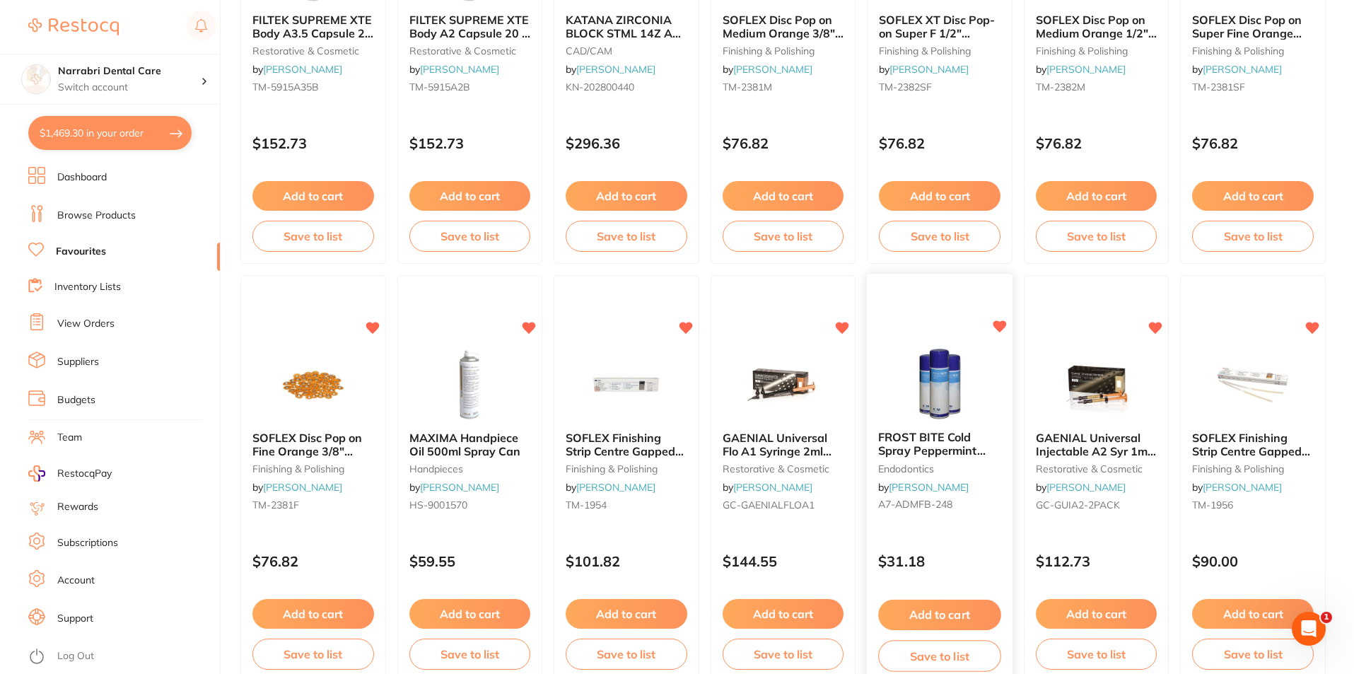
click at [932, 413] on img at bounding box center [939, 384] width 93 height 71
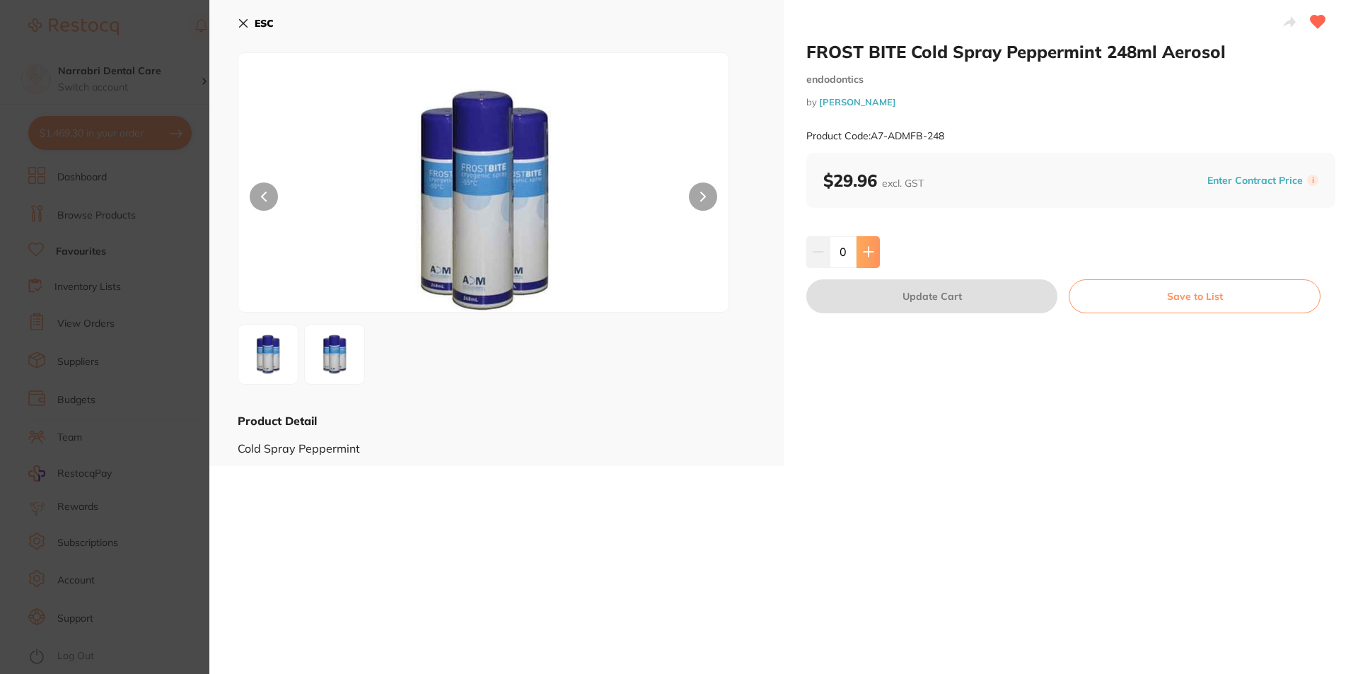
click at [873, 257] on button at bounding box center [867, 251] width 23 height 31
type input "1"
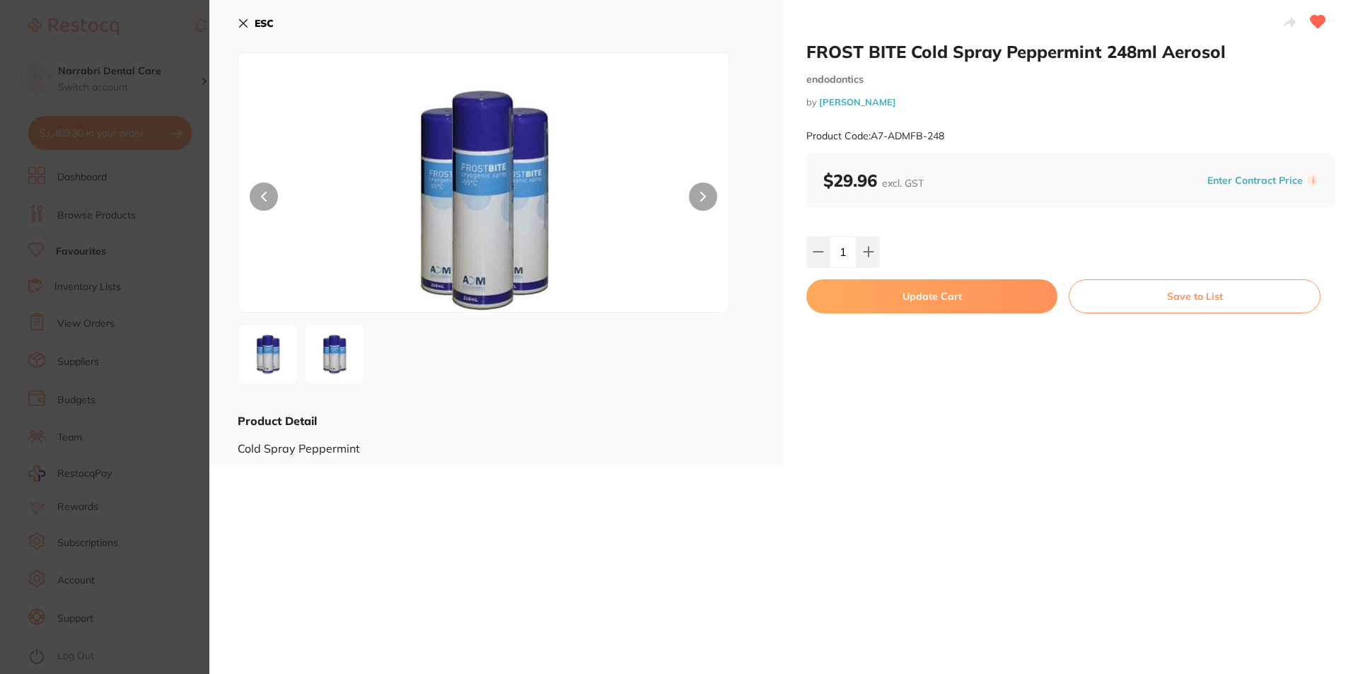
click at [866, 292] on button "Update Cart" at bounding box center [931, 296] width 251 height 34
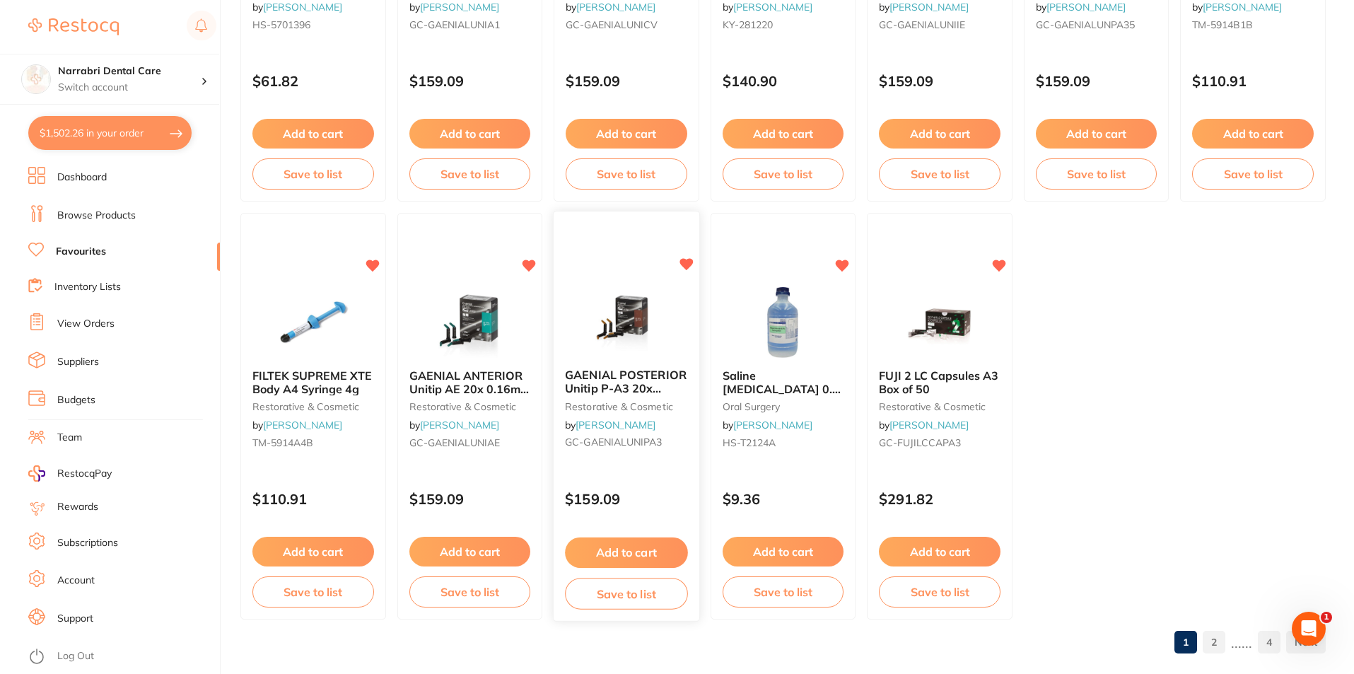
scroll to position [2897, 0]
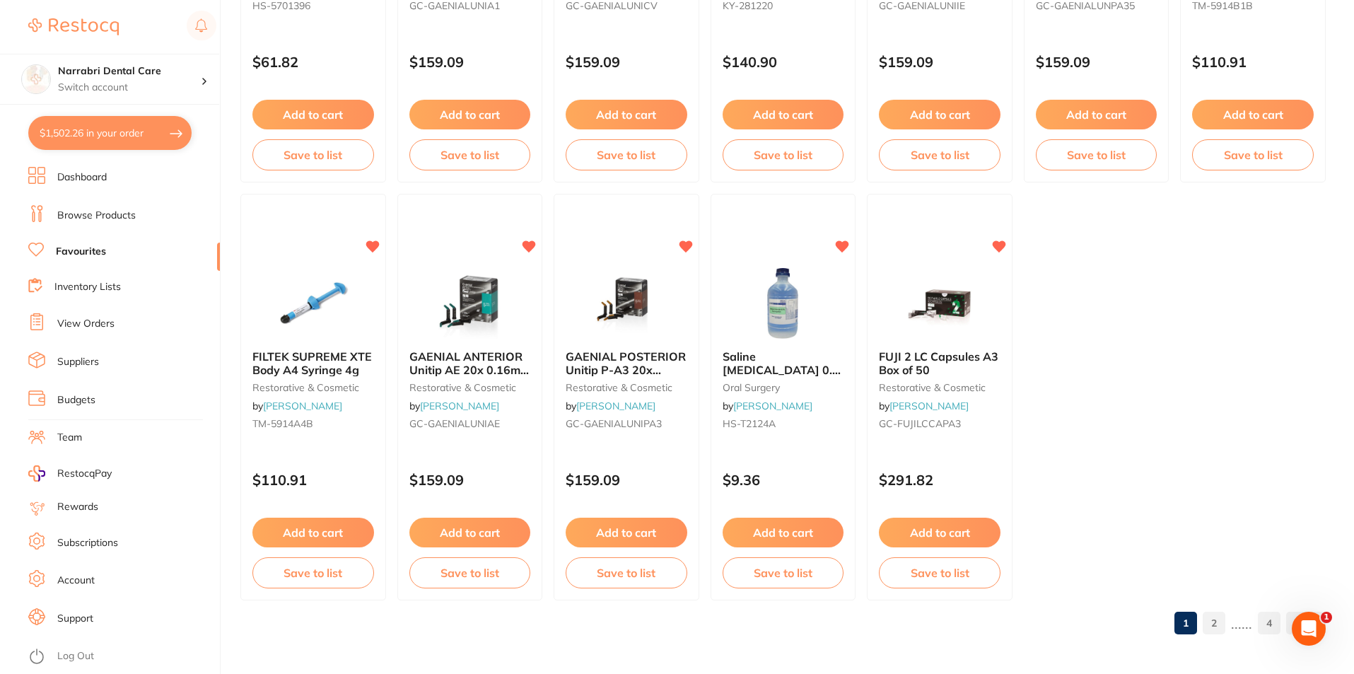
click at [1217, 628] on link "2" at bounding box center [1214, 623] width 23 height 28
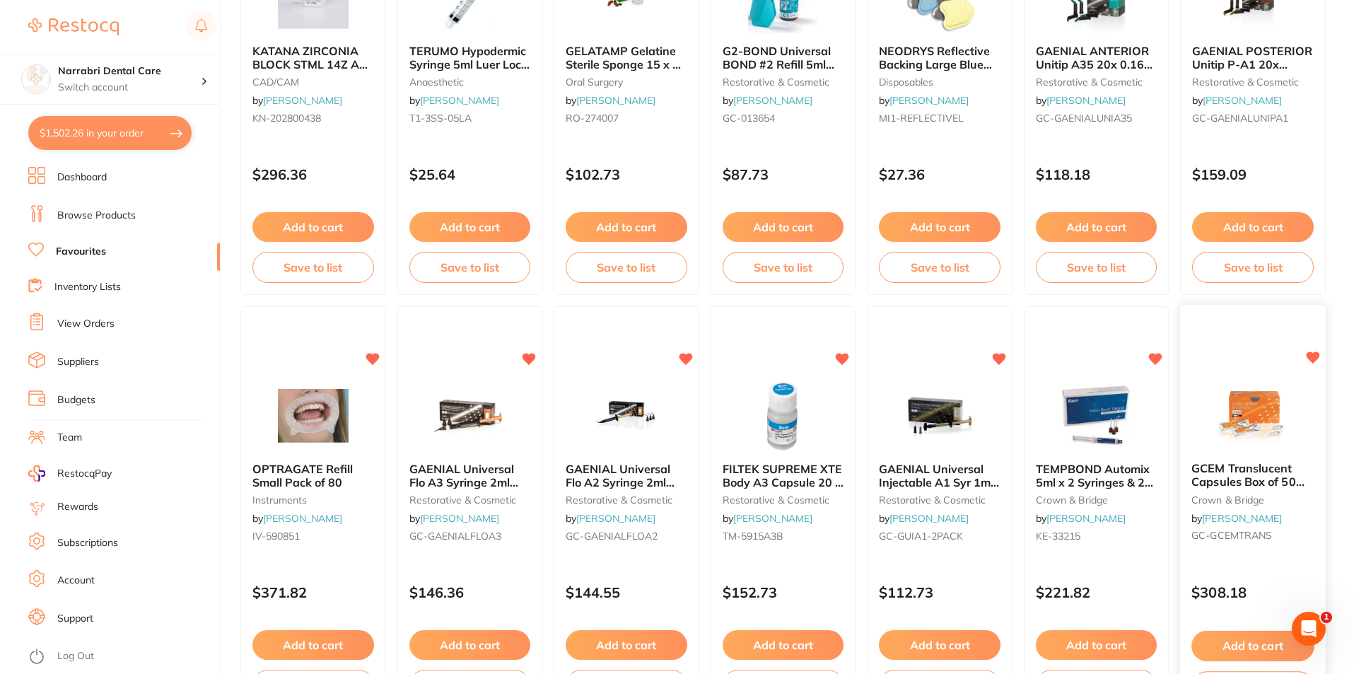
scroll to position [1341, 0]
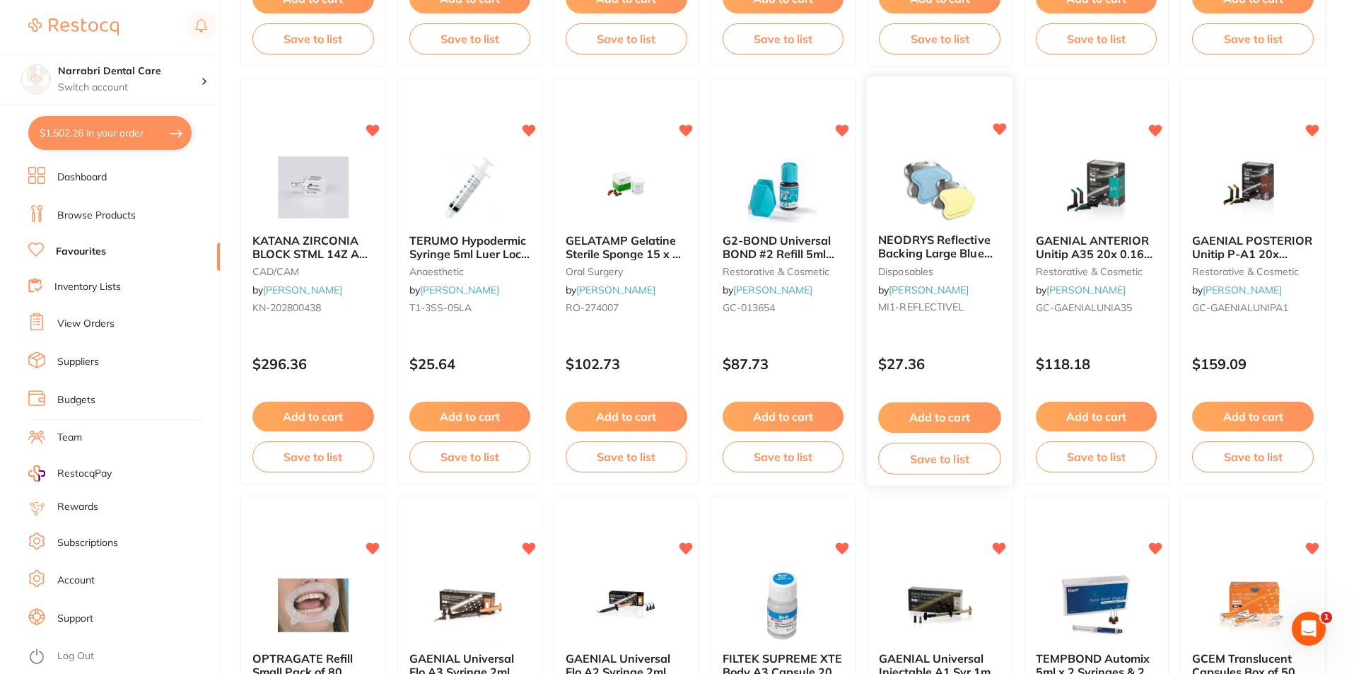
click at [937, 194] on img at bounding box center [939, 186] width 93 height 71
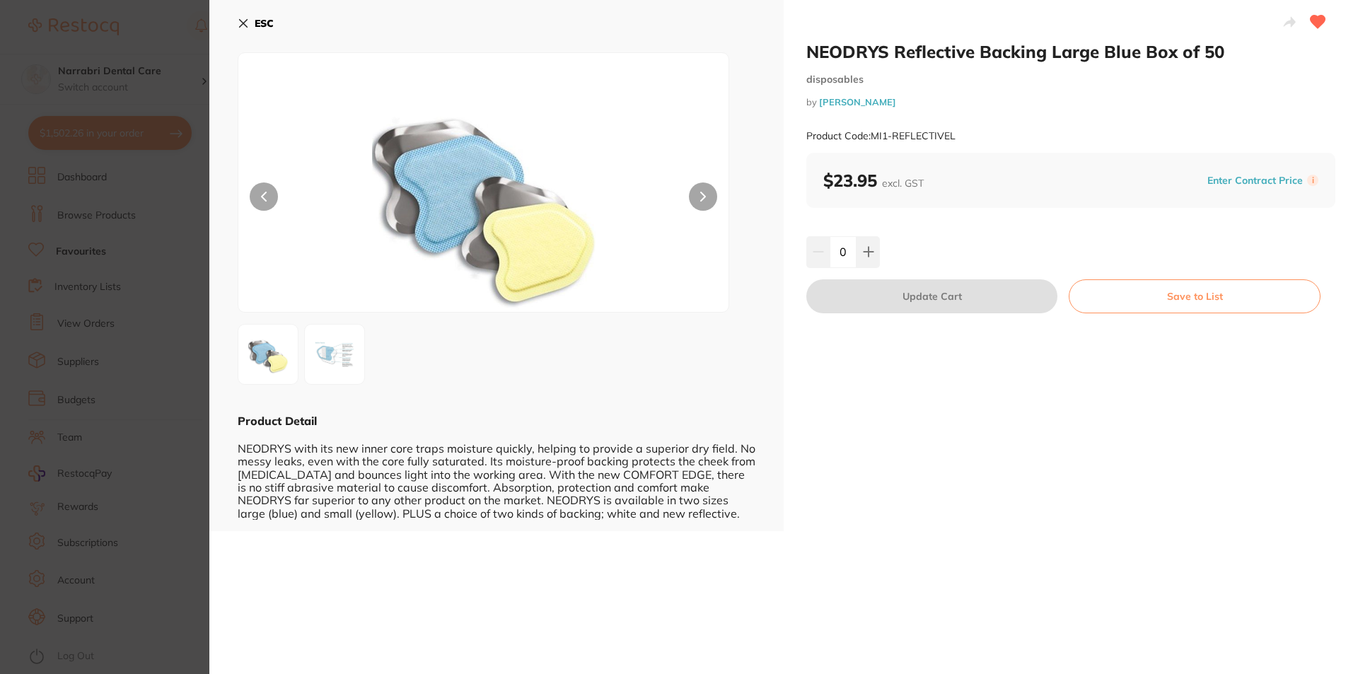
click at [236, 21] on div "ESC Product Detail NEODRYS with its new inner core traps moisture quickly, help…" at bounding box center [496, 265] width 574 height 531
click at [245, 14] on button "ESC" at bounding box center [256, 23] width 36 height 24
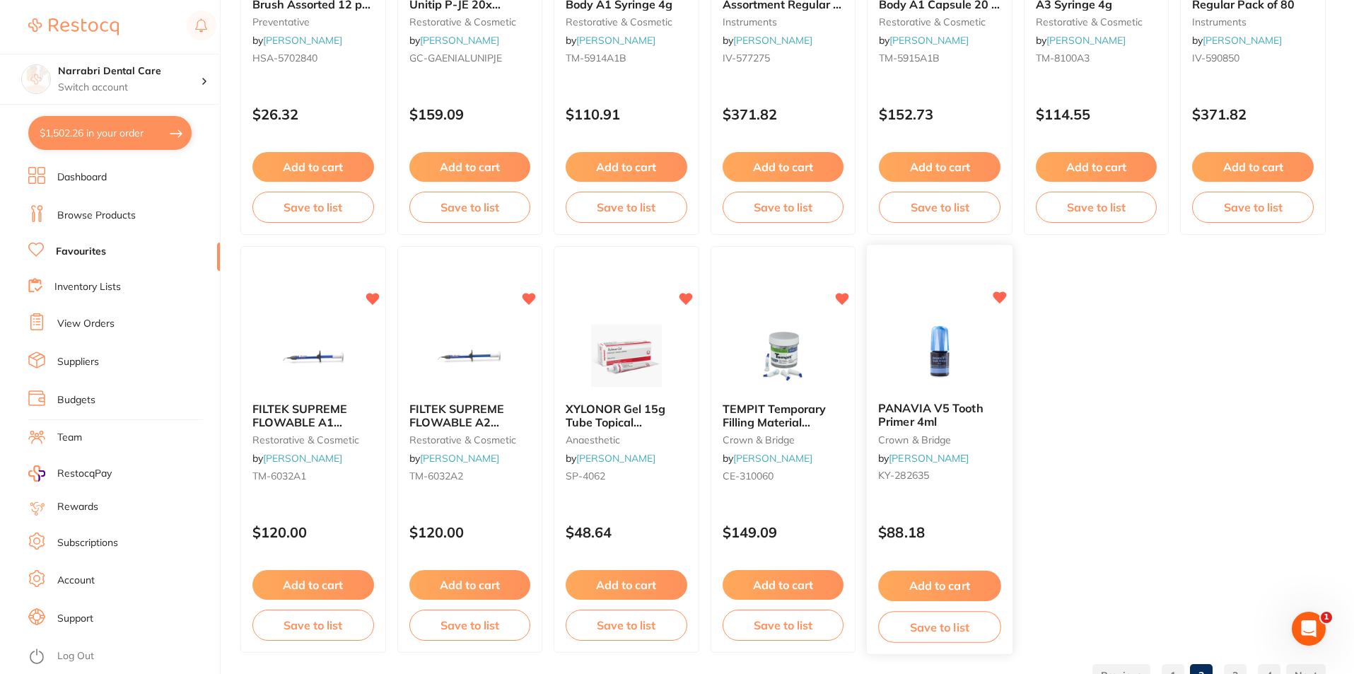
scroll to position [2897, 0]
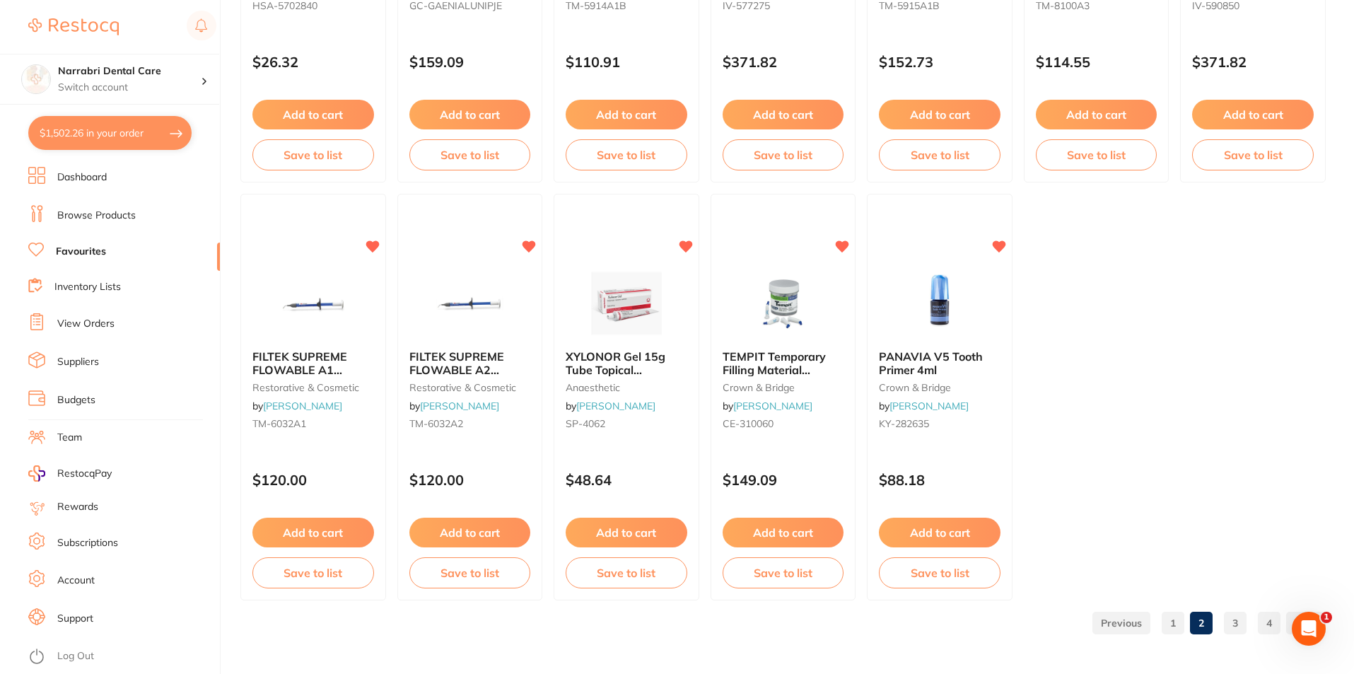
click at [1242, 617] on link "3" at bounding box center [1235, 623] width 23 height 28
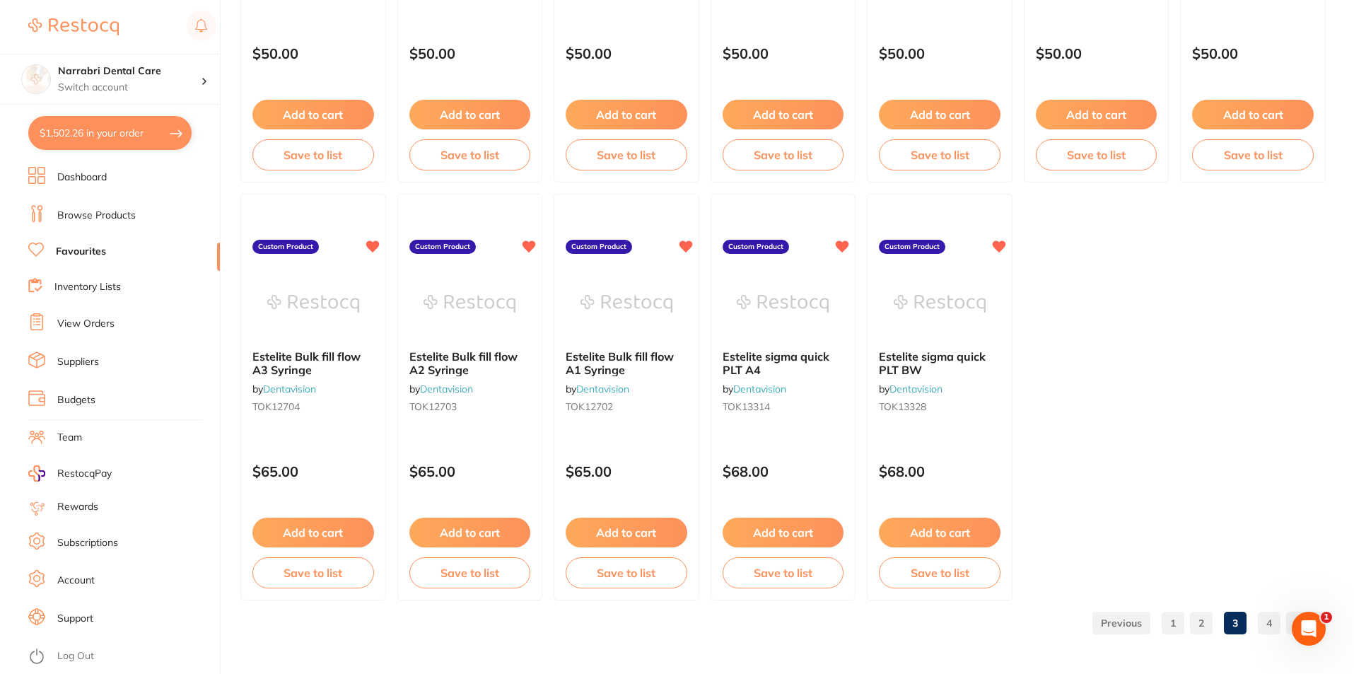
click at [1266, 630] on link "4" at bounding box center [1269, 623] width 23 height 28
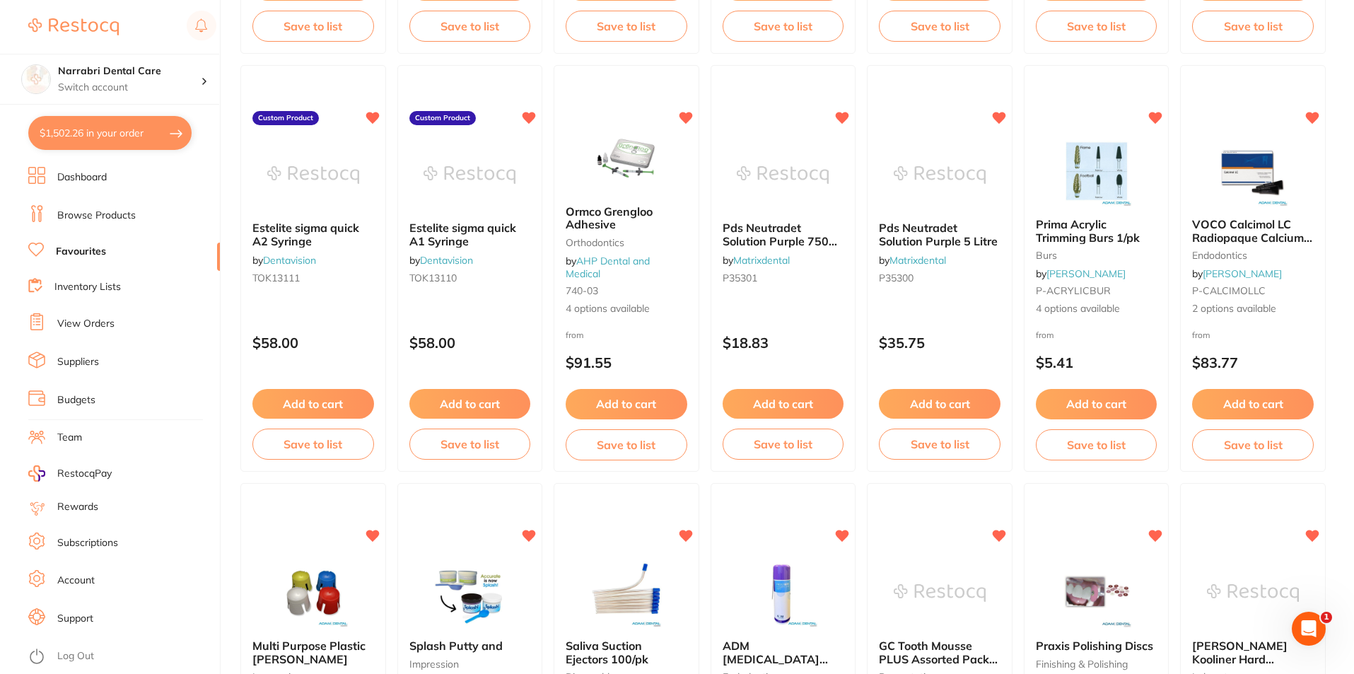
scroll to position [454, 0]
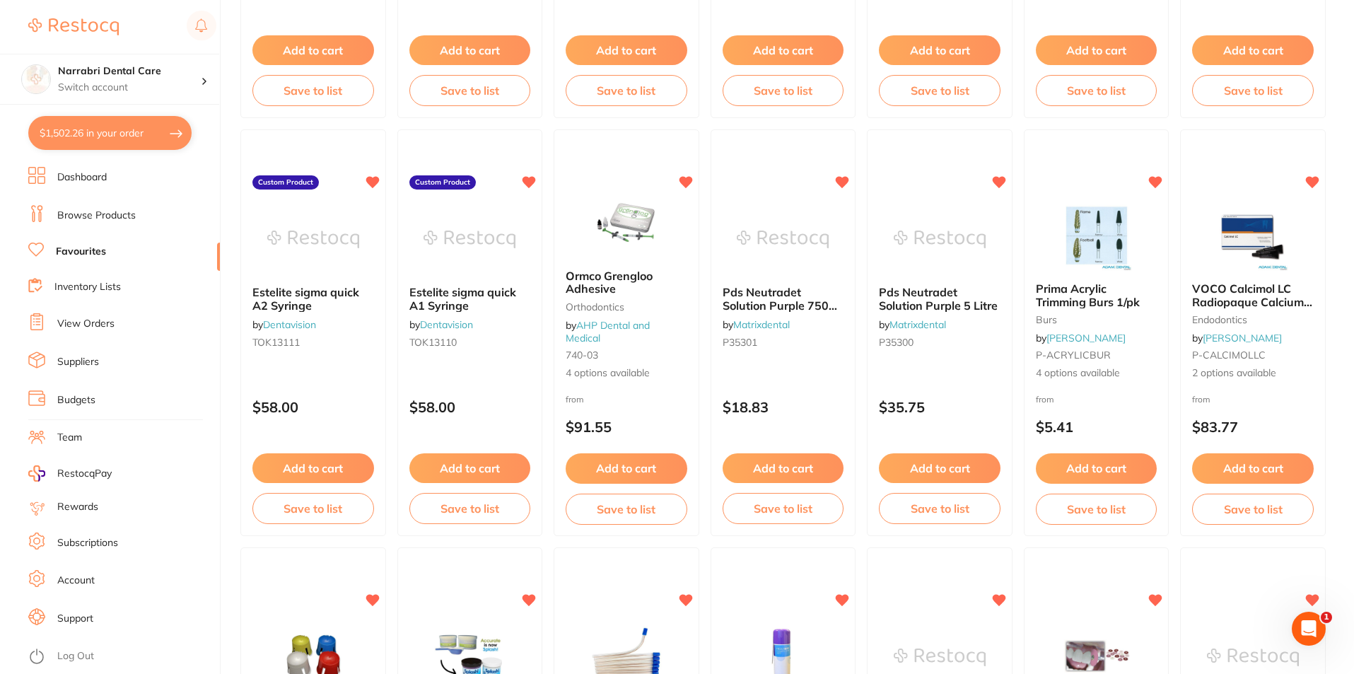
click at [84, 179] on link "Dashboard" at bounding box center [81, 177] width 49 height 14
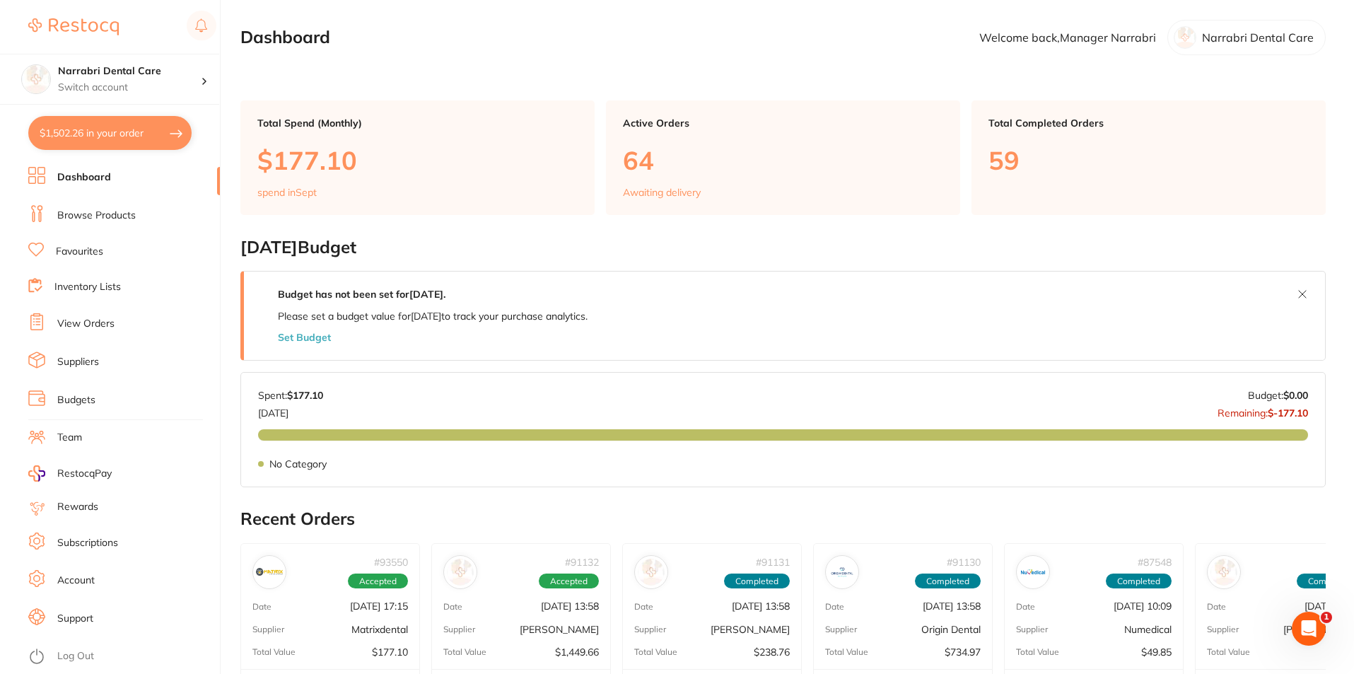
click at [88, 215] on link "Browse Products" at bounding box center [96, 216] width 78 height 14
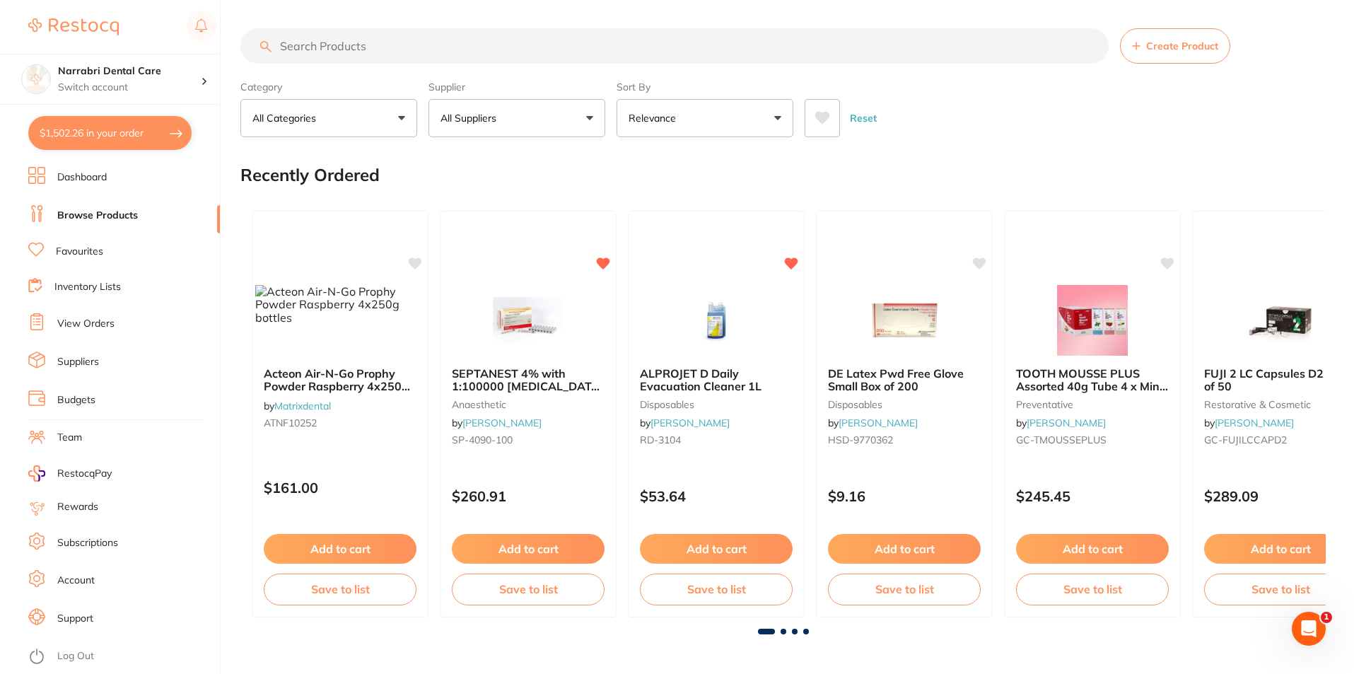
click at [88, 215] on link "Browse Products" at bounding box center [97, 216] width 81 height 14
click at [339, 42] on input "search" at bounding box center [674, 45] width 868 height 35
type input "needles"
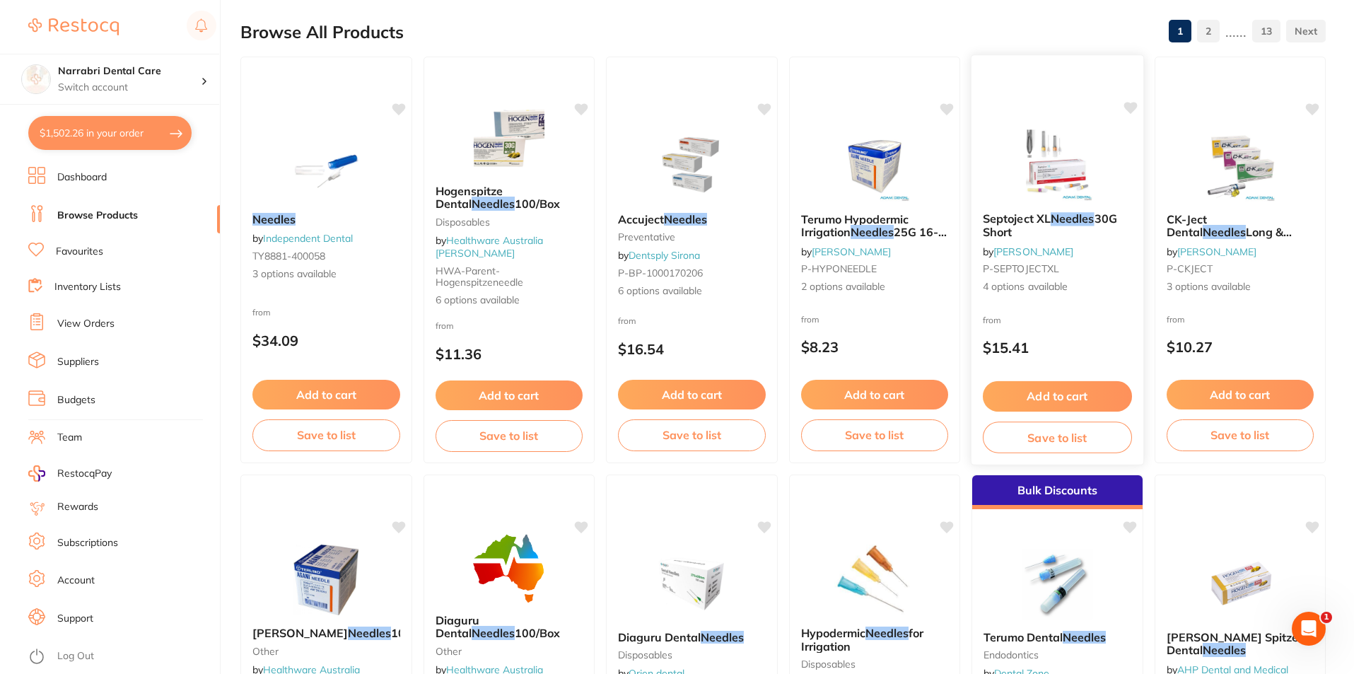
scroll to position [141, 0]
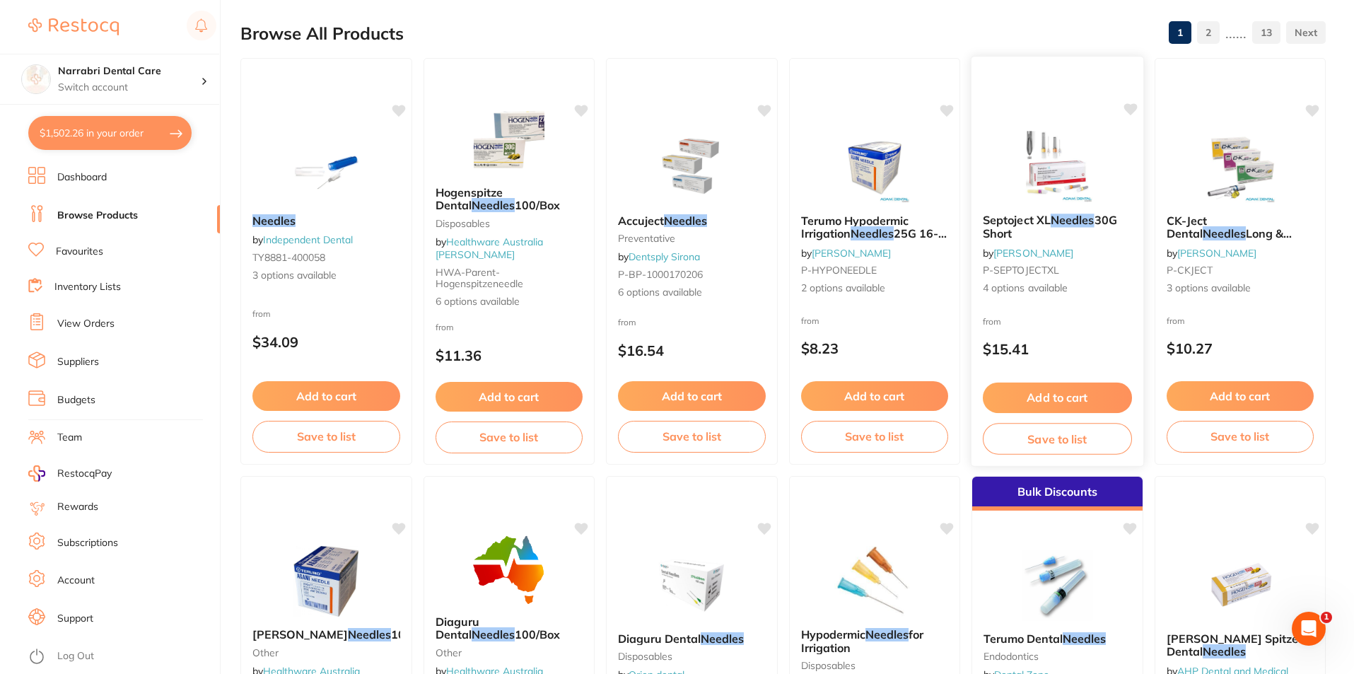
click at [1057, 156] on img at bounding box center [1057, 166] width 93 height 71
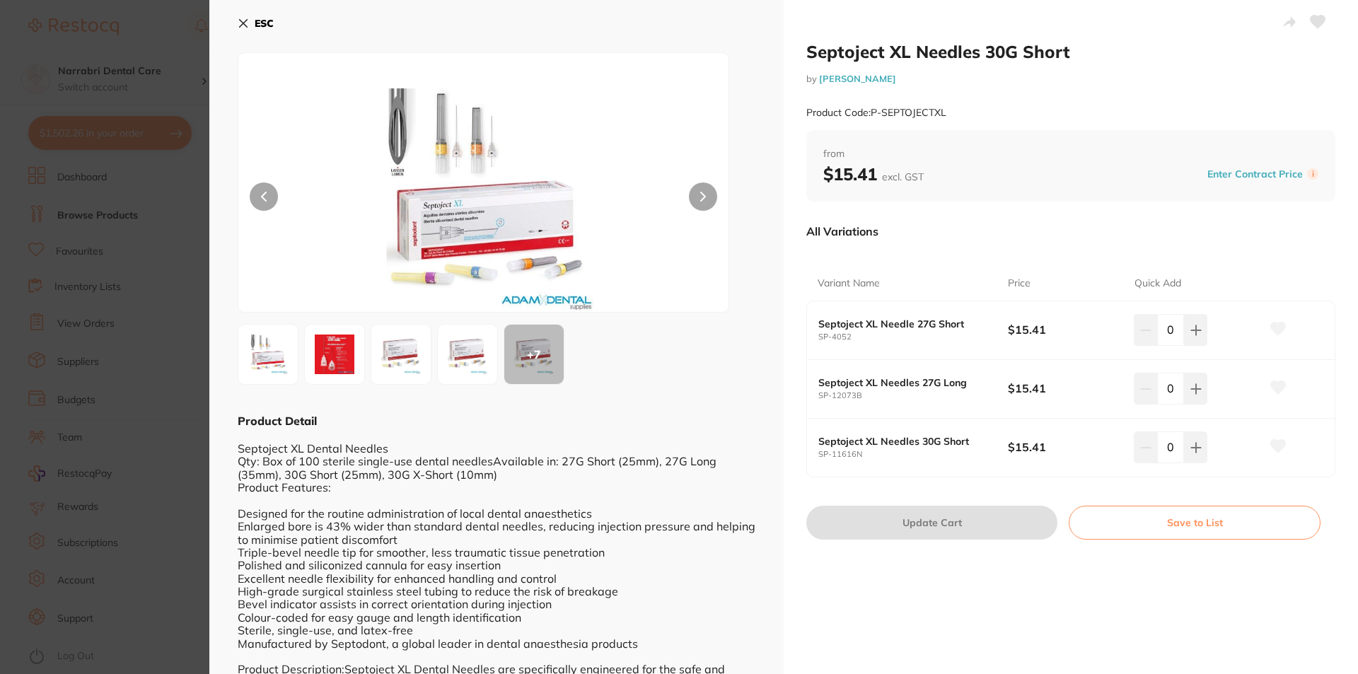
click at [700, 194] on icon at bounding box center [703, 197] width 6 height 10
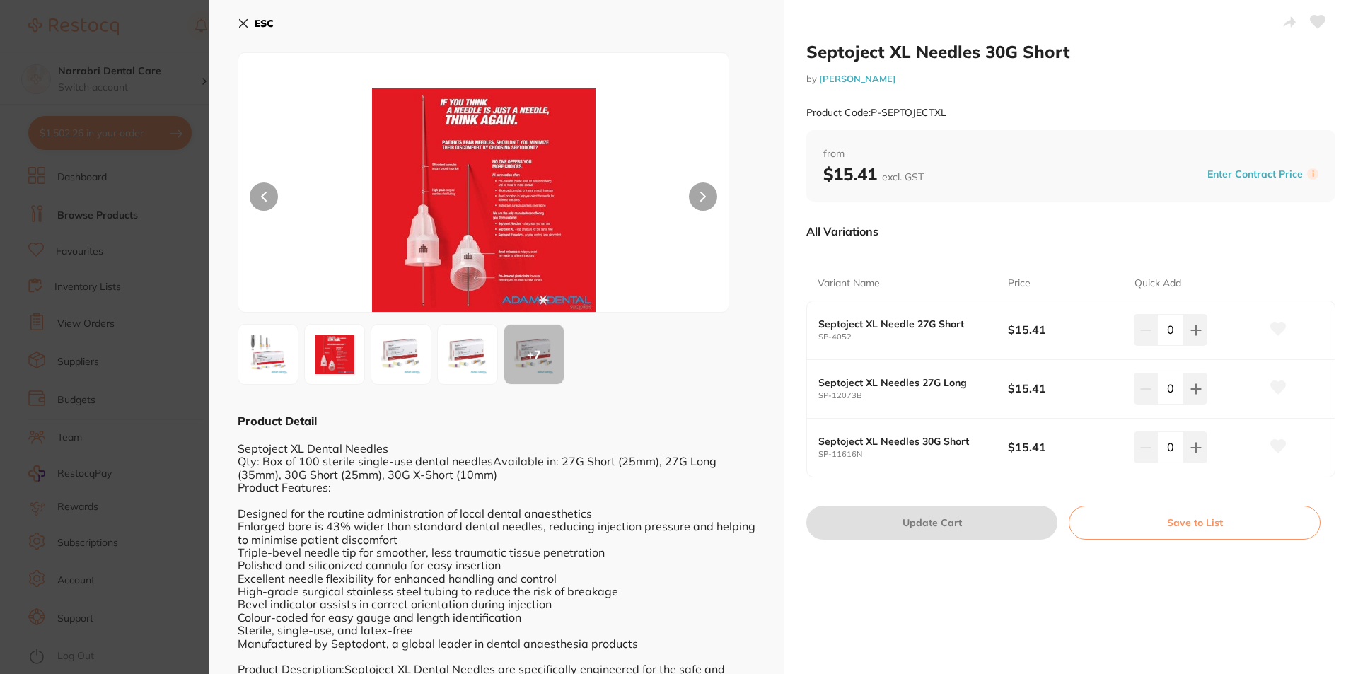
click at [697, 192] on button at bounding box center [703, 196] width 28 height 28
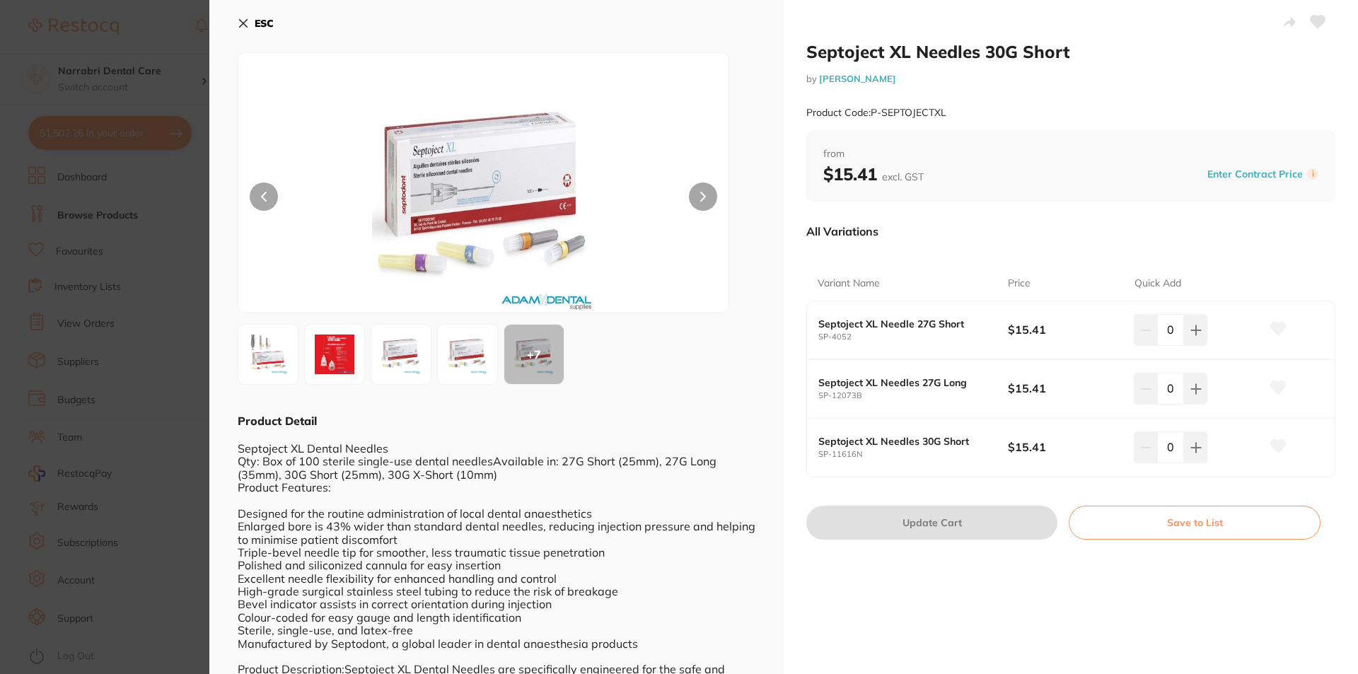
click at [694, 192] on button at bounding box center [703, 196] width 28 height 28
click at [1184, 455] on button at bounding box center [1195, 446] width 23 height 31
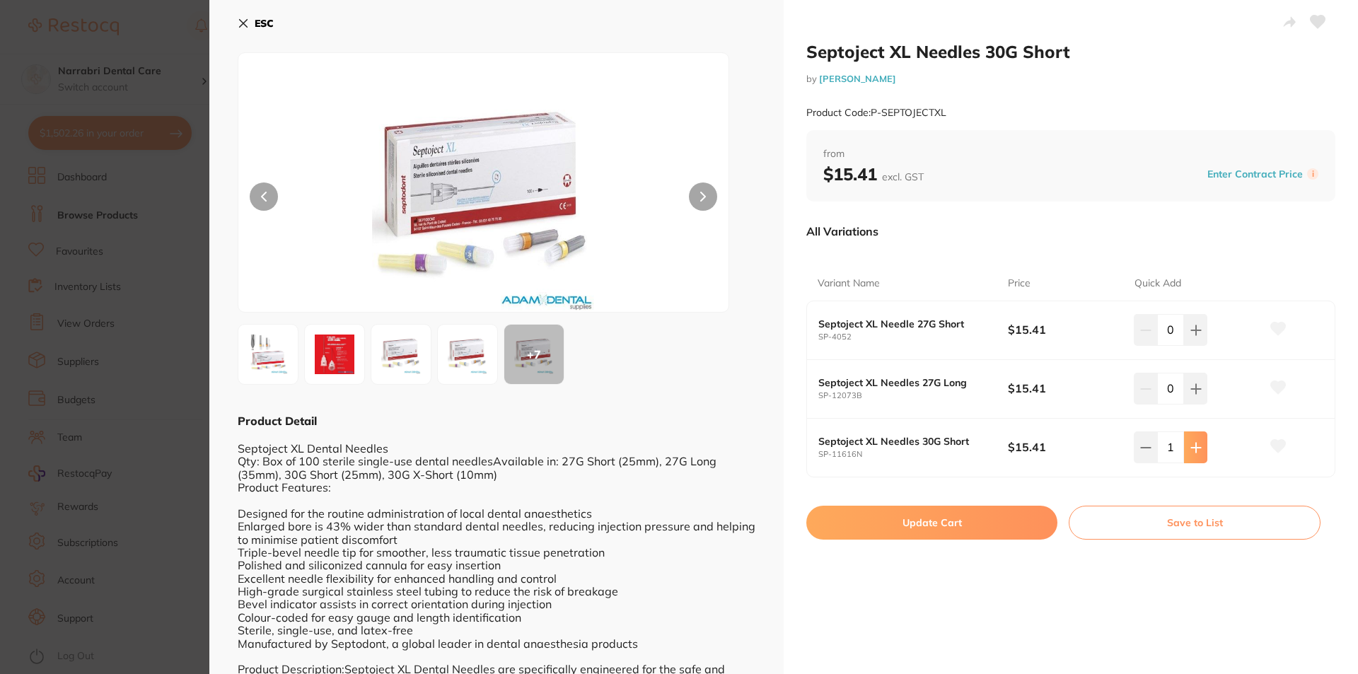
click at [1184, 454] on button at bounding box center [1195, 446] width 23 height 31
type input "3"
drag, startPoint x: 940, startPoint y: 538, endPoint x: 234, endPoint y: 506, distance: 706.4
click at [939, 538] on button "Update Cart" at bounding box center [931, 523] width 251 height 34
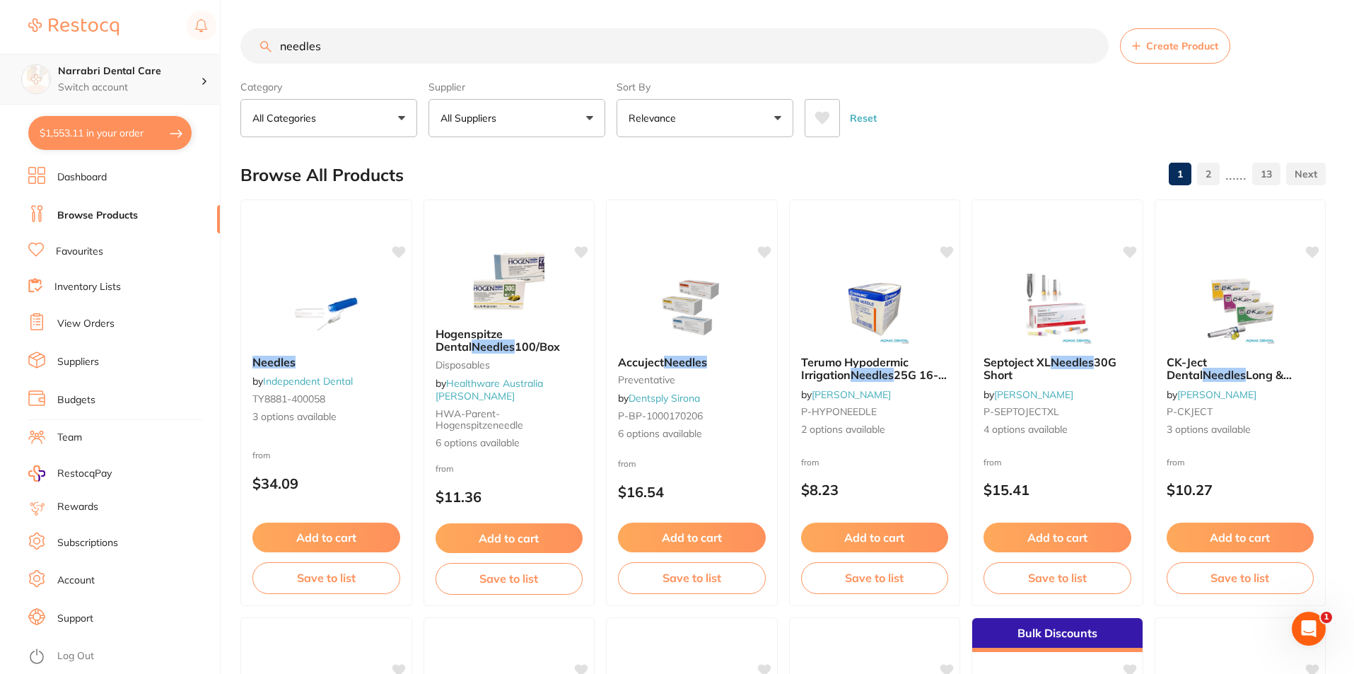
scroll to position [1, 0]
drag, startPoint x: 86, startPoint y: 59, endPoint x: 0, endPoint y: 59, distance: 85.6
click at [0, 59] on div "$1,553.11 Narrabri Dental Care Switch account Narrabri Dental Care Experteeth D…" at bounding box center [677, 337] width 1354 height 674
type input "microbrush"
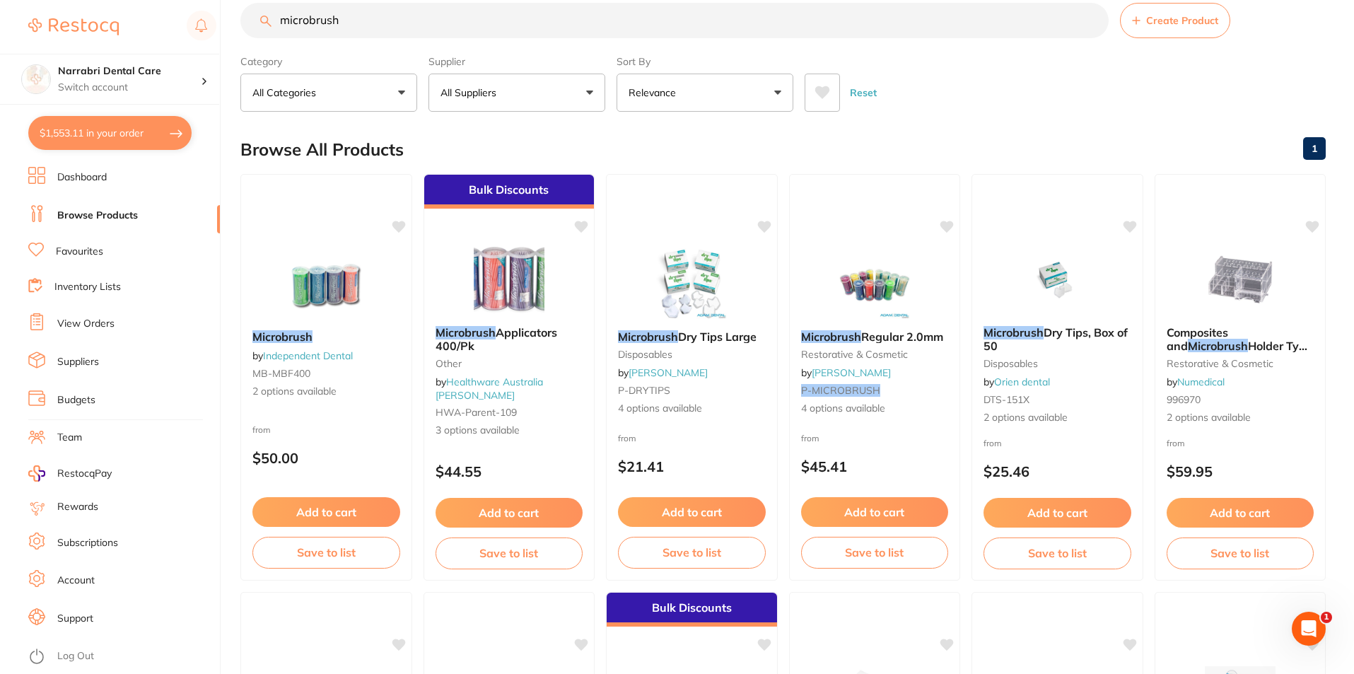
scroll to position [0, 0]
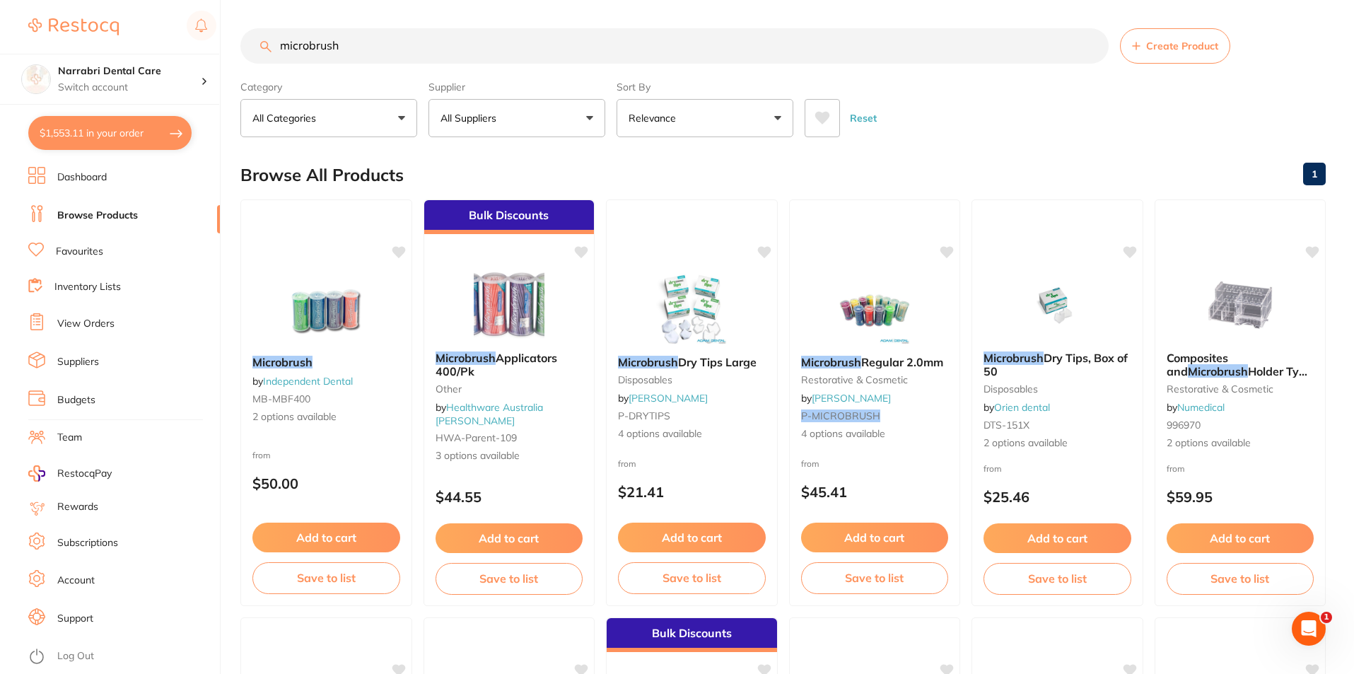
click at [477, 130] on button "All Suppliers" at bounding box center [517, 118] width 177 height 38
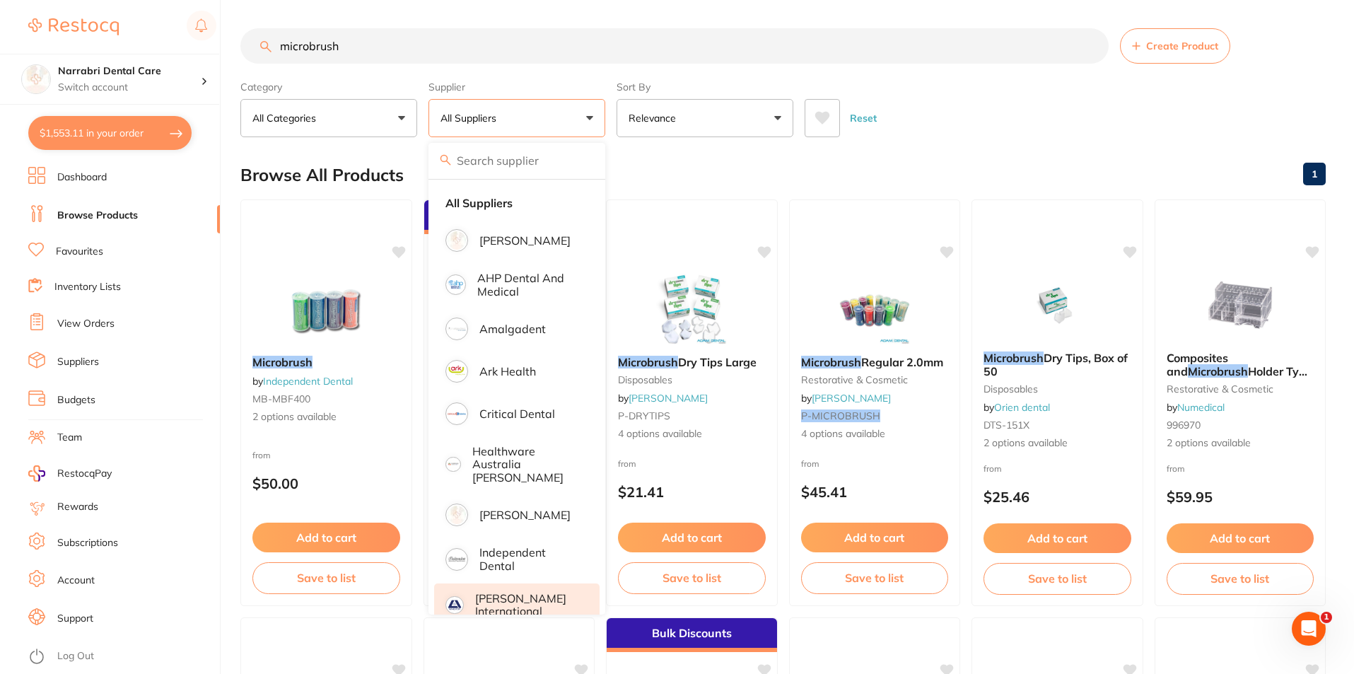
scroll to position [229, 0]
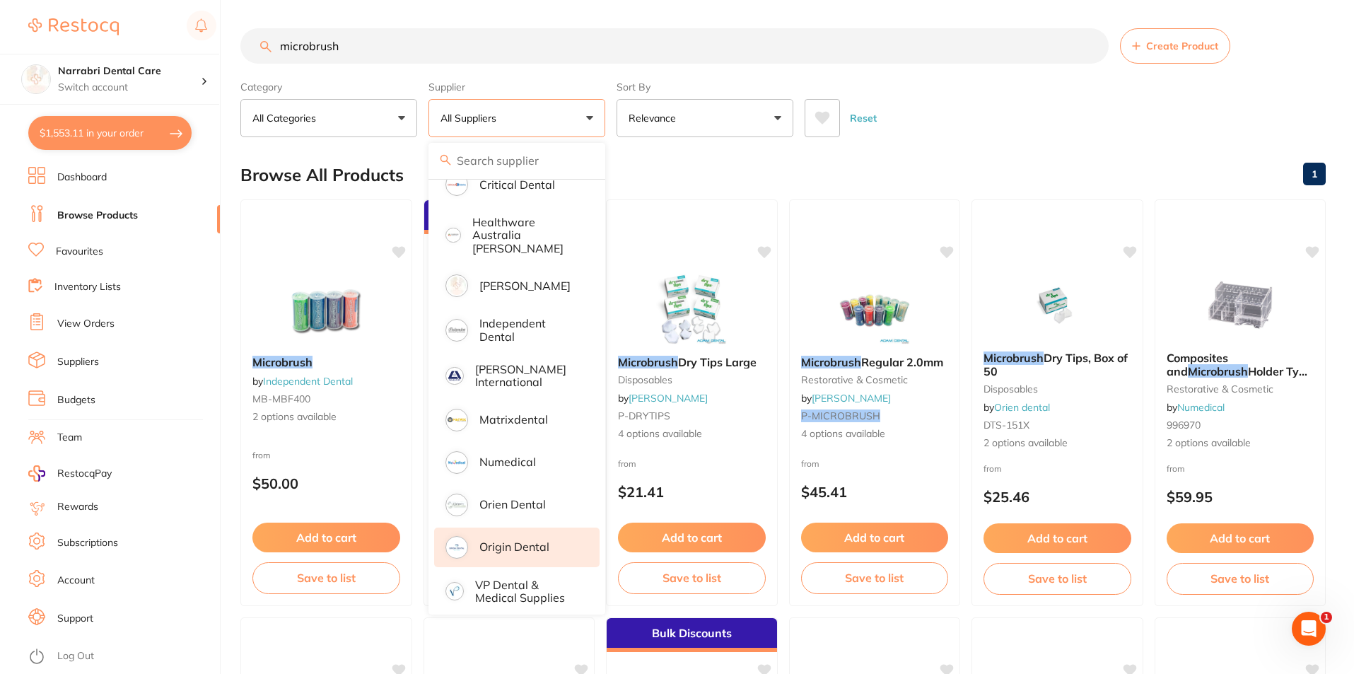
click at [506, 540] on p "Origin Dental" at bounding box center [514, 546] width 70 height 13
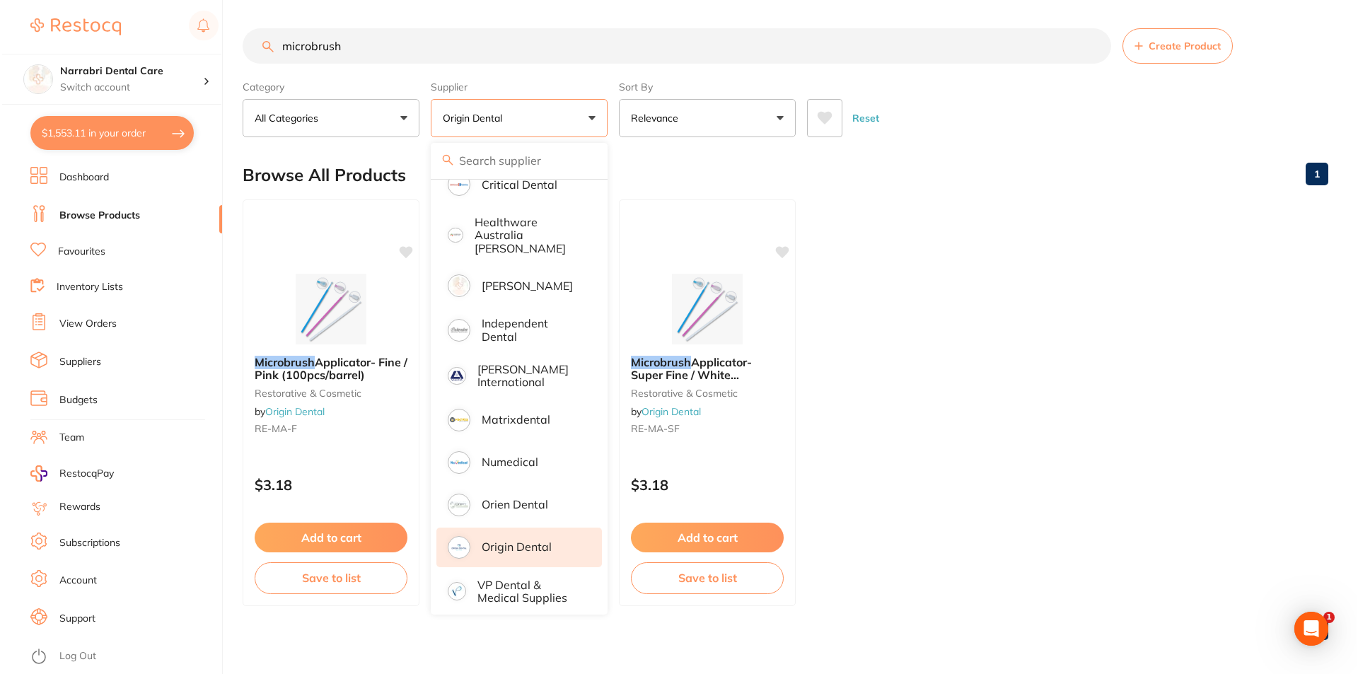
scroll to position [0, 0]
click at [1194, 330] on ul "Microbrush Applicator- Fine / Pink (100pcs/barrel) restorative & cosmetic by Or…" at bounding box center [782, 402] width 1085 height 407
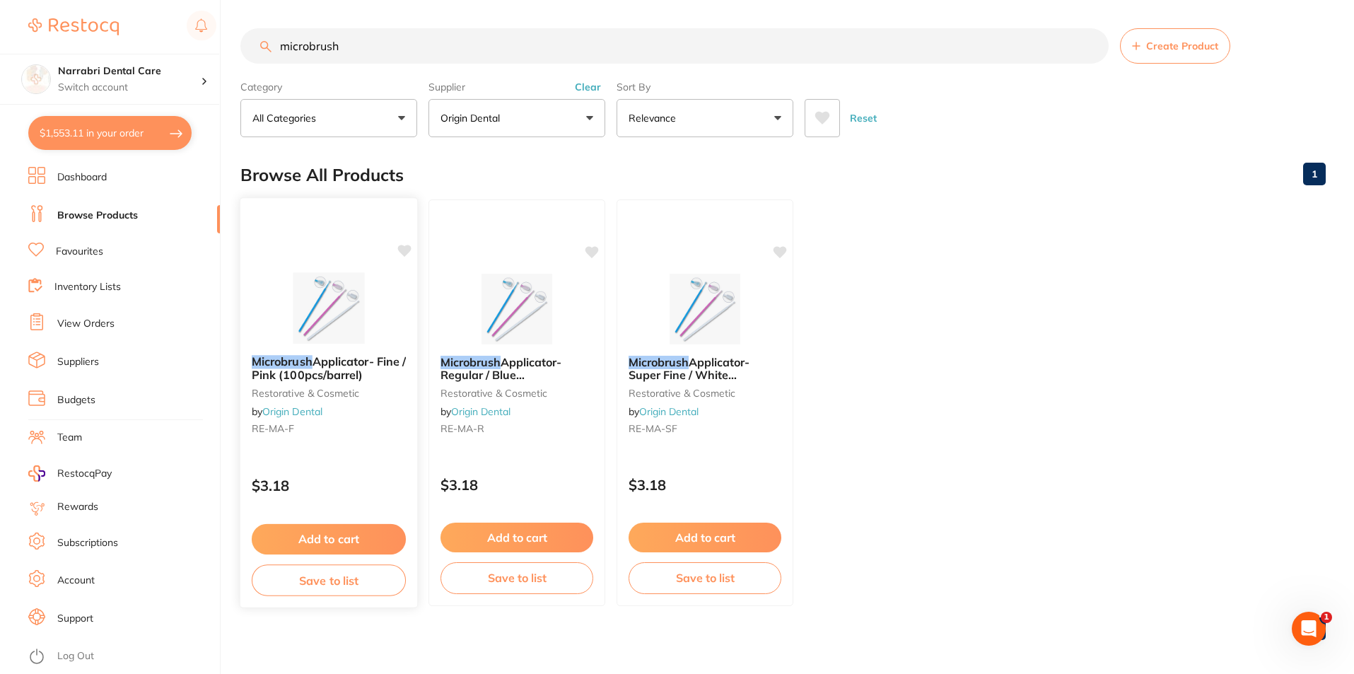
click at [294, 292] on img at bounding box center [328, 307] width 93 height 71
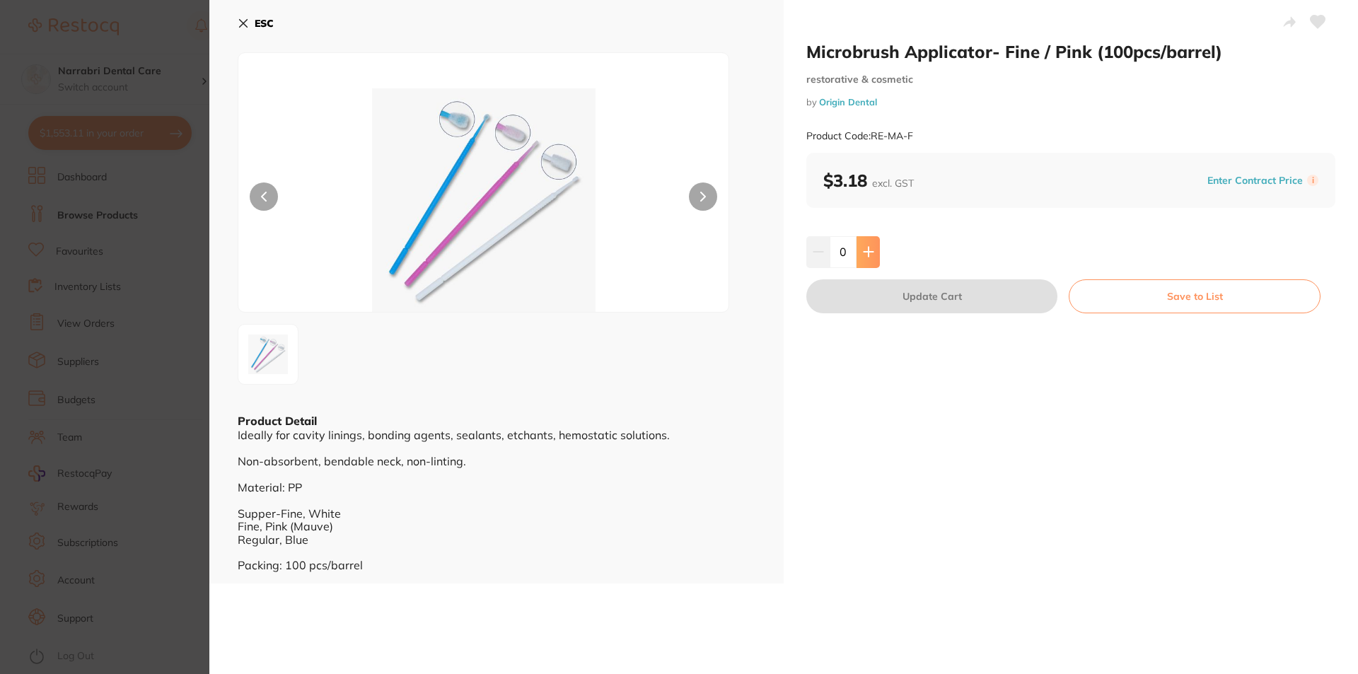
click at [868, 252] on icon at bounding box center [867, 251] width 9 height 9
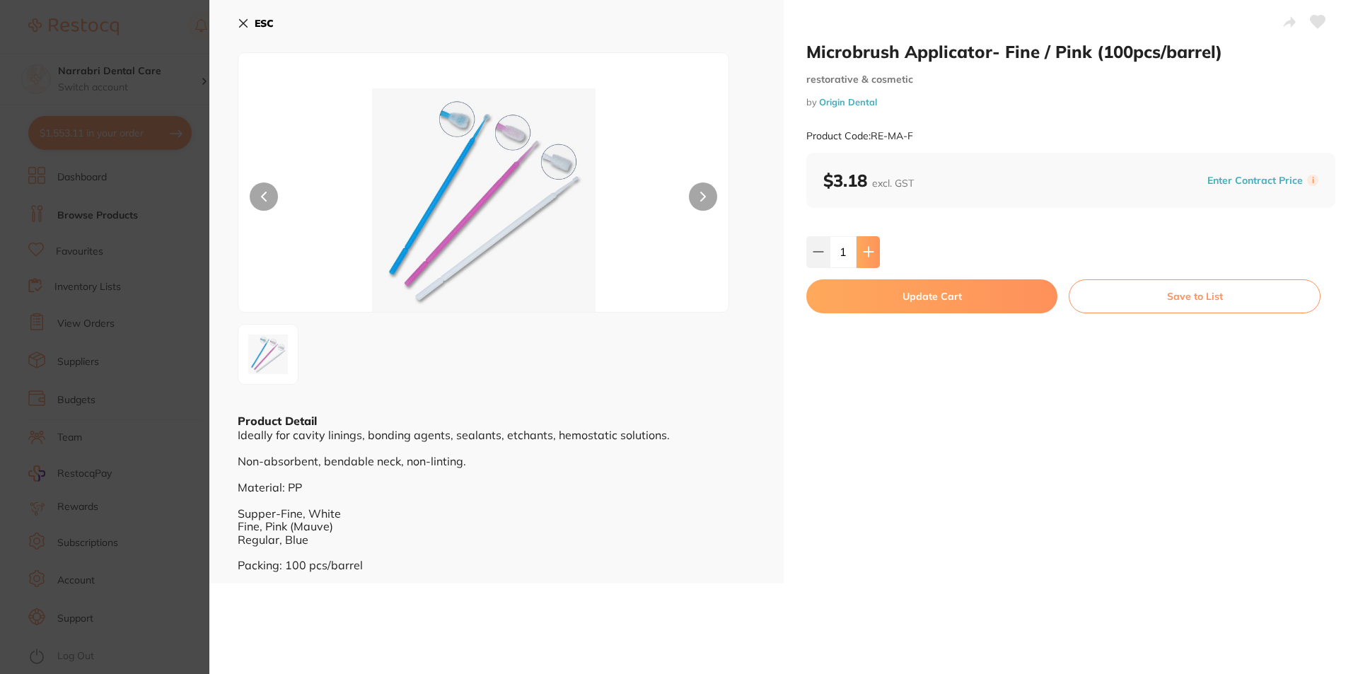
click at [868, 253] on icon at bounding box center [868, 251] width 11 height 11
click at [867, 257] on icon at bounding box center [868, 251] width 11 height 11
type input "5"
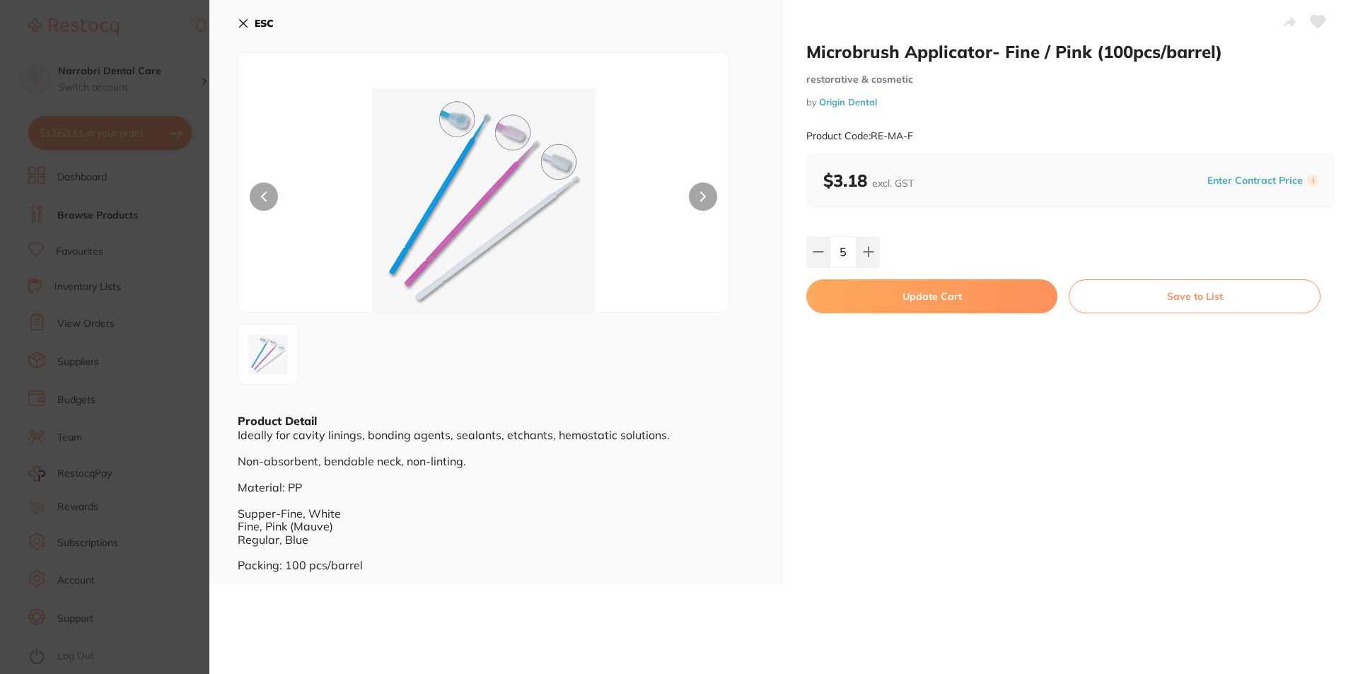
click at [881, 288] on button "Update Cart" at bounding box center [931, 296] width 251 height 34
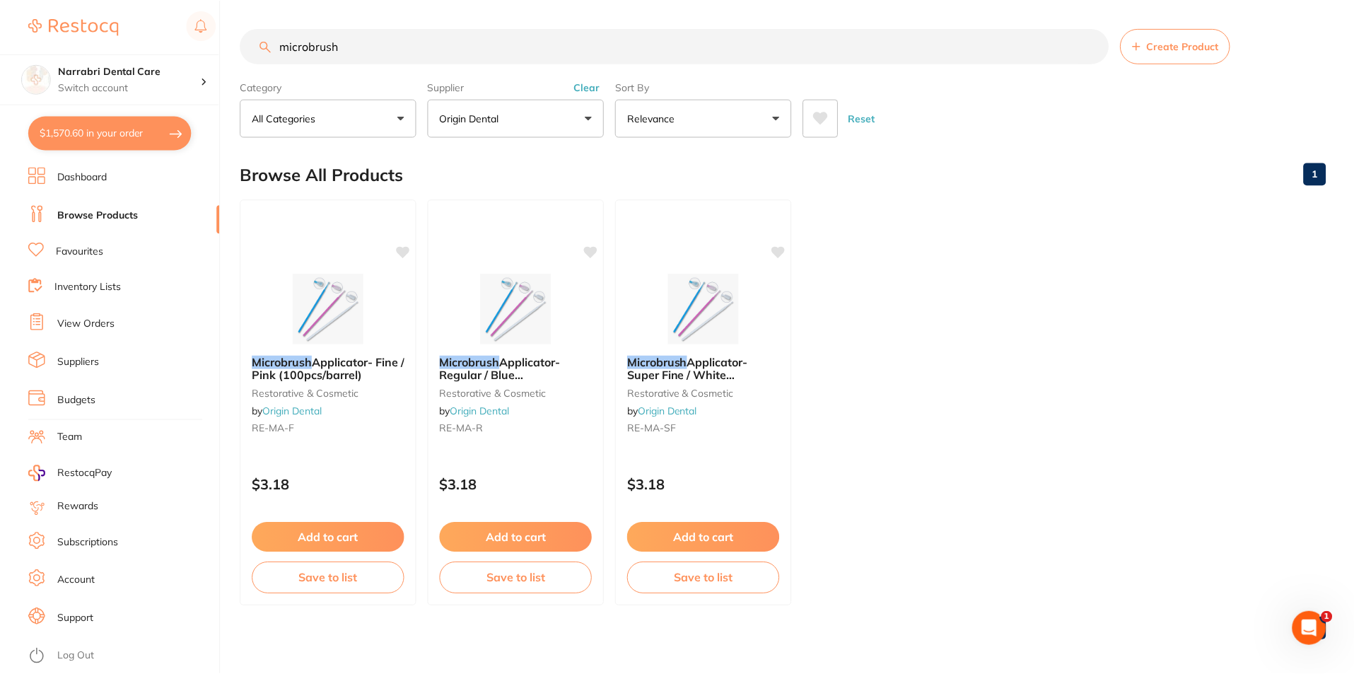
scroll to position [1, 0]
click at [81, 134] on button "$1,570.60 in your order" at bounding box center [109, 133] width 163 height 34
checkbox input "true"
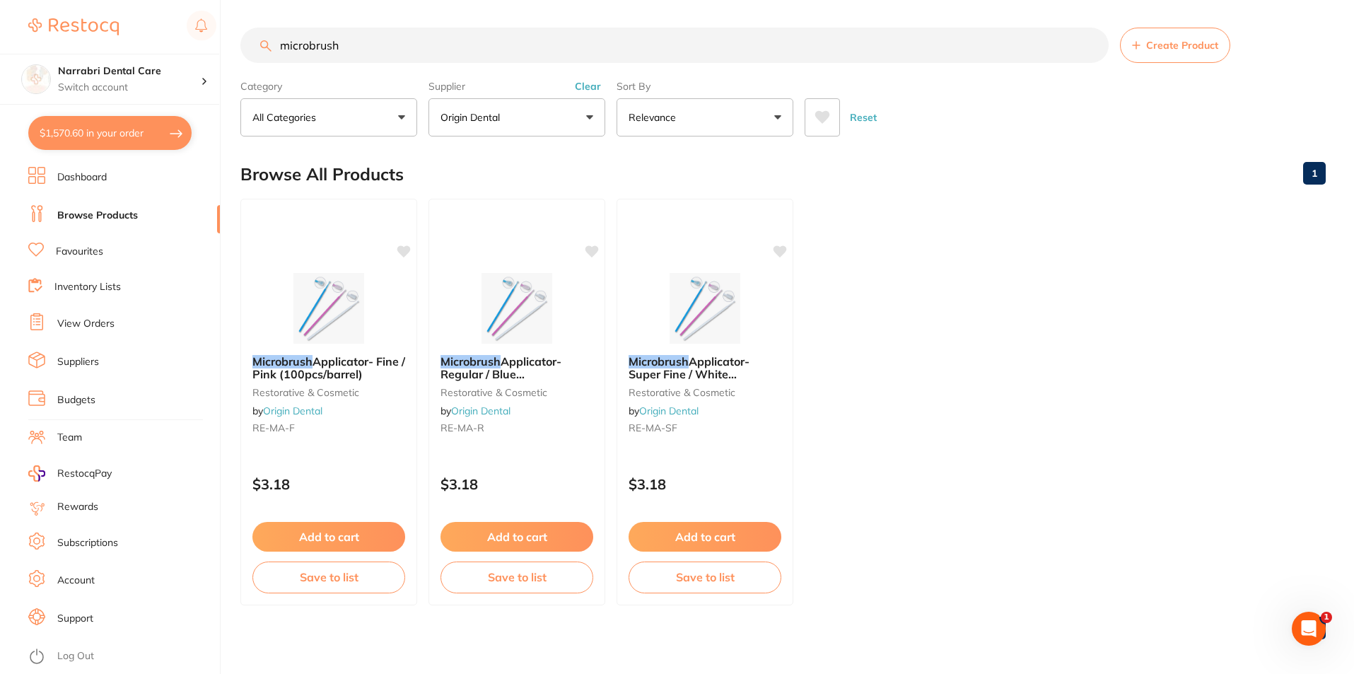
checkbox input "true"
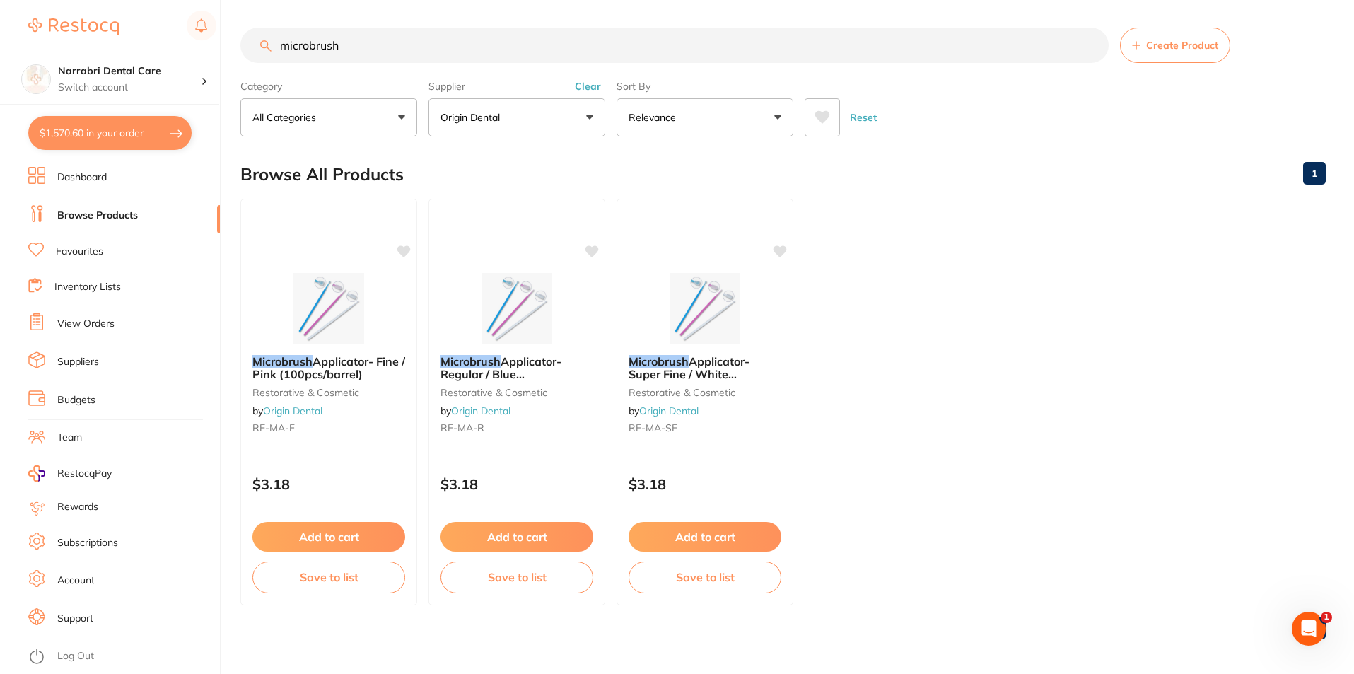
checkbox input "true"
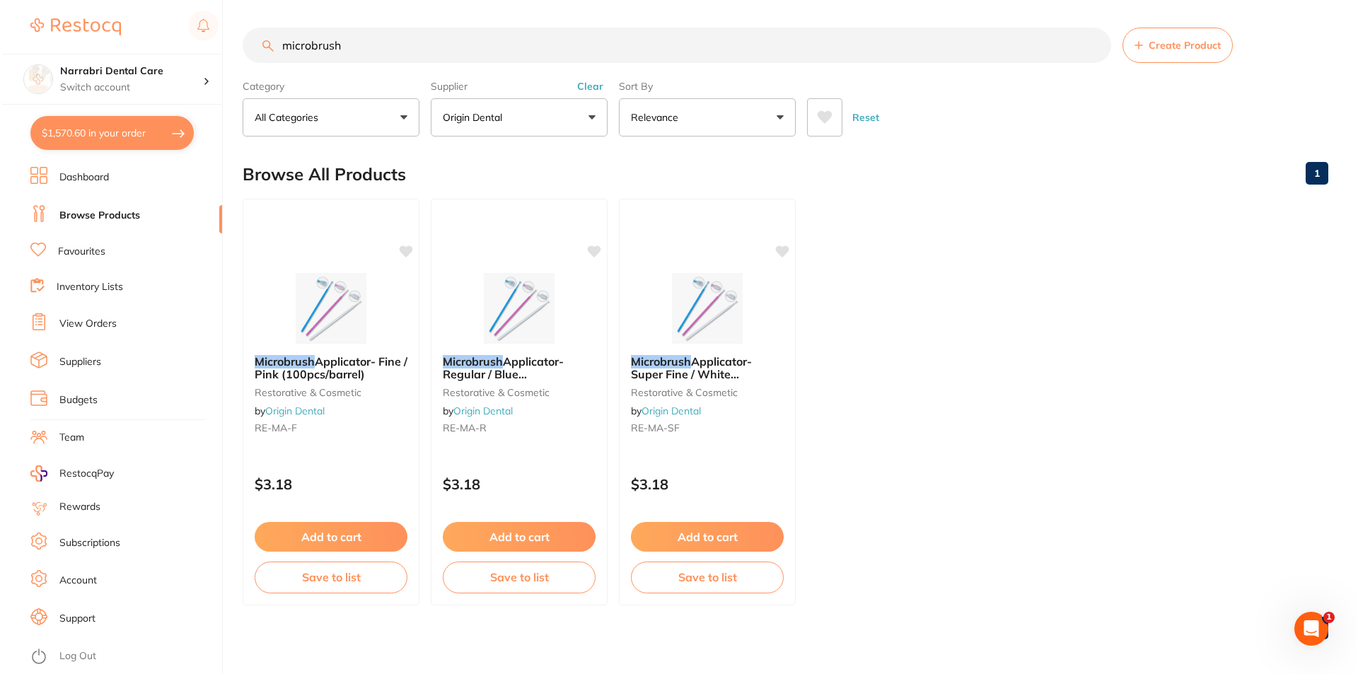
scroll to position [0, 0]
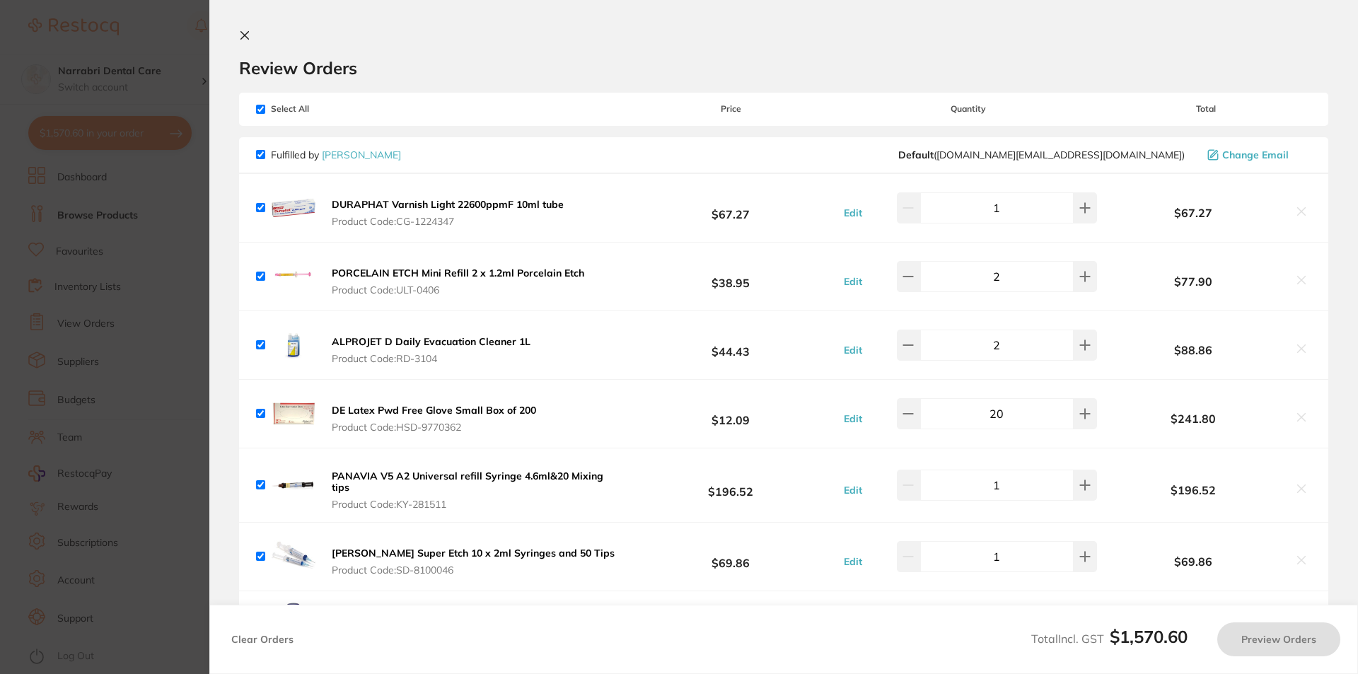
checkbox input "false"
checkbox input "true"
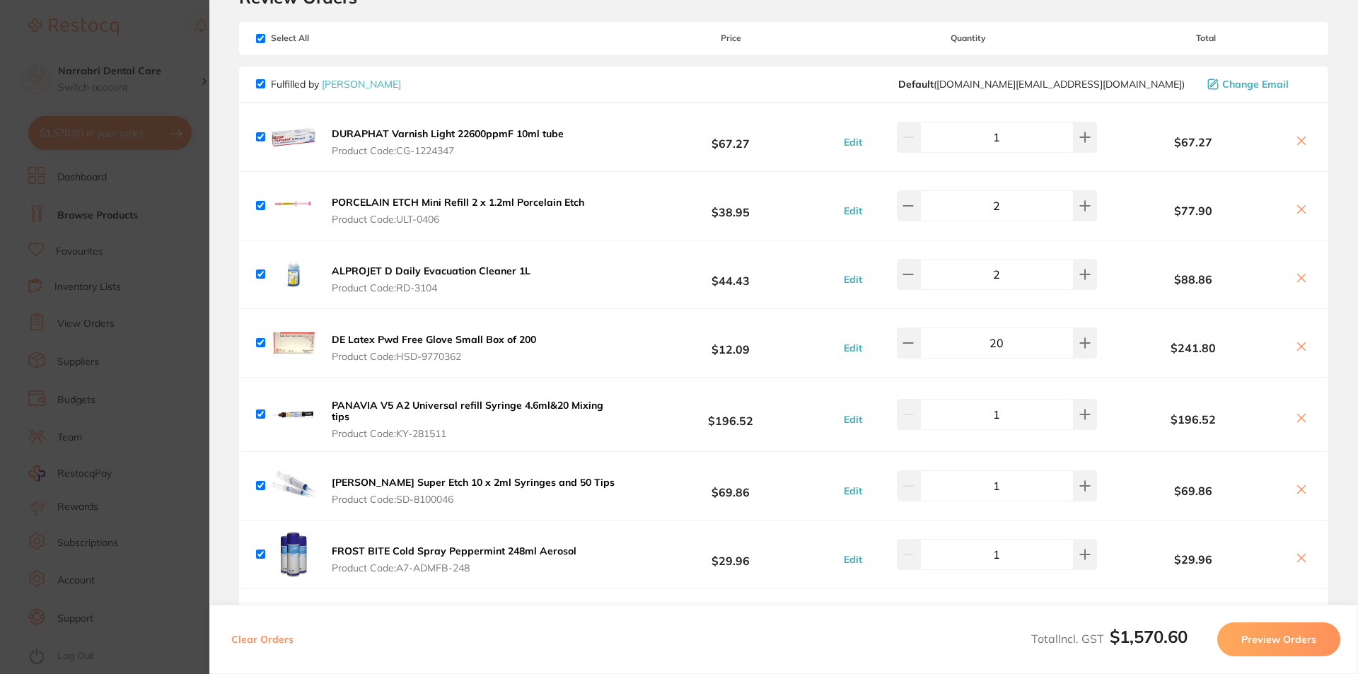
scroll to position [141, 0]
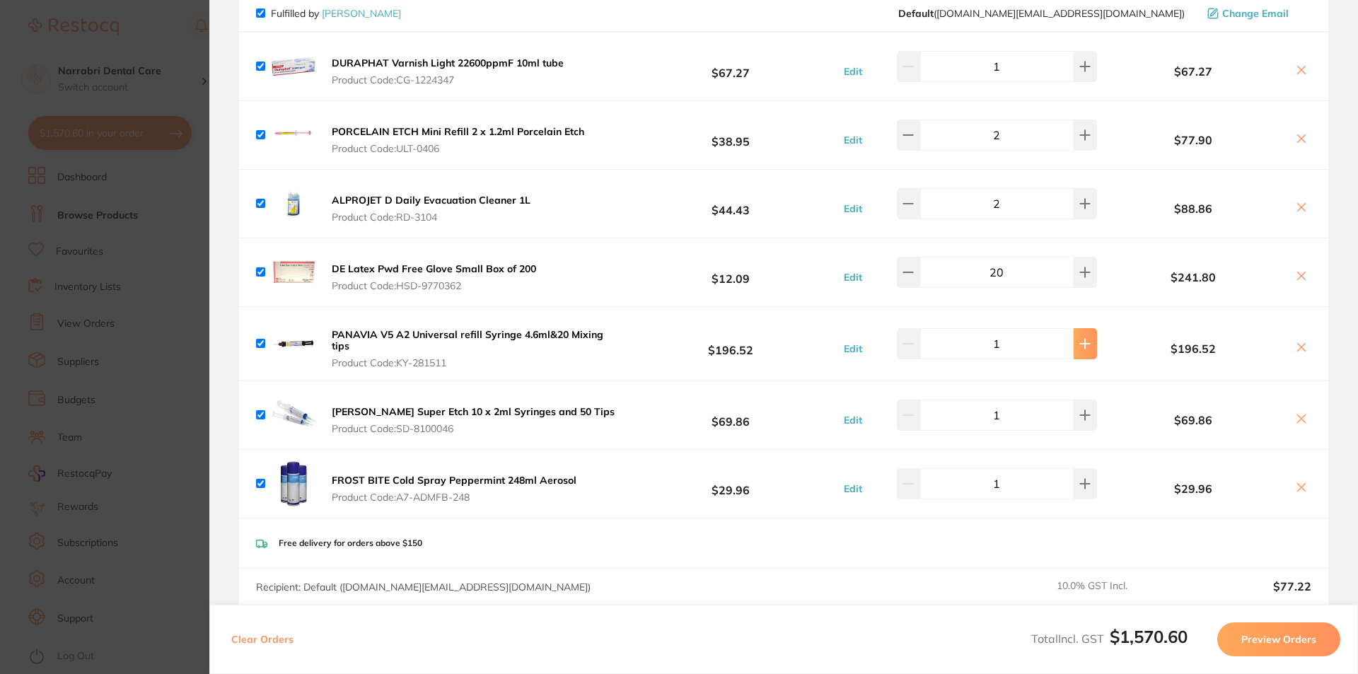
click at [1080, 341] on icon at bounding box center [1084, 343] width 9 height 9
type input "2"
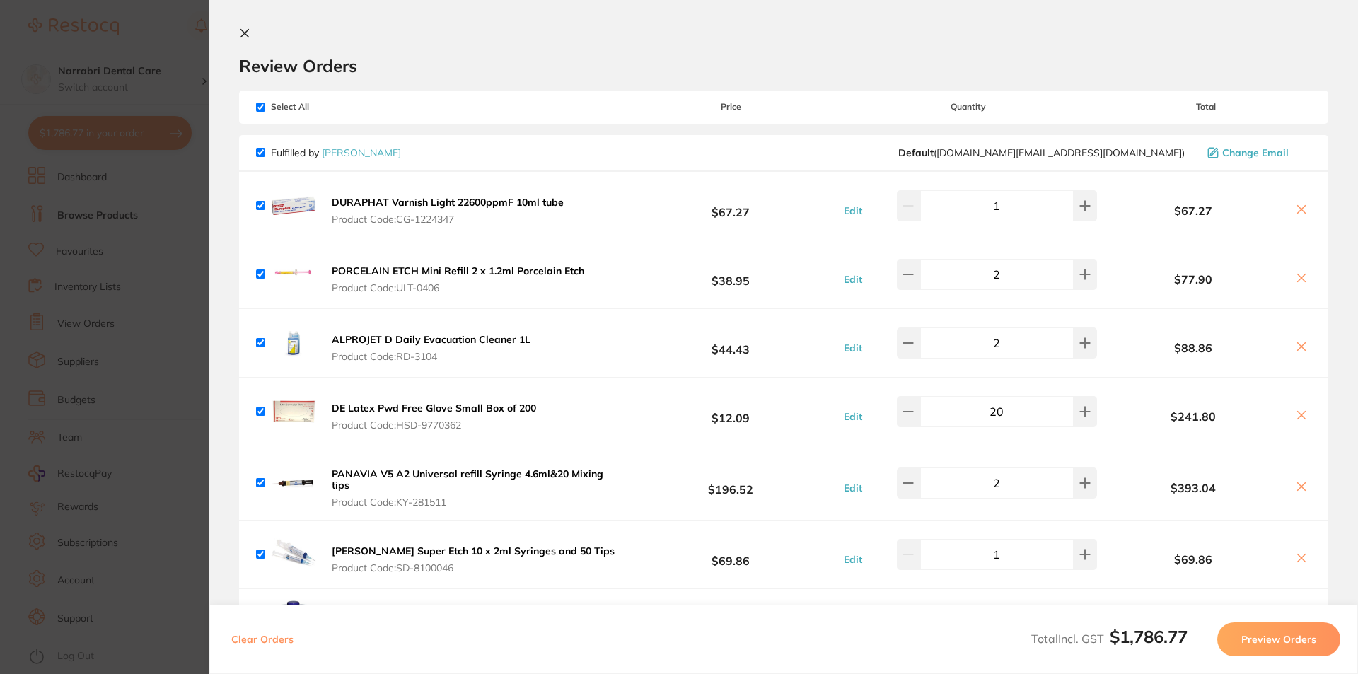
scroll to position [0, 0]
